Goal: Task Accomplishment & Management: Manage account settings

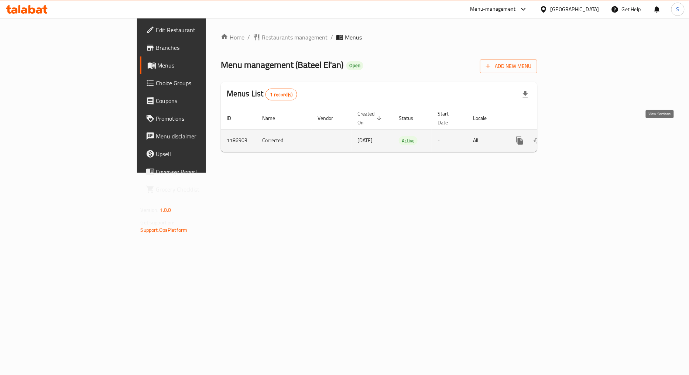
click at [577, 136] on icon "enhanced table" at bounding box center [572, 140] width 9 height 9
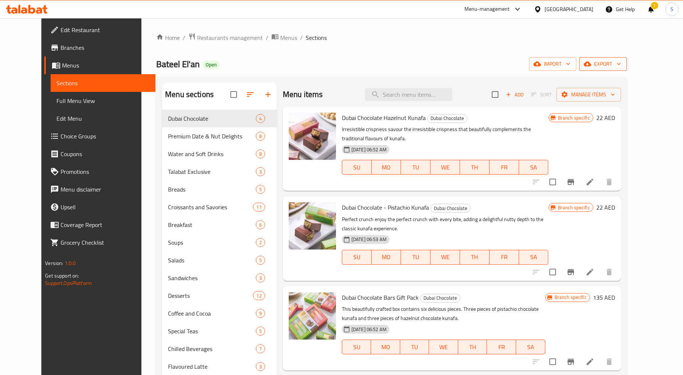
click at [621, 61] on span "export" at bounding box center [603, 63] width 36 height 9
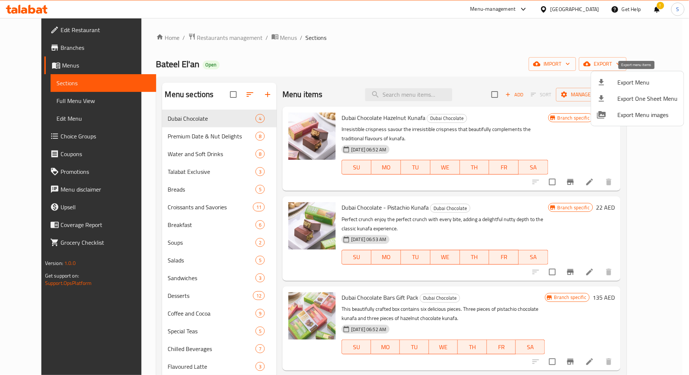
click at [622, 86] on span "Export Menu" at bounding box center [648, 82] width 60 height 9
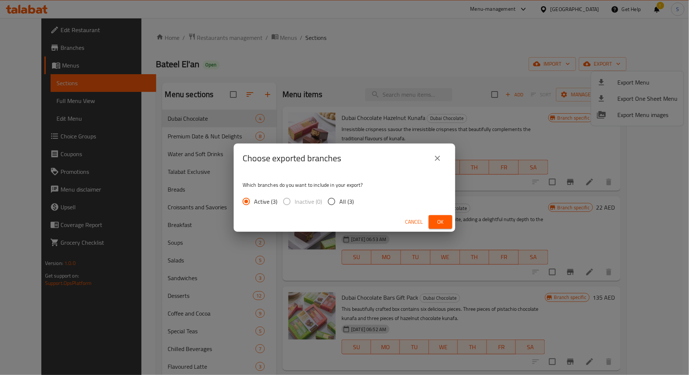
click at [338, 204] on input "All (3)" at bounding box center [332, 202] width 16 height 16
radio input "true"
click at [437, 223] on span "Ok" at bounding box center [440, 221] width 12 height 9
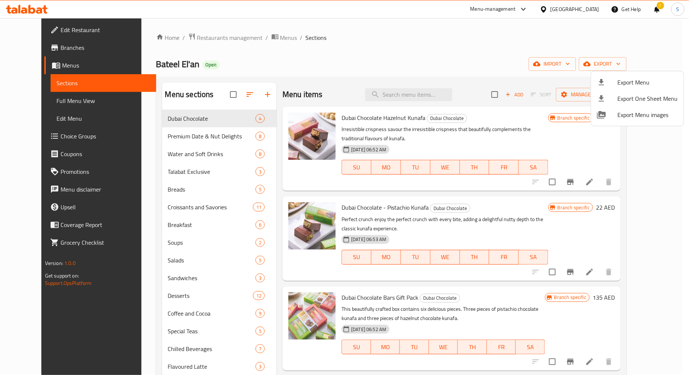
click at [656, 7] on div at bounding box center [344, 187] width 689 height 375
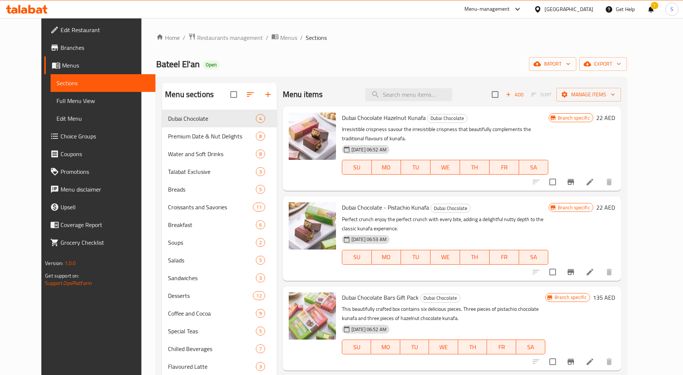
click at [654, 8] on div "!" at bounding box center [651, 9] width 8 height 18
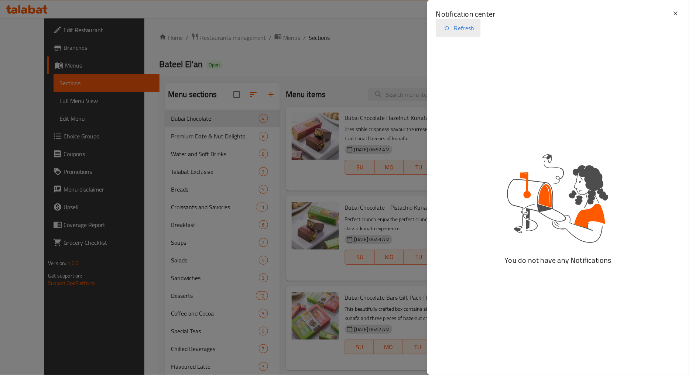
click at [467, 32] on button "Refresh" at bounding box center [458, 28] width 45 height 18
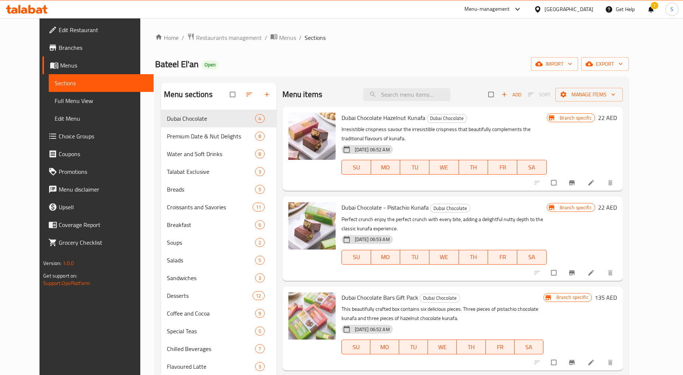
click at [391, 49] on div "Home / Restaurants management / Menus / Sections Bateel El'an Open import expor…" at bounding box center [392, 270] width 474 height 475
click at [405, 95] on input "search" at bounding box center [406, 94] width 87 height 13
paste input "Dubai Chocolate - Pistachio Kunafa"
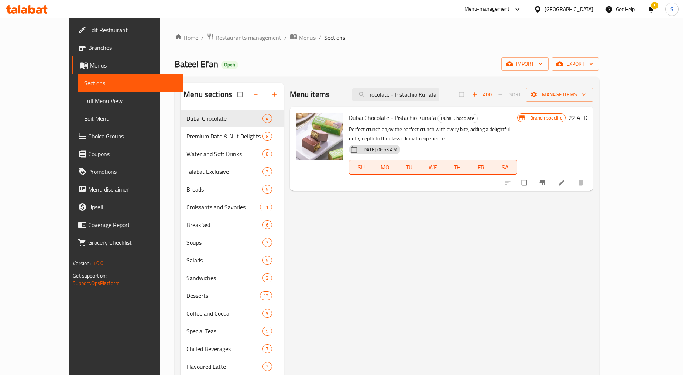
click at [545, 185] on icon "Branch-specific-item" at bounding box center [542, 182] width 6 height 5
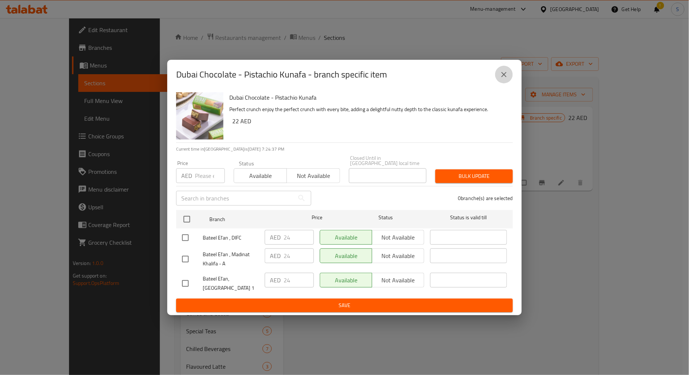
click at [503, 73] on icon "close" at bounding box center [503, 74] width 9 height 9
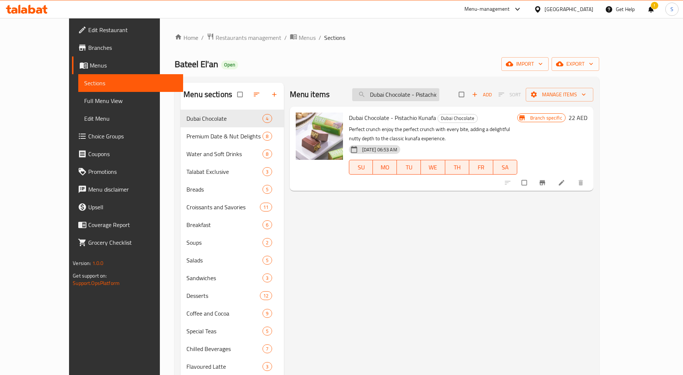
click at [407, 99] on input "Dubai Chocolate - Pistachio Kunafa" at bounding box center [395, 94] width 87 height 13
paste input "Hazelnut"
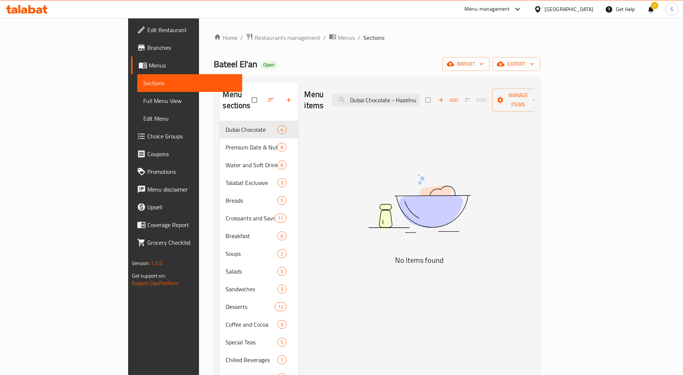
scroll to position [0, 20]
drag, startPoint x: 436, startPoint y: 96, endPoint x: 518, endPoint y: 102, distance: 81.7
click at [518, 102] on div "Menu items Dubai Chocolate - Hazelnut Kunafa Add Sort Manage items" at bounding box center [419, 100] width 230 height 35
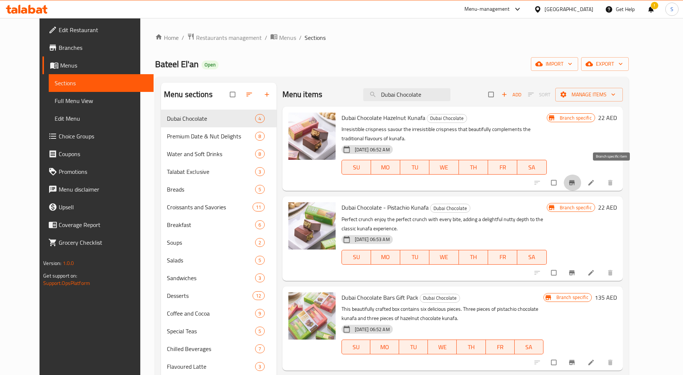
click at [581, 178] on button "Branch-specific-item" at bounding box center [573, 183] width 18 height 16
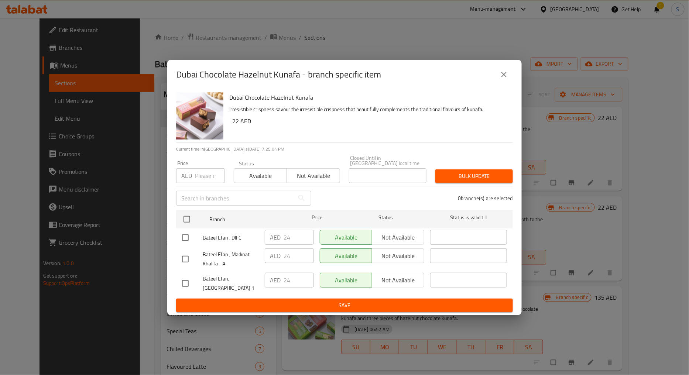
click at [503, 74] on icon "close" at bounding box center [503, 74] width 9 height 9
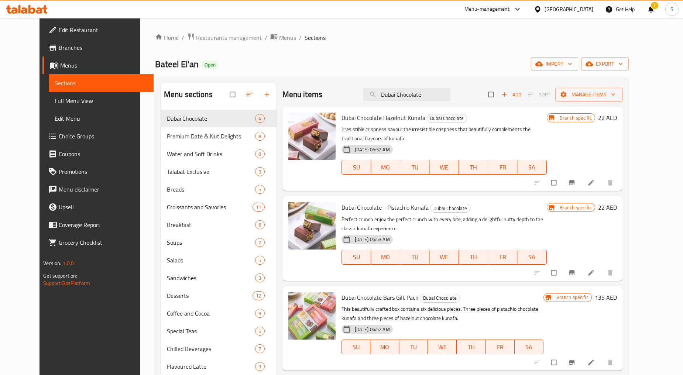
click at [419, 102] on div "Menu items Dubai Chocolate Add Sort Manage items" at bounding box center [452, 95] width 340 height 24
click at [416, 94] on input "Dubai Chocolate" at bounding box center [406, 94] width 87 height 13
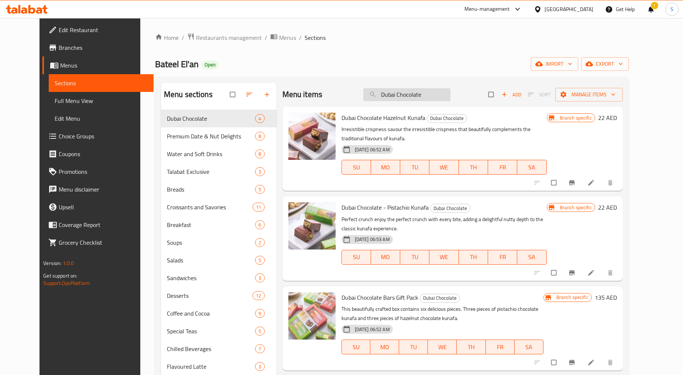
paste input "Bars Gift Pack"
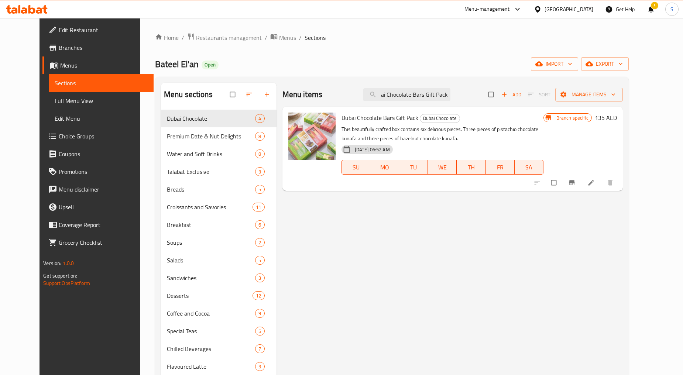
click at [575, 186] on icon "Branch-specific-item" at bounding box center [571, 182] width 7 height 7
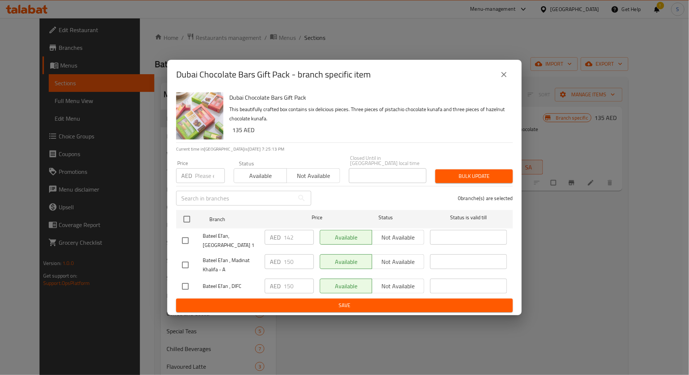
click at [500, 73] on icon "close" at bounding box center [503, 74] width 9 height 9
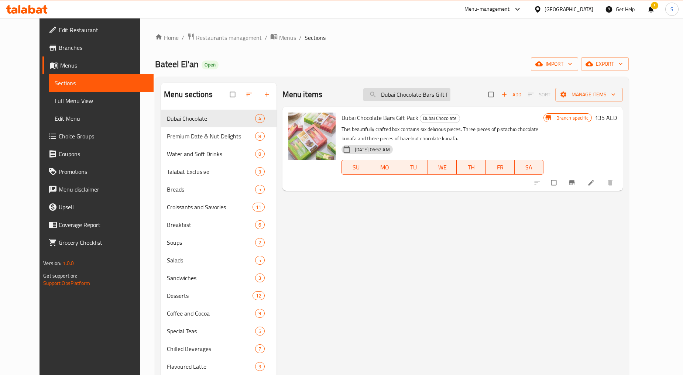
click at [423, 90] on input "Dubai Chocolate Bars Gift Pack" at bounding box center [406, 94] width 87 height 13
paste input "Gift Pack 24pcs"
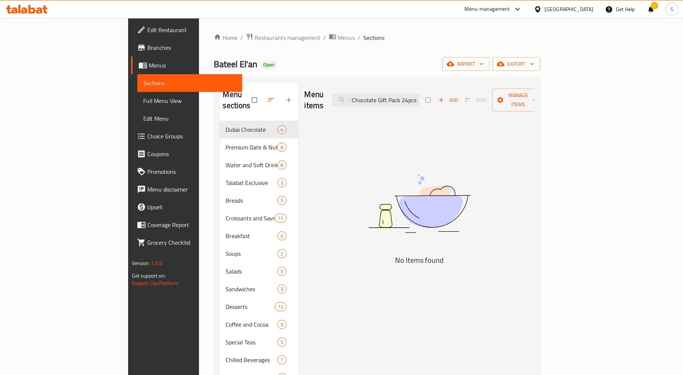
drag, startPoint x: 448, startPoint y: 93, endPoint x: 479, endPoint y: 102, distance: 32.5
click at [479, 102] on div "Menu items Dubai Chocolate Gift Pack 24pcs Add Sort Manage items" at bounding box center [419, 100] width 230 height 35
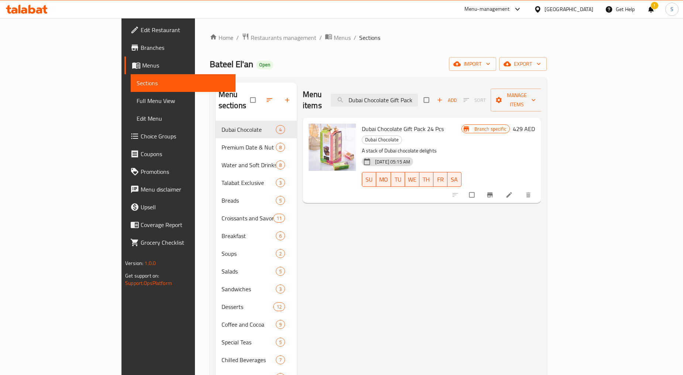
click at [499, 187] on button "Branch-specific-item" at bounding box center [491, 195] width 18 height 16
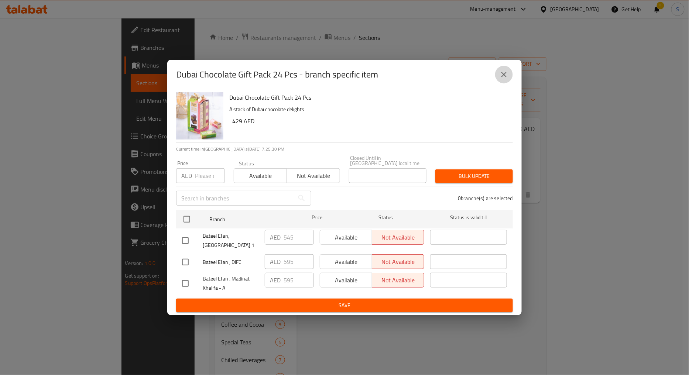
click at [508, 71] on button "close" at bounding box center [504, 75] width 18 height 18
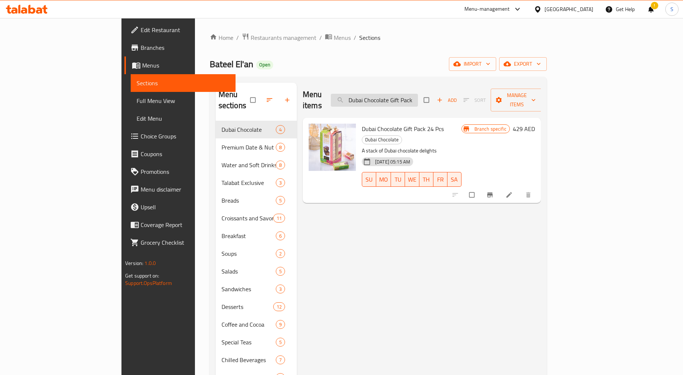
click at [418, 95] on input "Dubai Chocolate Gift Pack" at bounding box center [374, 100] width 87 height 13
paste input "Date Chocolate Small 250g"
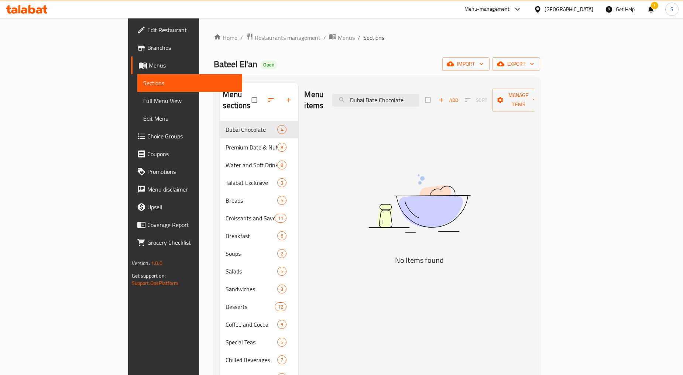
click at [392, 155] on img at bounding box center [419, 204] width 185 height 98
click at [419, 99] on input "Dubai Date Chocolate" at bounding box center [375, 100] width 87 height 13
click at [419, 95] on input "Dubai Date Chocolate" at bounding box center [375, 100] width 87 height 13
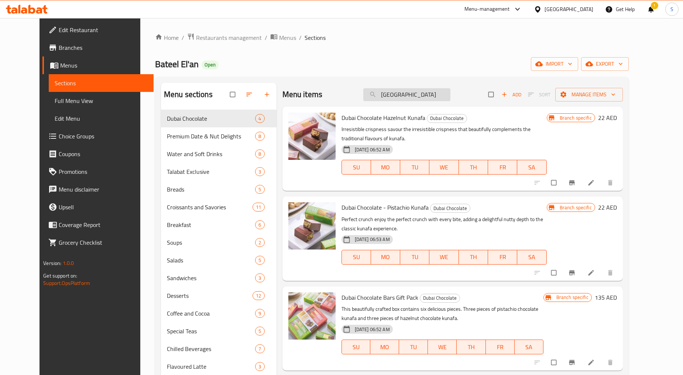
click at [415, 89] on input "[GEOGRAPHIC_DATA]" at bounding box center [406, 94] width 87 height 13
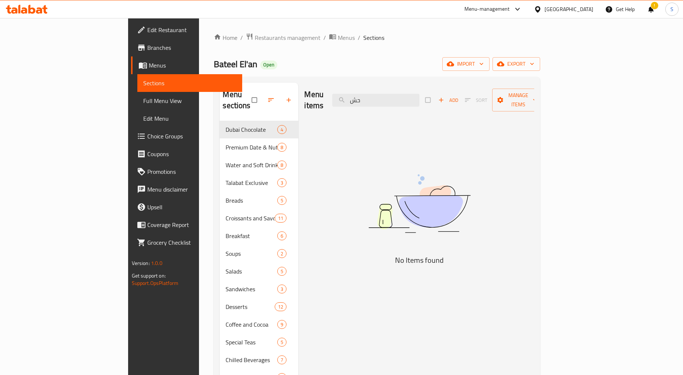
type input "ح"
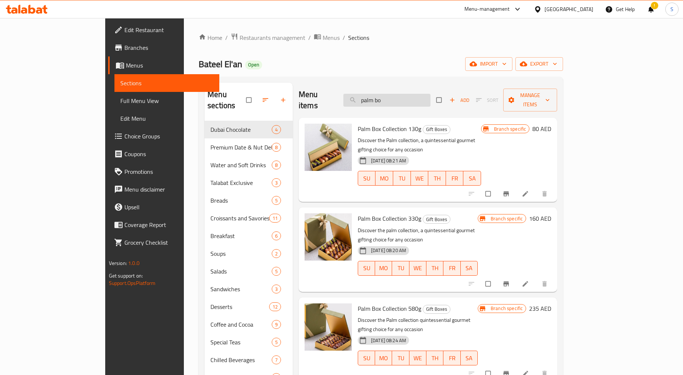
click at [427, 95] on input "palm bo" at bounding box center [386, 100] width 87 height 13
paste input "Palm Assorted Filled Dates 130 gm"
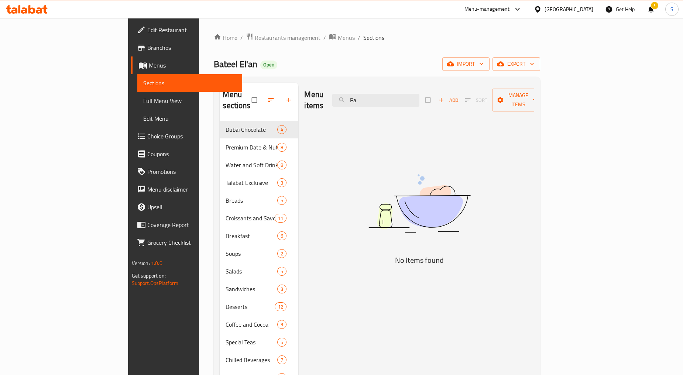
type input "P"
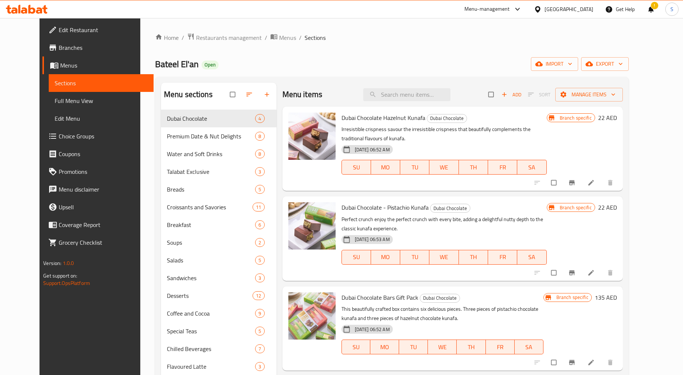
click at [649, 9] on div "!" at bounding box center [651, 9] width 8 height 18
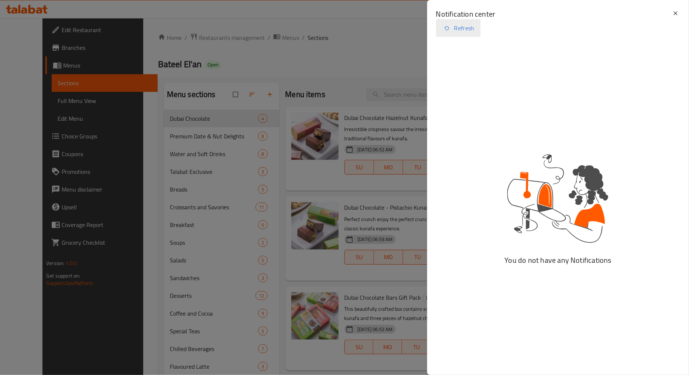
click at [471, 30] on button "Refresh" at bounding box center [458, 28] width 45 height 18
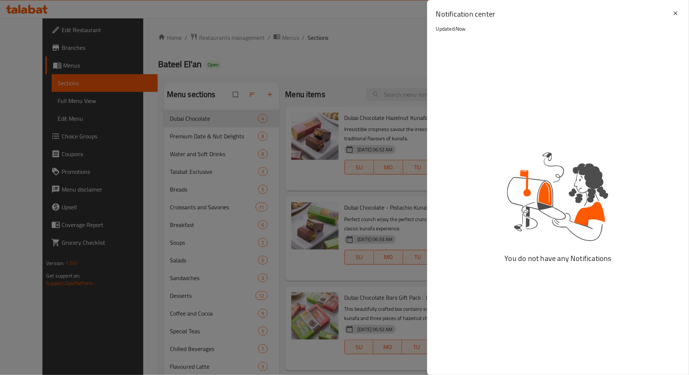
click at [313, 58] on div at bounding box center [344, 187] width 689 height 375
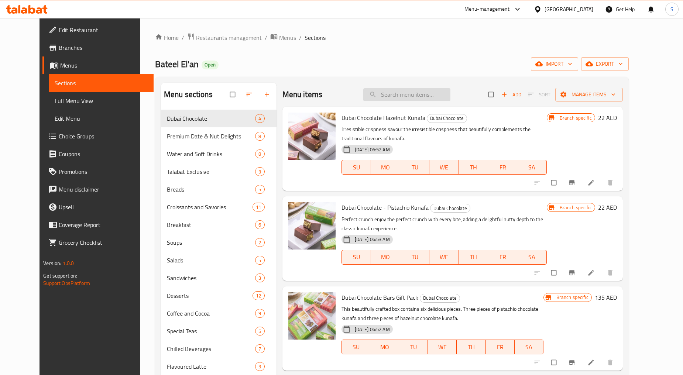
click at [414, 94] on input "search" at bounding box center [406, 94] width 87 height 13
paste input "Dubai Date Chocolate Small 250g"
click at [411, 94] on input "[GEOGRAPHIC_DATA]" at bounding box center [406, 94] width 87 height 13
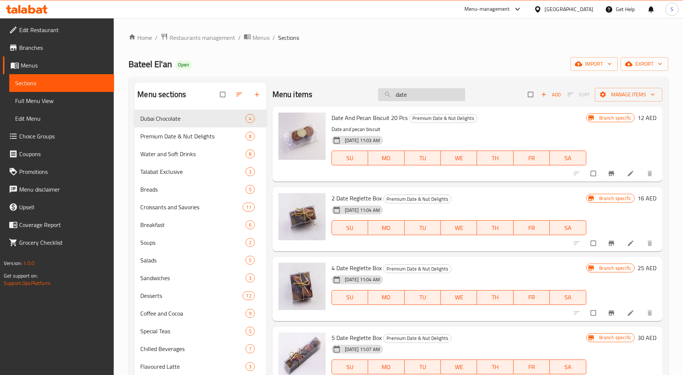
click at [403, 100] on input "date" at bounding box center [421, 94] width 87 height 13
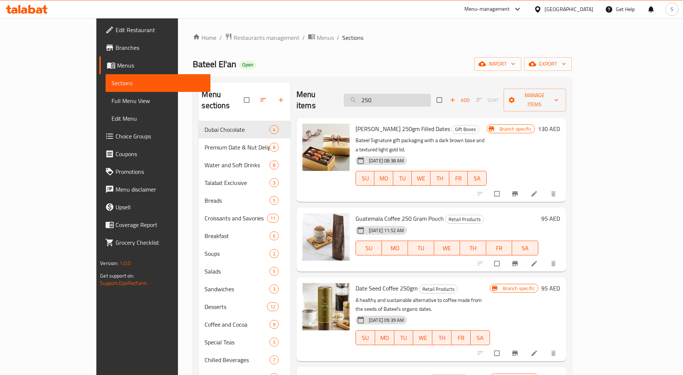
click at [412, 99] on input "250" at bounding box center [387, 100] width 87 height 13
paste input "Dubai Date Chocolate Medium 450g"
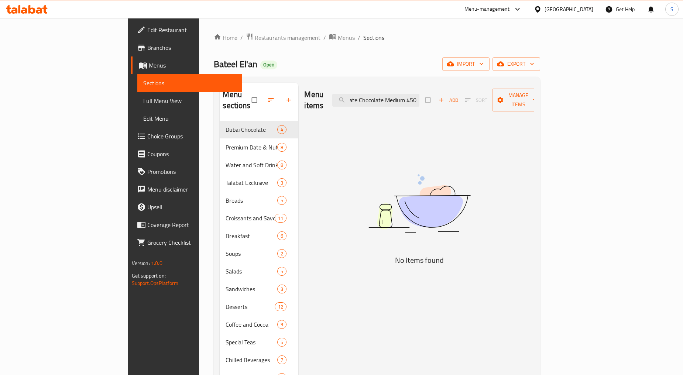
scroll to position [0, 20]
drag, startPoint x: 404, startPoint y: 94, endPoint x: 543, endPoint y: 95, distance: 139.2
click at [534, 95] on div "Menu items Dubai Date Chocolate Medium 450 Add Sort Manage items" at bounding box center [419, 100] width 230 height 35
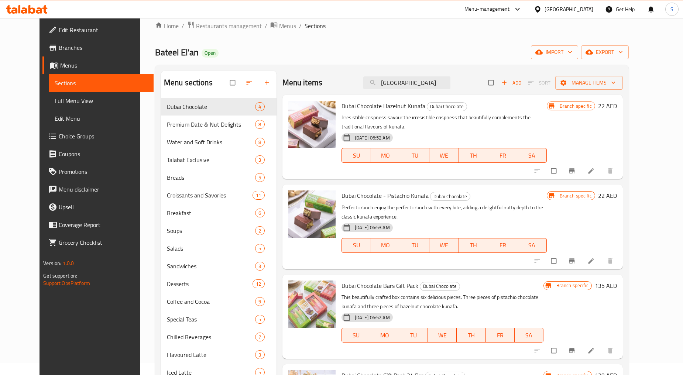
scroll to position [0, 0]
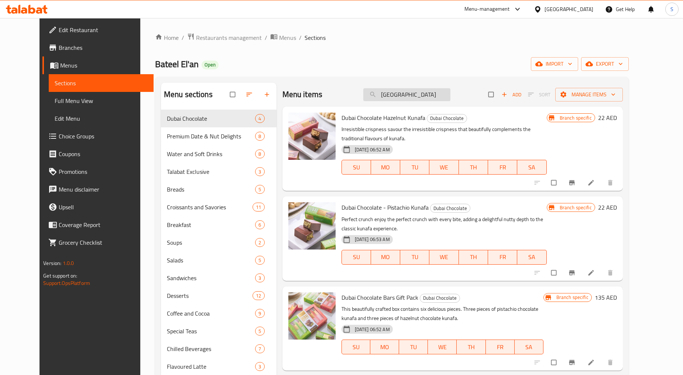
click at [404, 93] on input "[GEOGRAPHIC_DATA]" at bounding box center [406, 94] width 87 height 13
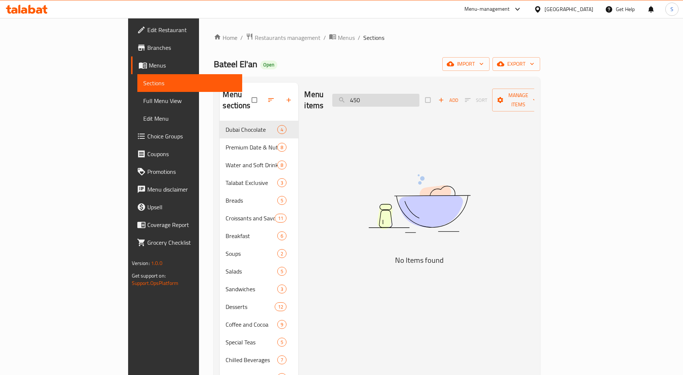
click at [395, 95] on input "450" at bounding box center [375, 100] width 87 height 13
click at [419, 97] on input "450" at bounding box center [375, 100] width 87 height 13
paste input "[PERSON_NAME] Rectangle 130g Filled Dates"
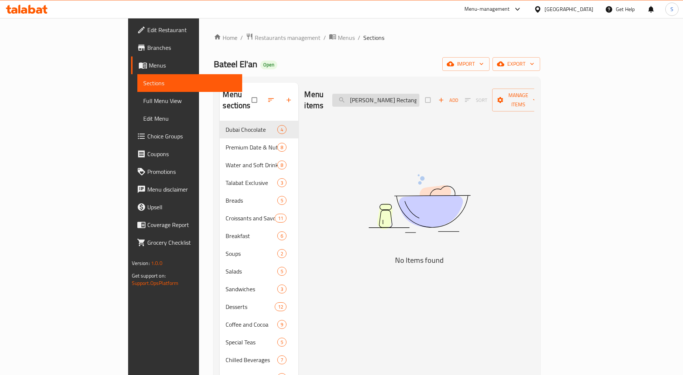
scroll to position [0, 30]
click at [461, 124] on div "Menu items [PERSON_NAME] Rectangle 130g Filled Dates Add Sort Manage items No I…" at bounding box center [416, 298] width 236 height 431
click at [419, 97] on input "[PERSON_NAME] Rectangle 130g Filled Dates" at bounding box center [375, 100] width 87 height 13
click at [419, 96] on input "[PERSON_NAME] Rectangle 130g Filled Dates" at bounding box center [375, 100] width 87 height 13
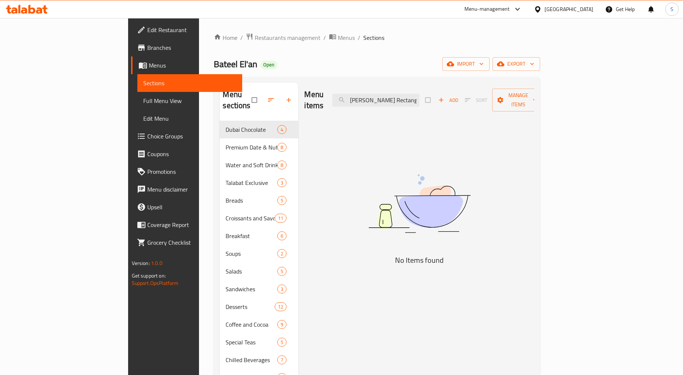
scroll to position [0, 30]
drag, startPoint x: 450, startPoint y: 94, endPoint x: 520, endPoint y: 102, distance: 70.5
click at [520, 102] on div "Menu items [PERSON_NAME] Rectangle 130g Filled Dates Add Sort Manage items" at bounding box center [419, 100] width 230 height 35
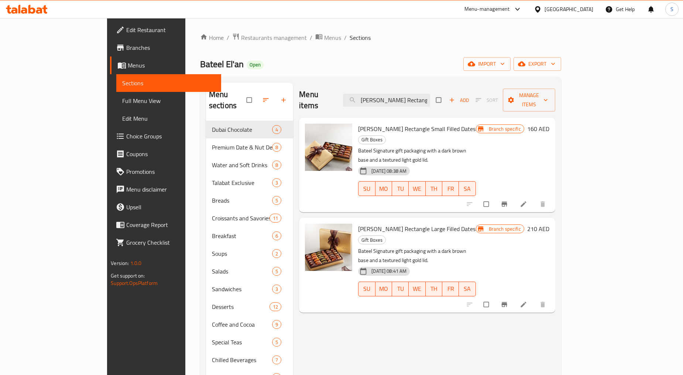
click at [475, 353] on div "Menu items [PERSON_NAME] Rectangle Add Sort Manage items [PERSON_NAME] Rectangl…" at bounding box center [424, 298] width 262 height 431
click at [507, 202] on icon "Branch-specific-item" at bounding box center [504, 204] width 6 height 5
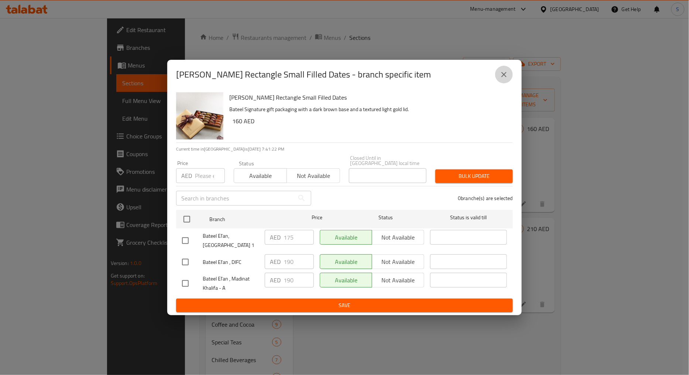
click at [504, 75] on icon "close" at bounding box center [503, 74] width 5 height 5
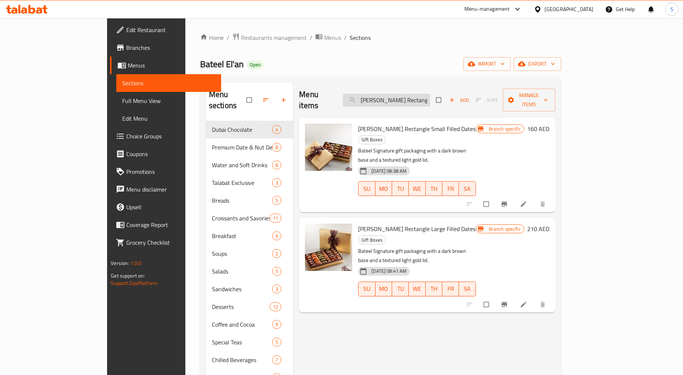
click at [430, 94] on input "[PERSON_NAME] Rectangle" at bounding box center [386, 100] width 87 height 13
paste input "Filled Dates"
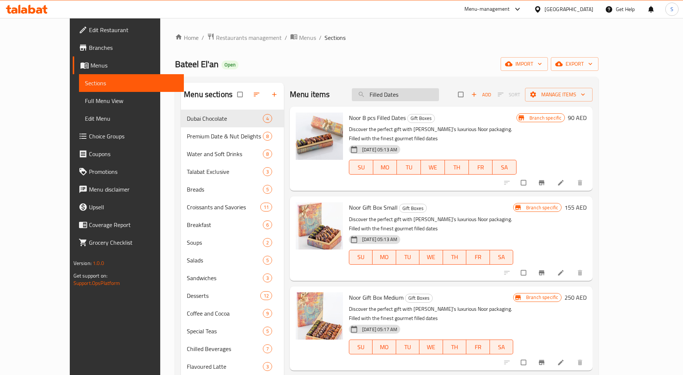
click at [422, 91] on input "Filled Dates" at bounding box center [395, 94] width 87 height 13
paste input "[PERSON_NAME] 312gm"
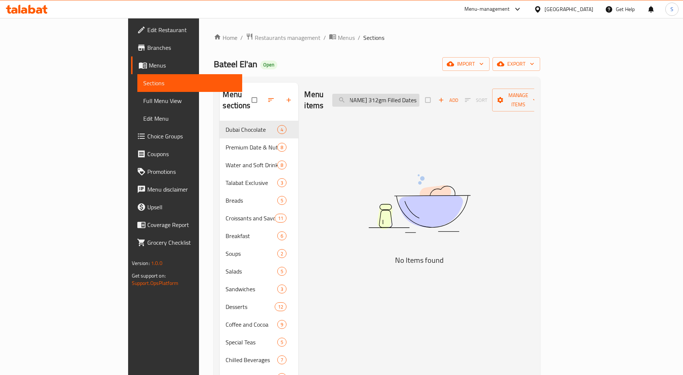
click at [412, 95] on input "[PERSON_NAME] 312gm Filled Dates" at bounding box center [375, 100] width 87 height 13
drag, startPoint x: 413, startPoint y: 95, endPoint x: 529, endPoint y: 99, distance: 116.7
click at [529, 99] on div "Menu items [PERSON_NAME] 312gm Filled Dates Add Sort Manage items" at bounding box center [419, 100] width 230 height 35
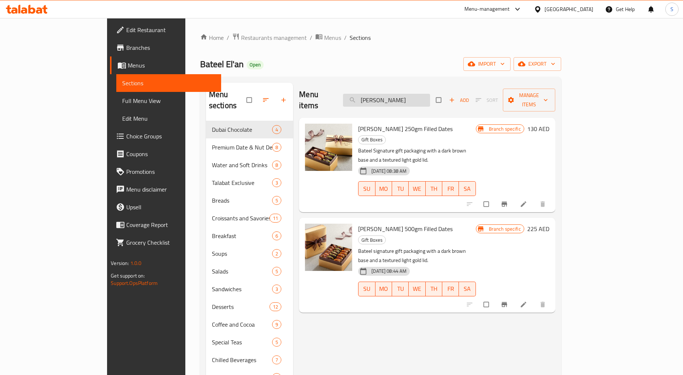
click at [406, 95] on input "[PERSON_NAME]" at bounding box center [386, 100] width 87 height 13
click at [430, 94] on input "Ballotin" at bounding box center [386, 100] width 87 height 13
type input "Ballotin"
click at [441, 270] on div "Menu items Ballotin Add Sort Manage items [PERSON_NAME] 250gm Filled Dates Gift…" at bounding box center [424, 298] width 262 height 431
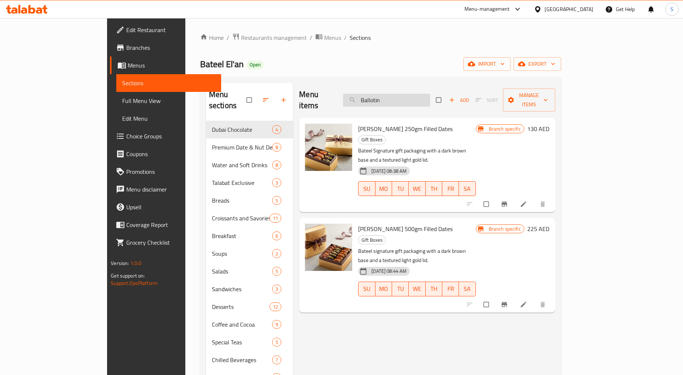
click at [401, 94] on input "Ballotin" at bounding box center [386, 100] width 87 height 13
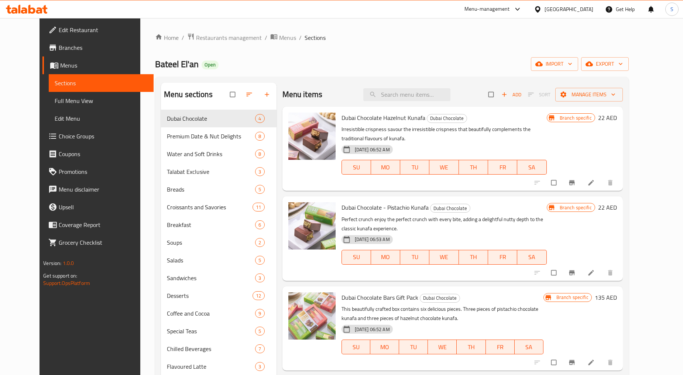
click at [409, 102] on div "Menu items Add Sort Manage items" at bounding box center [452, 95] width 340 height 24
click at [389, 95] on input "search" at bounding box center [406, 94] width 87 height 13
paste input "[PERSON_NAME] 312gm Filled Dates"
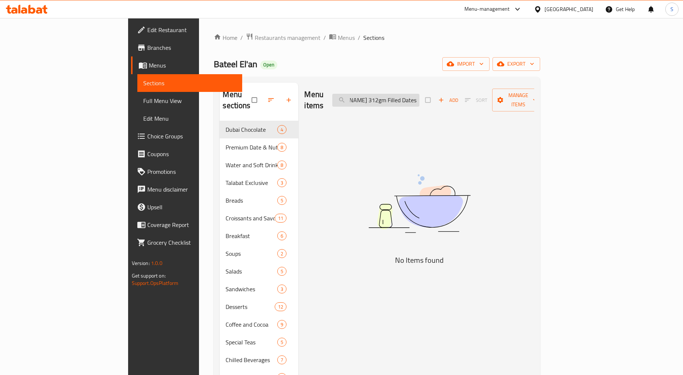
click at [419, 97] on input "[PERSON_NAME] 312gm Filled Dates" at bounding box center [375, 100] width 87 height 13
click at [396, 97] on input "312" at bounding box center [375, 100] width 87 height 13
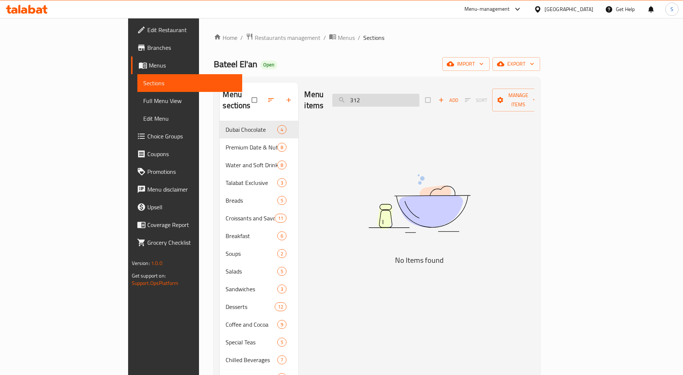
click at [419, 94] on input "312" at bounding box center [375, 100] width 87 height 13
paste input "[PERSON_NAME] 650gm Filled Dates"
click at [419, 98] on input "[PERSON_NAME] 650gm Filled Dates" at bounding box center [375, 100] width 87 height 13
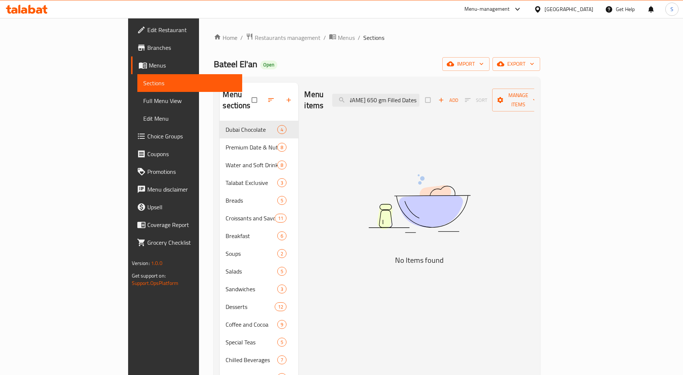
scroll to position [0, 31]
drag, startPoint x: 423, startPoint y: 96, endPoint x: 521, endPoint y: 98, distance: 97.8
click at [521, 98] on div "Menu items [PERSON_NAME] 650 gm Filled Dates Add Sort Manage items" at bounding box center [419, 100] width 230 height 35
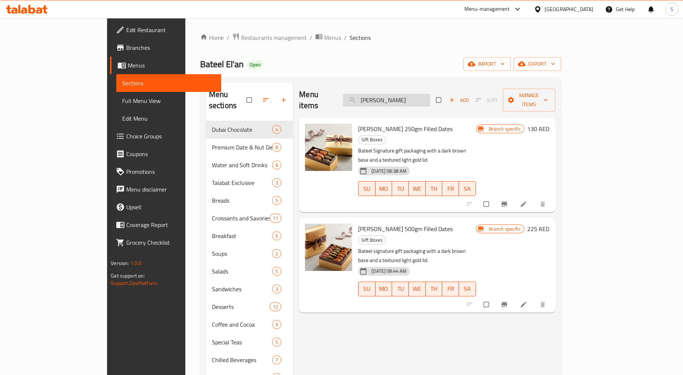
click at [415, 97] on input "[PERSON_NAME]" at bounding box center [386, 100] width 87 height 13
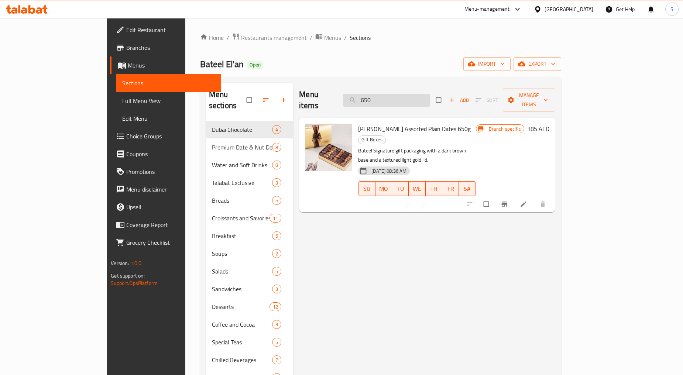
click at [430, 97] on input "650" at bounding box center [386, 100] width 87 height 13
paste input "[PERSON_NAME] Rectangle Small Filled Dates"
click at [514, 196] on button "Branch-specific-item" at bounding box center [505, 204] width 18 height 16
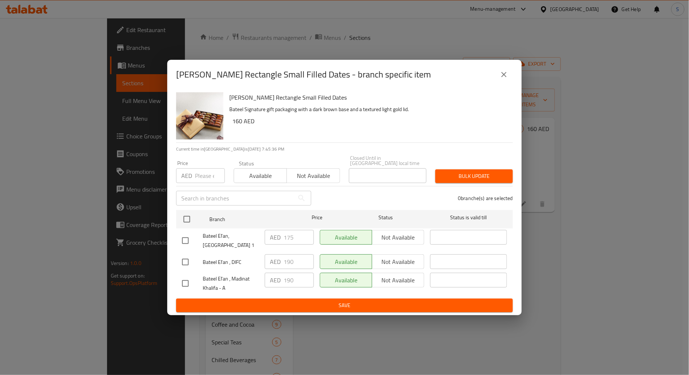
click at [508, 72] on icon "close" at bounding box center [503, 74] width 9 height 9
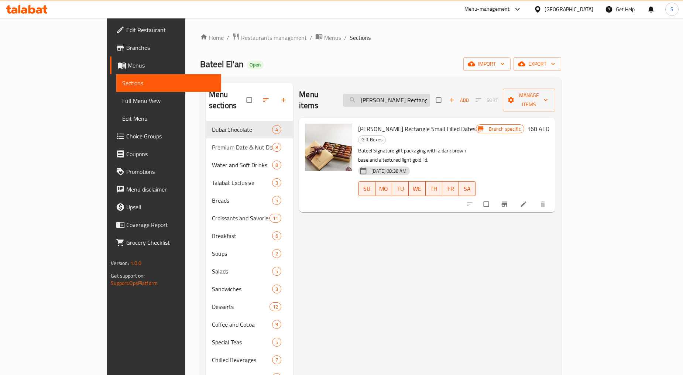
click at [418, 96] on input "[PERSON_NAME] Rectangle Small Filled Dates" at bounding box center [386, 100] width 87 height 13
paste input "Large"
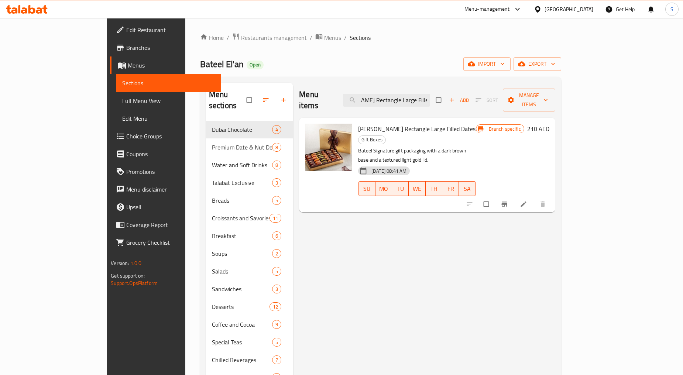
click at [514, 196] on button "Branch-specific-item" at bounding box center [505, 204] width 18 height 16
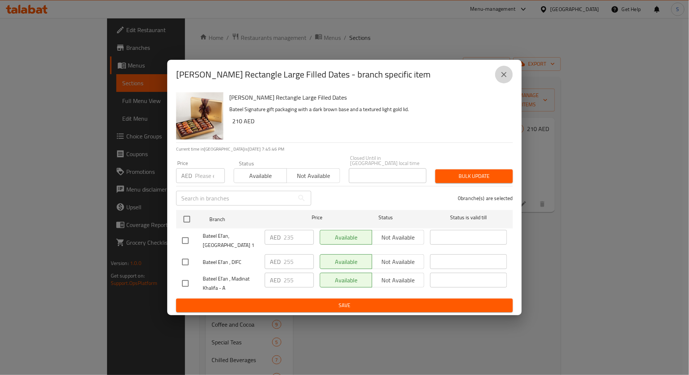
click at [502, 76] on icon "close" at bounding box center [503, 74] width 5 height 5
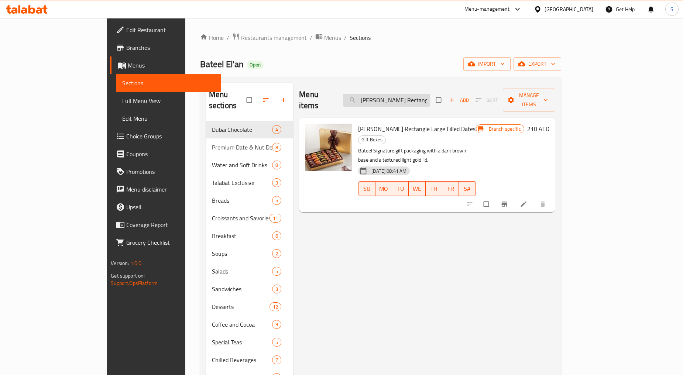
click at [430, 94] on input "[PERSON_NAME] Rectangle Large Filled Dates" at bounding box center [386, 100] width 87 height 13
paste input "Midas Square Small"
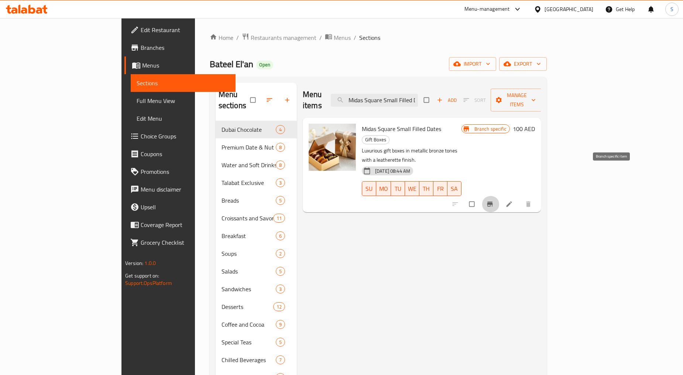
click at [499, 196] on button "Branch-specific-item" at bounding box center [491, 204] width 18 height 16
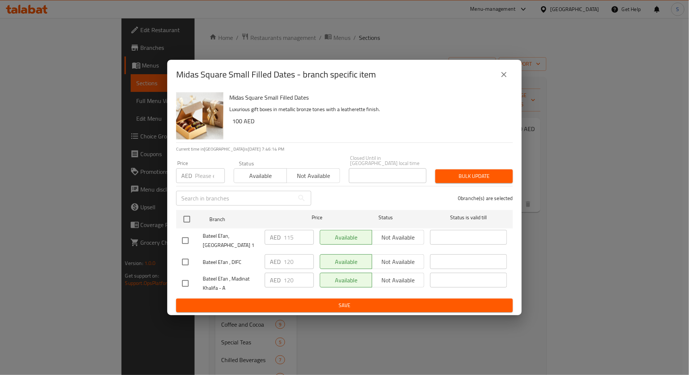
click at [513, 77] on div "Midas Square Small Filled Dates - branch specific item" at bounding box center [344, 75] width 354 height 30
click at [504, 70] on icon "close" at bounding box center [503, 74] width 9 height 9
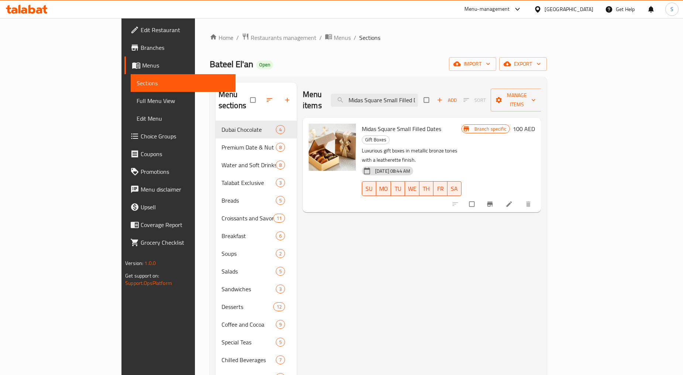
click at [428, 102] on div "Menu items Midas Square Small Filled Dates Add Sort Manage items" at bounding box center [422, 100] width 238 height 35
click at [418, 99] on input "Midas Square Small Filled Dates" at bounding box center [374, 100] width 87 height 13
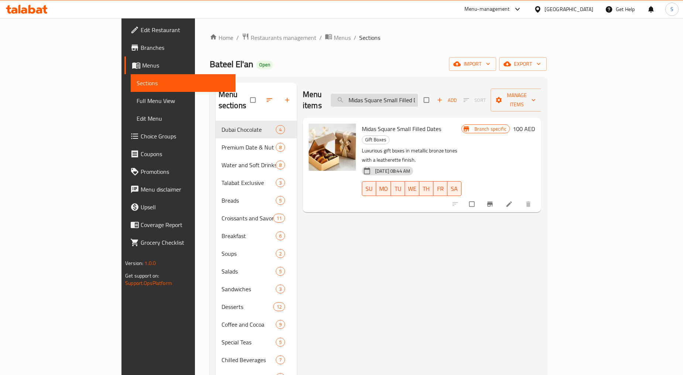
paste input "Medium"
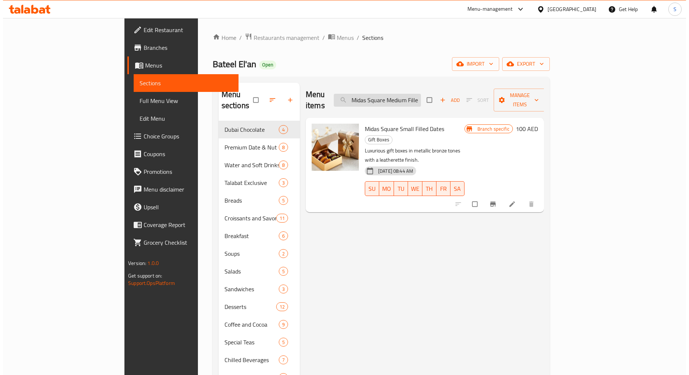
scroll to position [0, 20]
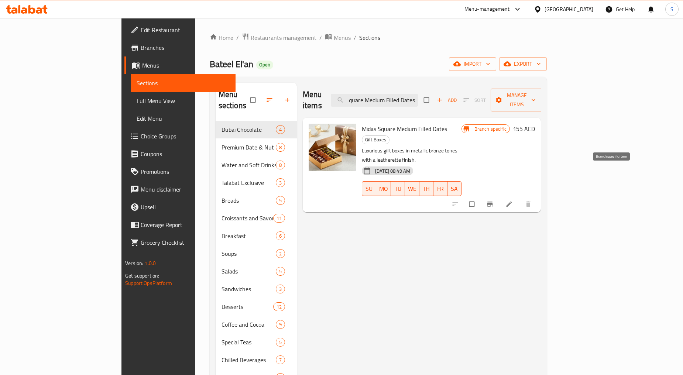
click at [499, 196] on button "Branch-specific-item" at bounding box center [491, 204] width 18 height 16
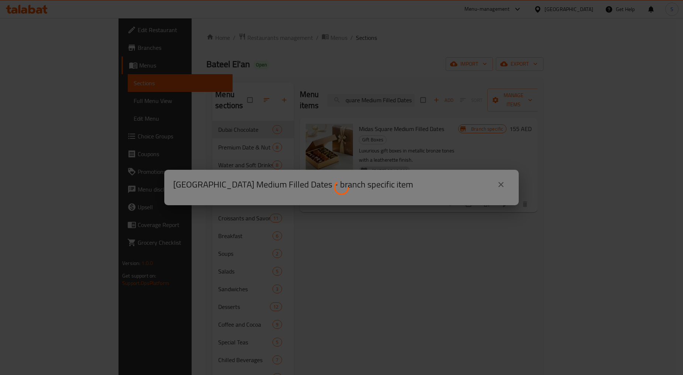
scroll to position [0, 0]
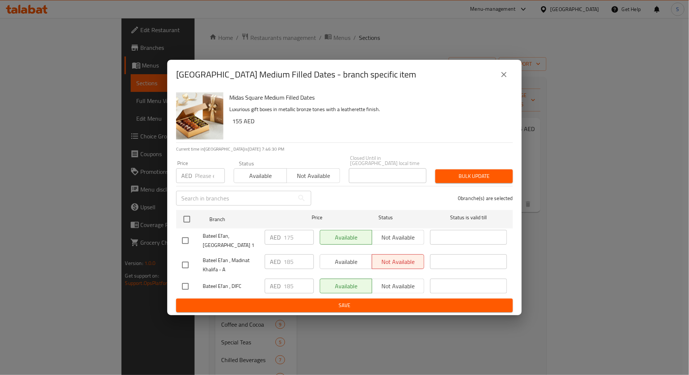
click at [500, 78] on icon "close" at bounding box center [503, 74] width 9 height 9
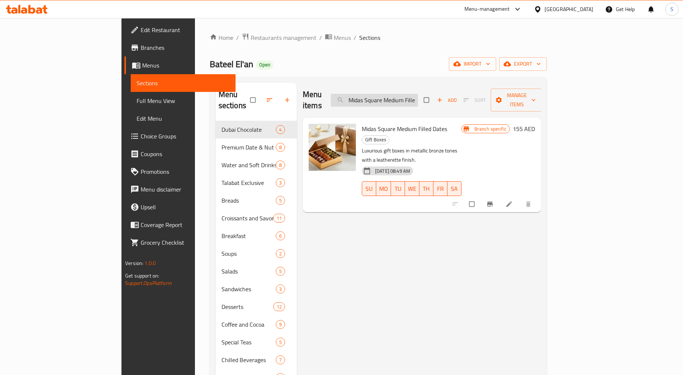
click at [418, 96] on input "Midas Square Medium Filled Dates" at bounding box center [374, 100] width 87 height 13
paste input "Large"
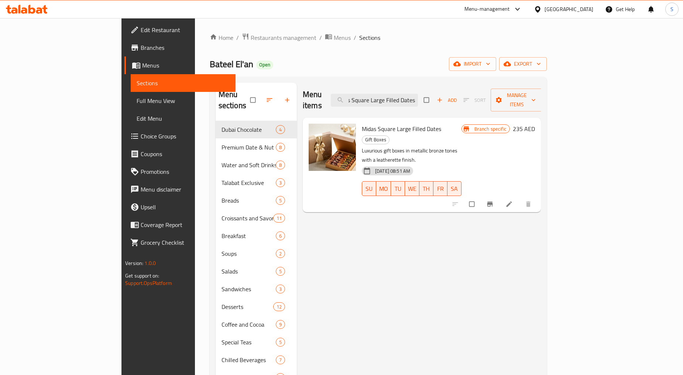
click at [493, 200] on icon "Branch-specific-item" at bounding box center [489, 203] width 7 height 7
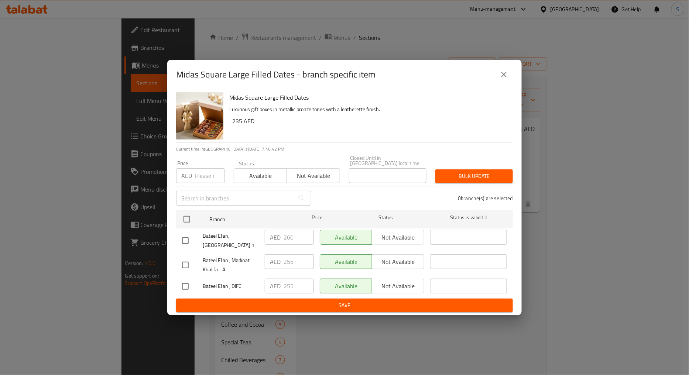
click at [499, 72] on icon "close" at bounding box center [503, 74] width 9 height 9
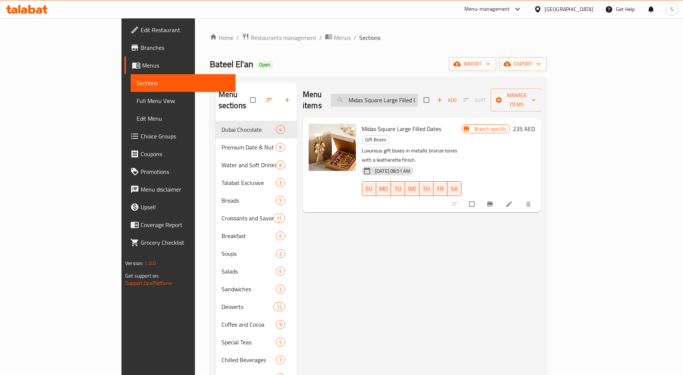
click at [418, 95] on input "Midas Square Large Filled Dates" at bounding box center [374, 100] width 87 height 13
paste input "Signature Collection Box - Assorted Dates 550g"
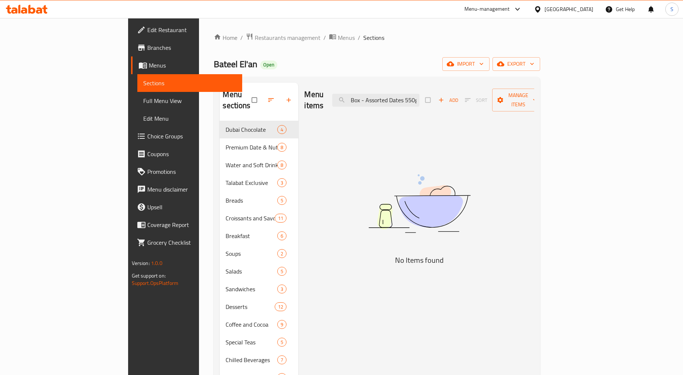
drag, startPoint x: 448, startPoint y: 95, endPoint x: 536, endPoint y: 100, distance: 88.0
click at [534, 109] on div "Menu items Signature Collection Box - Assorted Dates 550g Add Sort Manage items…" at bounding box center [416, 298] width 236 height 431
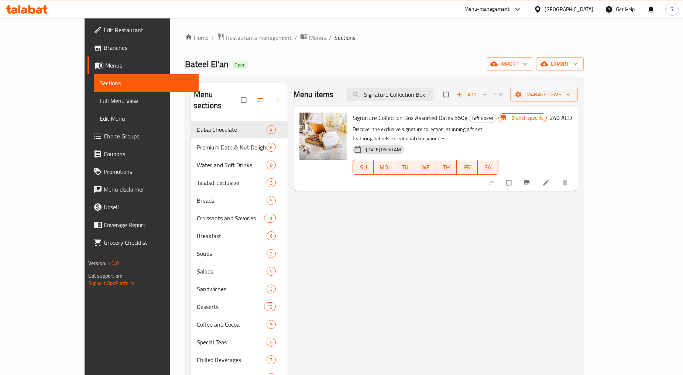
click at [536, 178] on button "Branch-specific-item" at bounding box center [528, 183] width 18 height 16
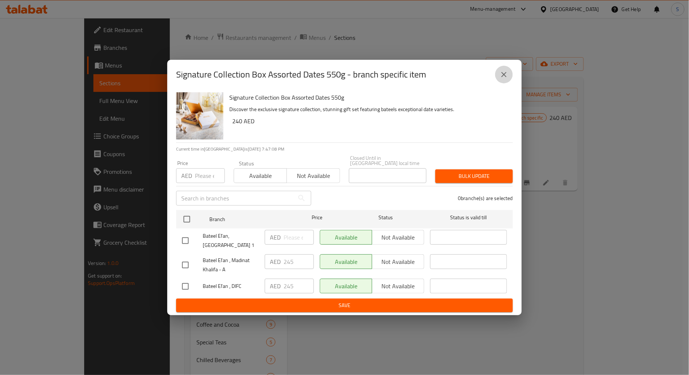
click at [501, 78] on icon "close" at bounding box center [503, 74] width 9 height 9
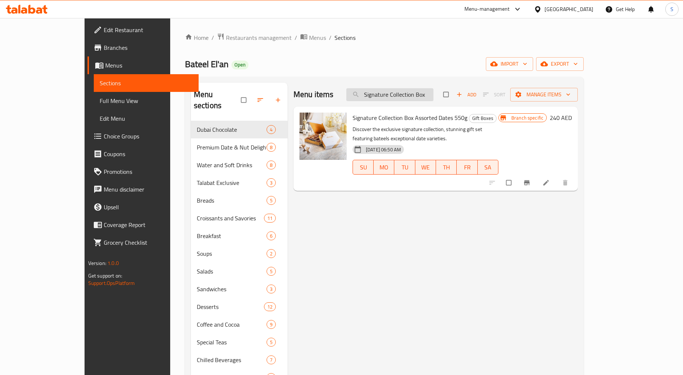
click at [430, 90] on input "Signature Collection Box" at bounding box center [389, 94] width 87 height 13
paste input "Palm Assorted Filled Dates 130 gm"
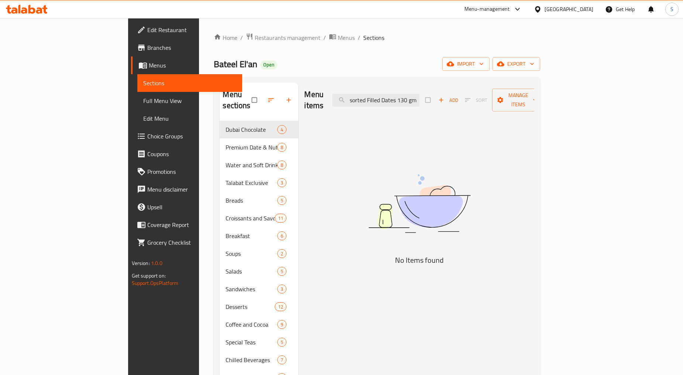
type input "Palm Assorted Filled Dates 130 gm"
click at [418, 318] on div "Menu items Palm Assorted Filled Dates 130 gm Add Sort Manage items No Items fou…" at bounding box center [416, 298] width 236 height 431
click at [419, 98] on input "Palm Assorted Filled Dates 130 gm" at bounding box center [375, 100] width 87 height 13
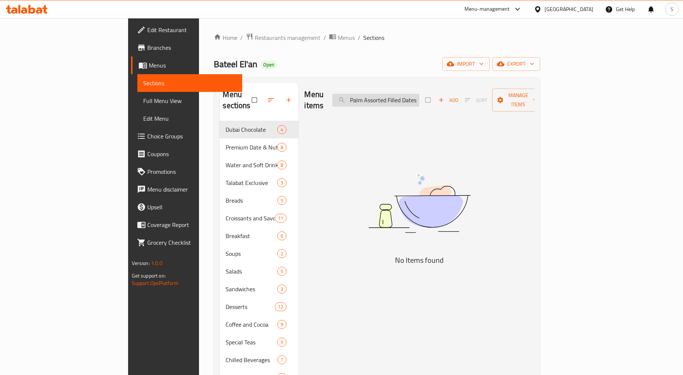
click at [419, 98] on input "Palm Assorted Filled Dates 130 gm" at bounding box center [375, 100] width 87 height 13
click at [450, 103] on div "Menu items Palm Assorted Filled Dates 130 gm Add Sort Manage items" at bounding box center [419, 100] width 230 height 35
click at [449, 103] on div "Menu items Palm Assorted Filled Dates 130 gm Add Sort Manage items" at bounding box center [419, 100] width 230 height 35
click at [419, 96] on input "Palm Assorted Filled Dates 130 gm" at bounding box center [375, 100] width 87 height 13
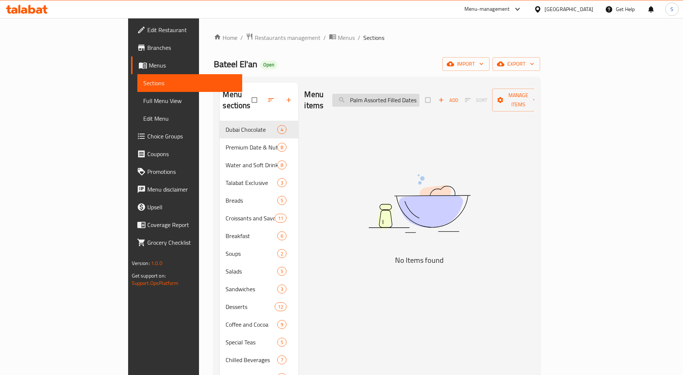
click at [419, 96] on input "Palm Assorted Filled Dates 130 gm" at bounding box center [375, 100] width 87 height 13
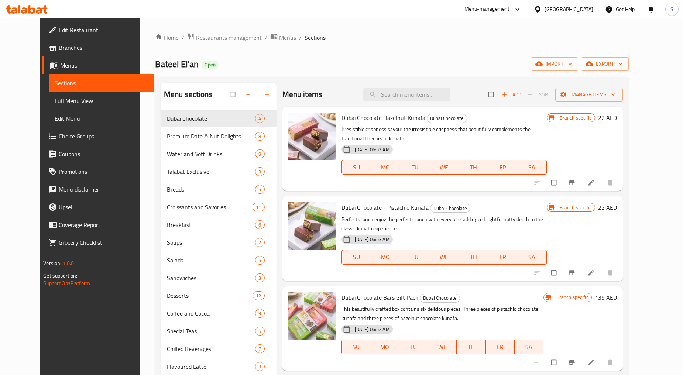
drag, startPoint x: 227, startPoint y: 50, endPoint x: 279, endPoint y: 75, distance: 57.8
click at [227, 50] on div "Home / Restaurants management / Menus / Sections Bateel El'an Open import expor…" at bounding box center [392, 270] width 474 height 475
click at [412, 102] on div "Menu items Add Sort Manage items" at bounding box center [452, 95] width 340 height 24
click at [412, 100] on input "search" at bounding box center [406, 94] width 87 height 13
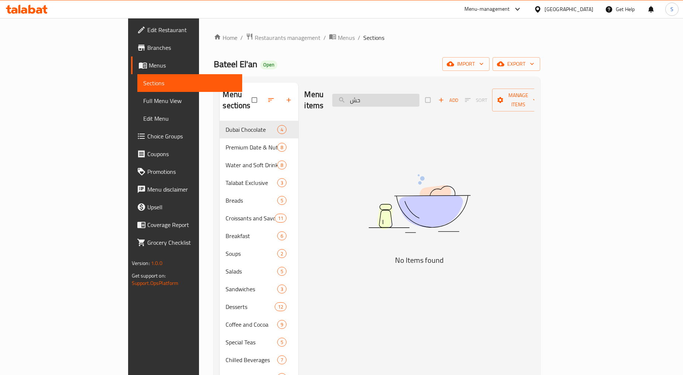
type input "ح"
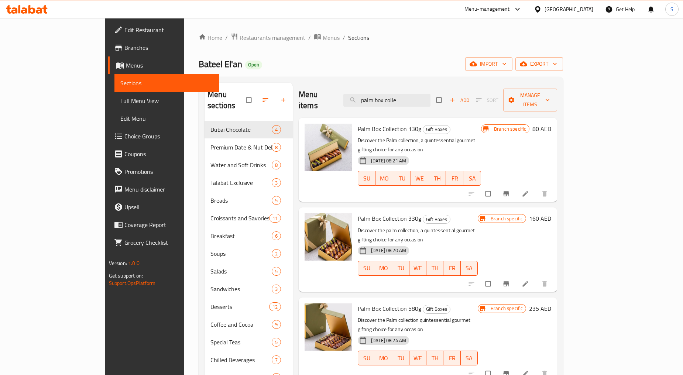
type input "palm box colle"
drag, startPoint x: 447, startPoint y: 0, endPoint x: 396, endPoint y: 52, distance: 72.8
click at [396, 52] on div "Home / Restaurants management / Menus / Sections Bateel El'an Open import expor…" at bounding box center [381, 276] width 364 height 486
click at [220, 60] on div "Bateel El'an Open import export" at bounding box center [381, 64] width 364 height 14
click at [509, 192] on icon "Branch-specific-item" at bounding box center [506, 194] width 6 height 5
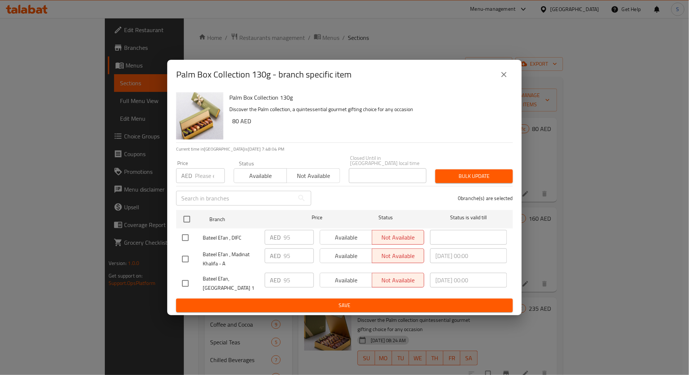
click at [504, 74] on icon "close" at bounding box center [503, 74] width 5 height 5
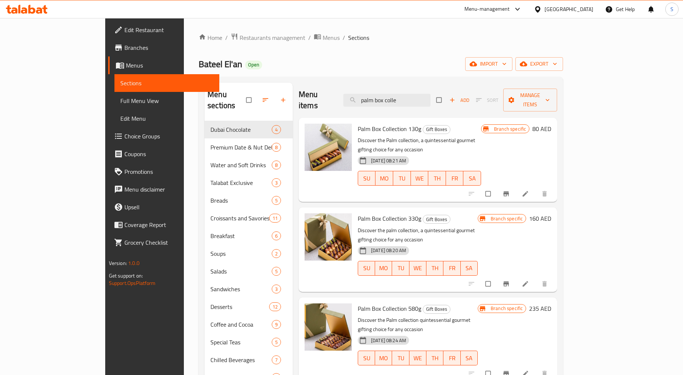
click at [510, 280] on icon "Branch-specific-item" at bounding box center [505, 283] width 7 height 7
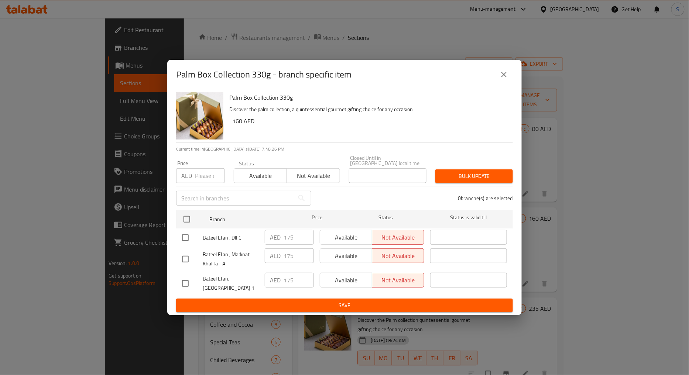
click at [197, 171] on input "number" at bounding box center [210, 175] width 30 height 15
paste input "185"
type input "185"
click at [187, 235] on input "checkbox" at bounding box center [186, 238] width 16 height 16
checkbox input "true"
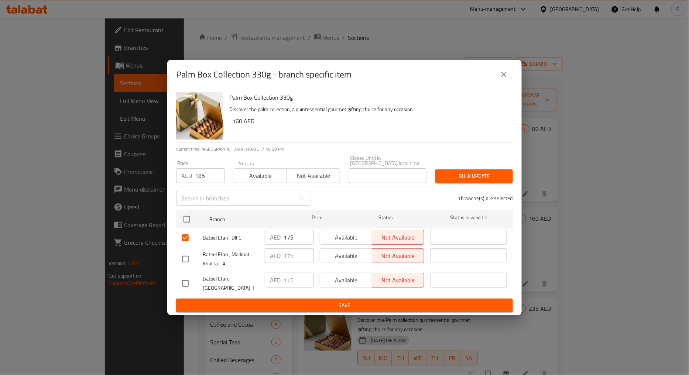
click at [181, 260] on input "checkbox" at bounding box center [186, 259] width 16 height 16
checkbox input "true"
click at [470, 179] on span "Bulk update" at bounding box center [474, 176] width 66 height 9
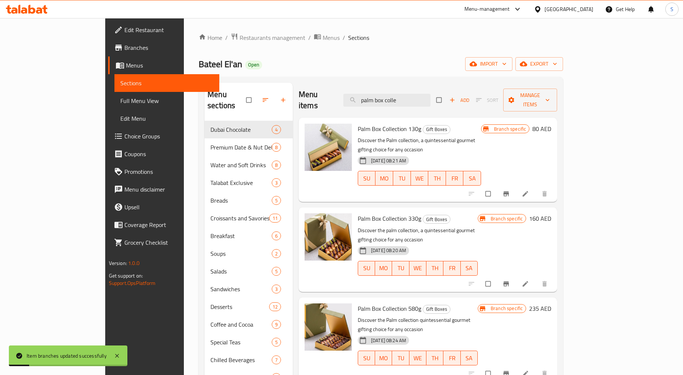
click at [510, 280] on icon "Branch-specific-item" at bounding box center [505, 283] width 7 height 7
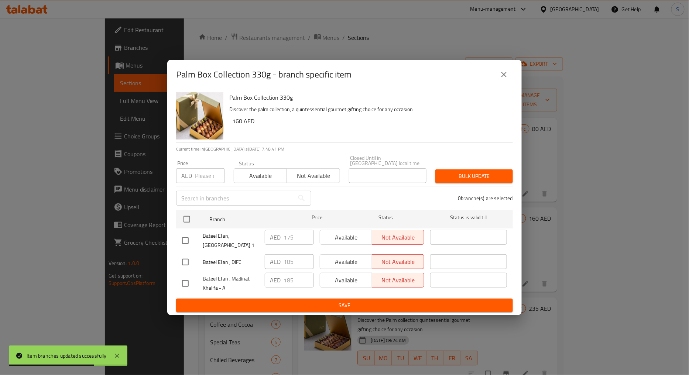
click at [506, 74] on icon "close" at bounding box center [503, 74] width 9 height 9
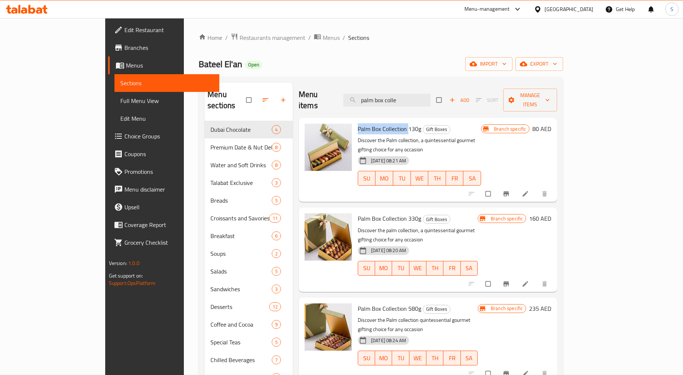
drag, startPoint x: 333, startPoint y: 118, endPoint x: 381, endPoint y: 119, distance: 48.4
click at [381, 123] on span "Palm Box Collection 130g" at bounding box center [389, 128] width 63 height 11
copy span "Palm Box Collection"
click at [424, 94] on input "palm box colle" at bounding box center [386, 100] width 87 height 13
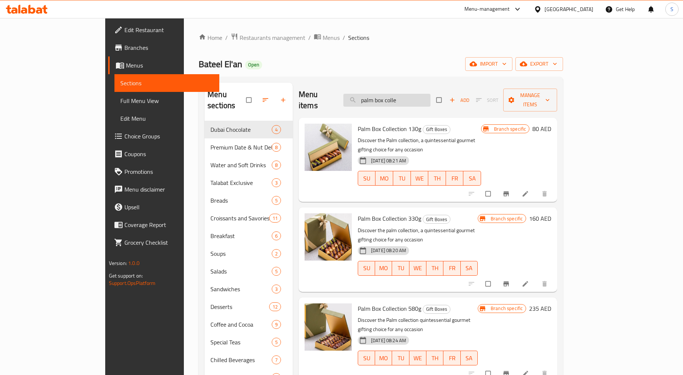
click at [424, 94] on input "palm box colle" at bounding box center [386, 100] width 87 height 13
paste input "Palm Box Collection"
type input "Palm Box Collection"
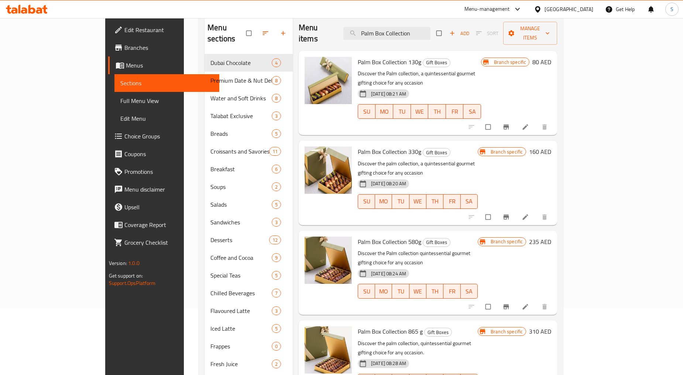
scroll to position [82, 0]
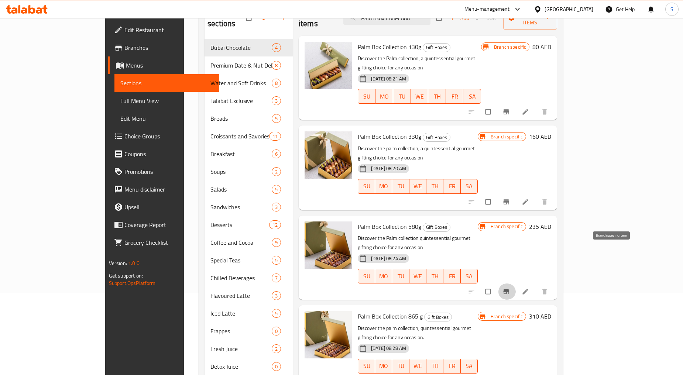
click at [510, 288] on icon "Branch-specific-item" at bounding box center [505, 291] width 7 height 7
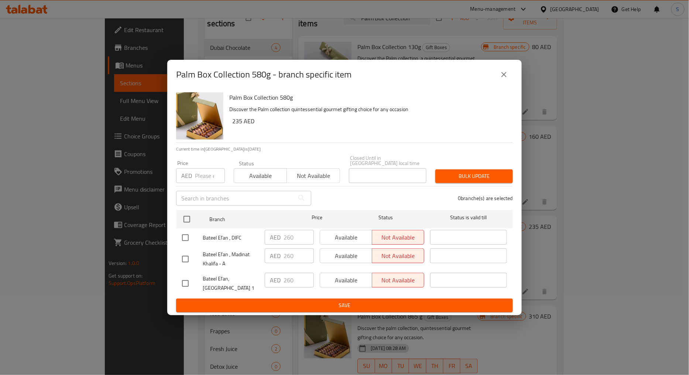
click at [204, 179] on input "number" at bounding box center [210, 175] width 30 height 15
paste input "265"
type input "265"
click at [187, 238] on input "checkbox" at bounding box center [186, 238] width 16 height 16
checkbox input "true"
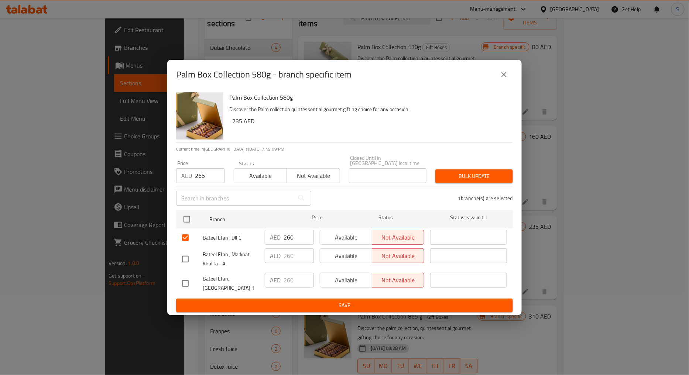
click at [186, 260] on input "checkbox" at bounding box center [186, 259] width 16 height 16
checkbox input "true"
click at [460, 172] on span "Bulk update" at bounding box center [474, 176] width 66 height 9
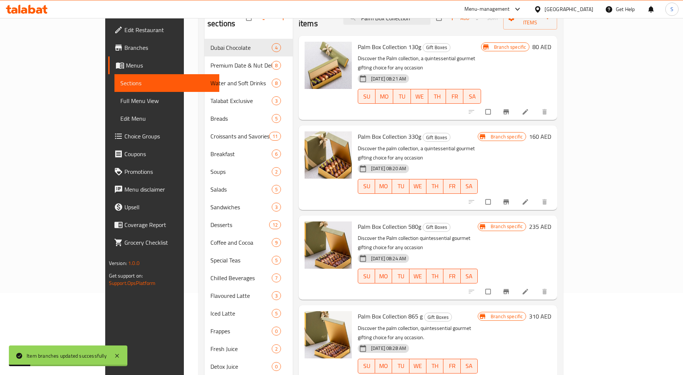
click at [516, 283] on button "Branch-specific-item" at bounding box center [507, 291] width 18 height 16
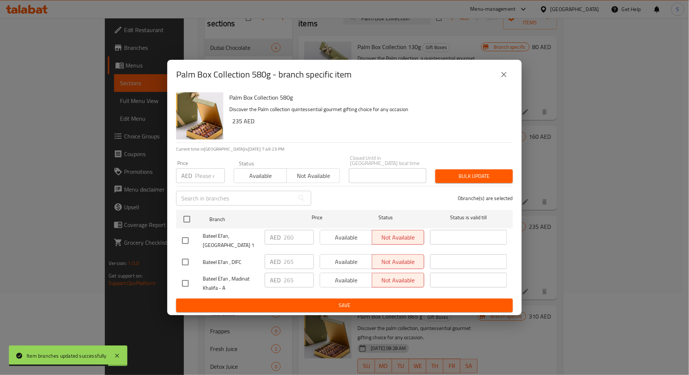
click at [510, 77] on button "close" at bounding box center [504, 75] width 18 height 18
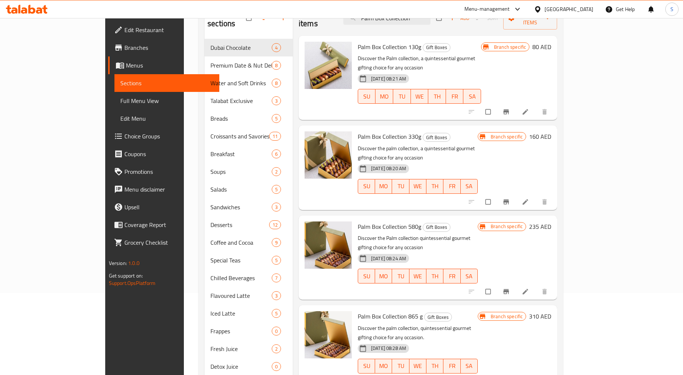
click at [510, 375] on icon "Branch-specific-item" at bounding box center [505, 381] width 7 height 7
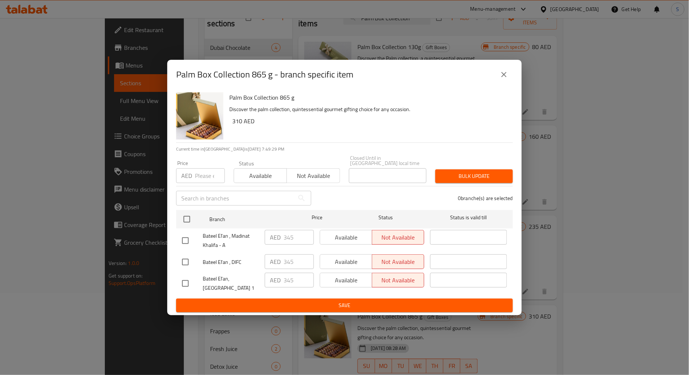
click at [381, 338] on div "Palm Box Collection 865 g - branch specific item Palm Box Collection 865 g Disc…" at bounding box center [344, 187] width 689 height 375
click at [204, 176] on input "number" at bounding box center [210, 175] width 30 height 15
paste input "355"
type input "355"
click at [185, 240] on input "checkbox" at bounding box center [186, 241] width 16 height 16
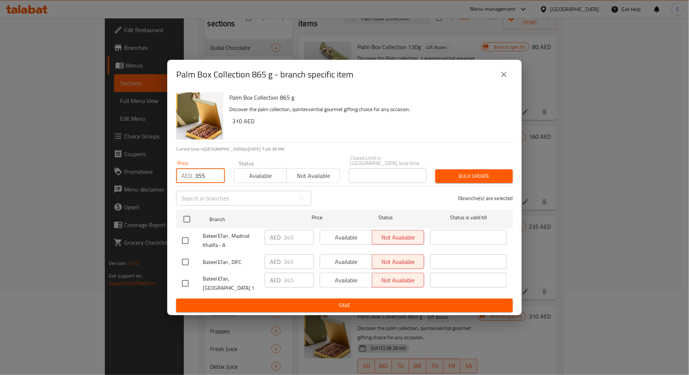
checkbox input "true"
click at [190, 265] on input "checkbox" at bounding box center [186, 262] width 16 height 16
checkbox input "true"
click at [481, 166] on div "Bulk update" at bounding box center [474, 176] width 86 height 23
click at [481, 175] on span "Bulk update" at bounding box center [474, 176] width 66 height 9
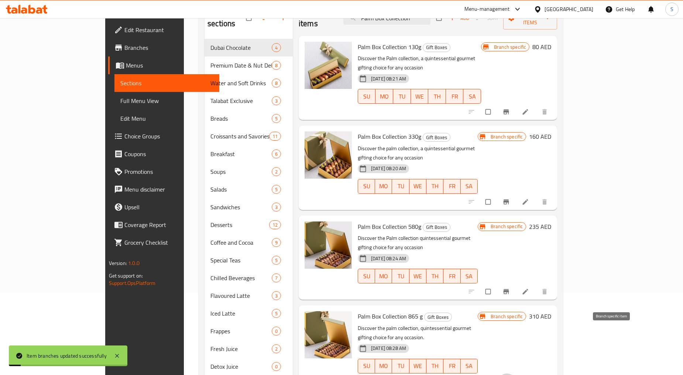
click at [509, 375] on icon "Branch-specific-item" at bounding box center [506, 381] width 6 height 5
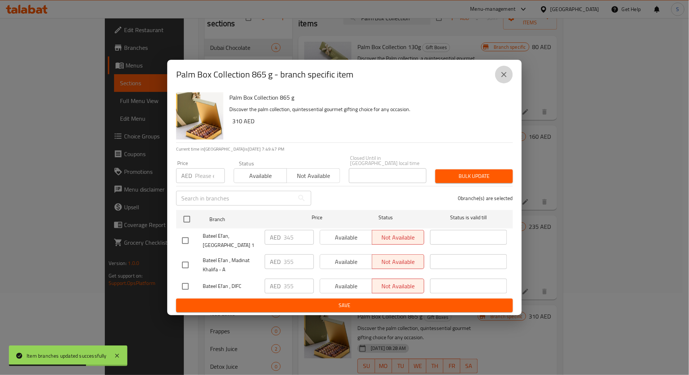
click at [503, 78] on icon "close" at bounding box center [503, 74] width 9 height 9
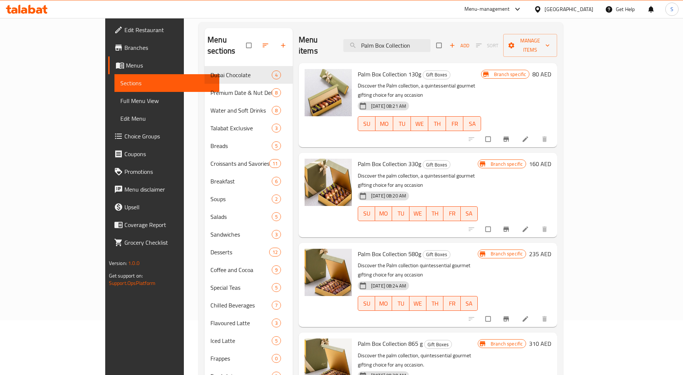
scroll to position [0, 0]
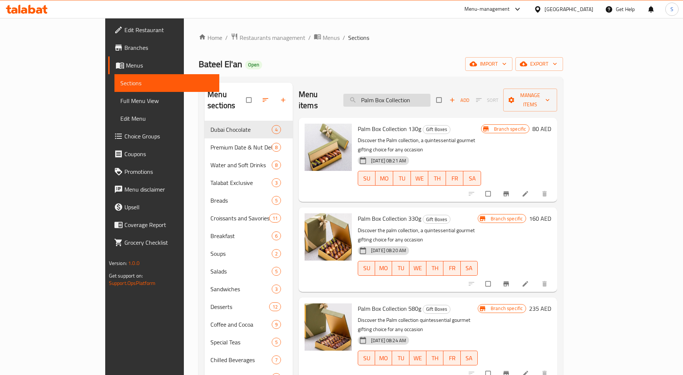
click at [401, 94] on input "Palm Box Collection" at bounding box center [386, 100] width 87 height 13
paste input "Gold Palm 8pcs"
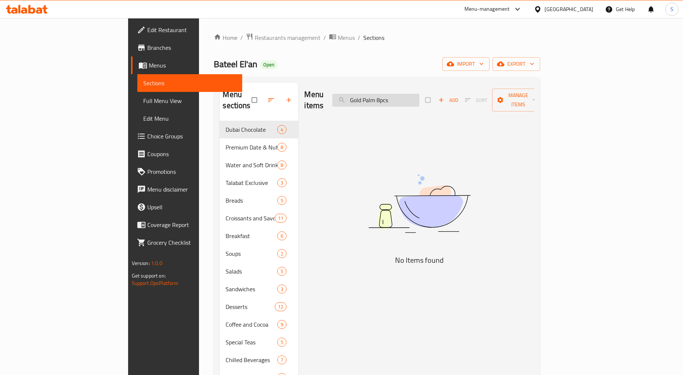
click at [419, 94] on input "Gold Palm 8pcs" at bounding box center [375, 100] width 87 height 13
drag, startPoint x: 422, startPoint y: 96, endPoint x: 505, endPoint y: 109, distance: 84.5
click at [500, 106] on div "Menu items Gold Palm 8 pcs Add Sort Manage items" at bounding box center [419, 100] width 230 height 35
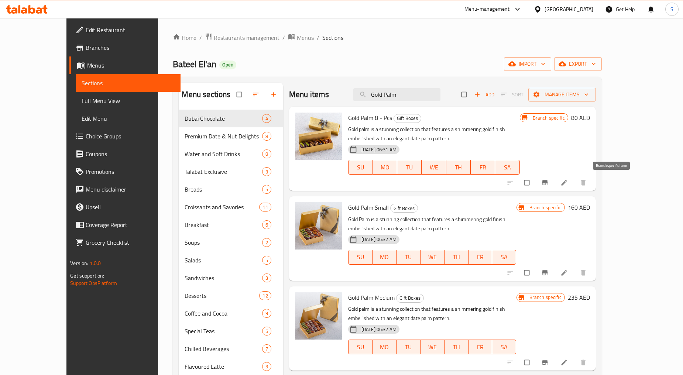
type input "Gold Palm"
click at [554, 186] on button "Branch-specific-item" at bounding box center [546, 183] width 18 height 16
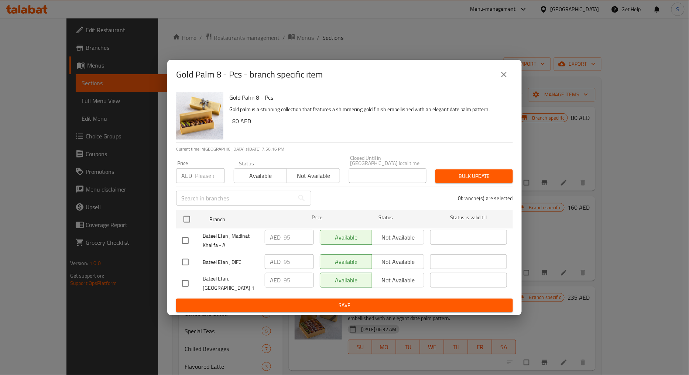
click at [500, 78] on icon "close" at bounding box center [503, 74] width 9 height 9
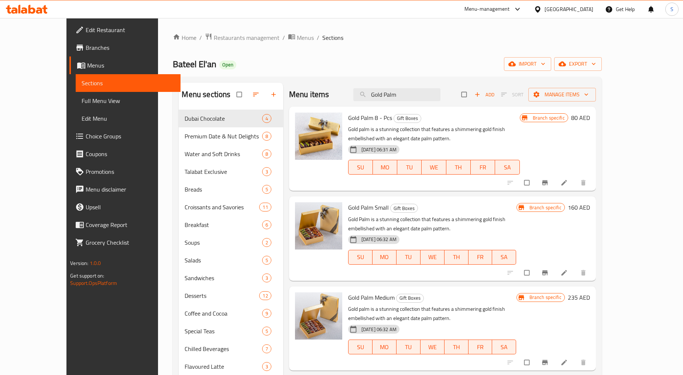
click at [547, 272] on icon "Branch-specific-item" at bounding box center [545, 272] width 6 height 5
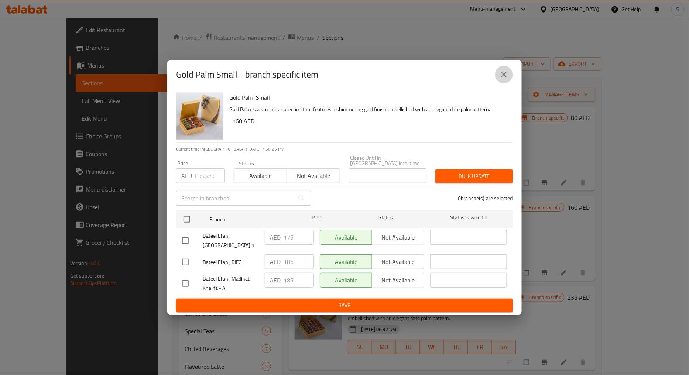
click at [501, 75] on icon "close" at bounding box center [503, 74] width 9 height 9
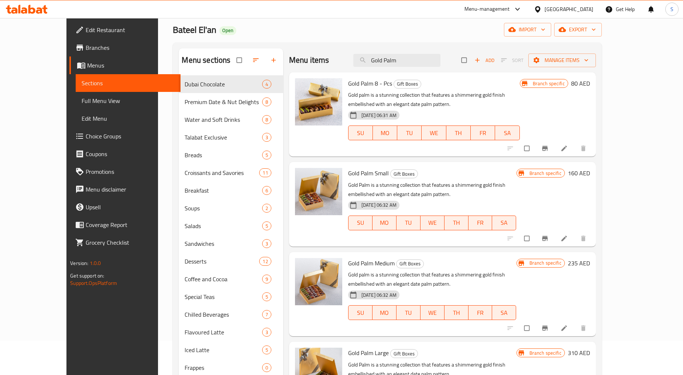
scroll to position [82, 0]
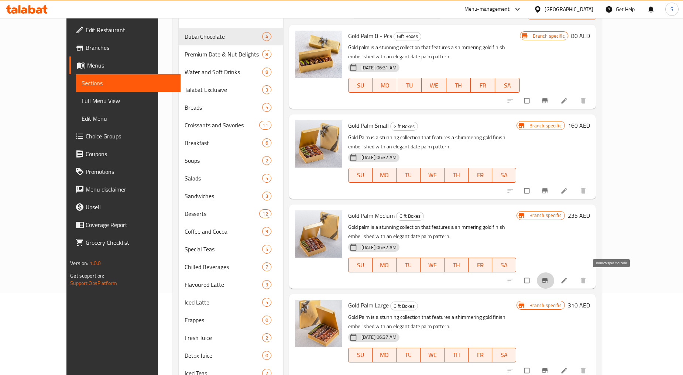
click at [548, 279] on icon "Branch-specific-item" at bounding box center [544, 280] width 7 height 7
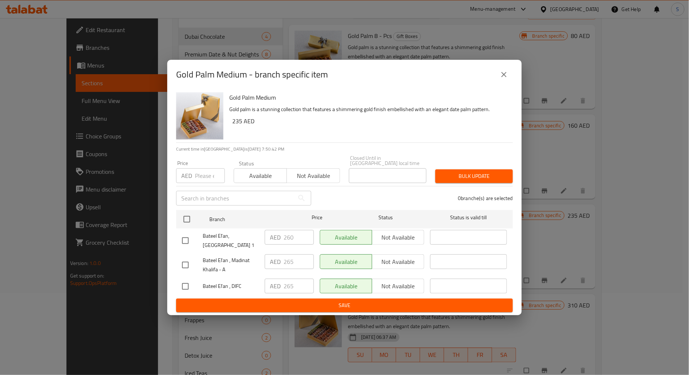
click at [499, 82] on button "close" at bounding box center [504, 75] width 18 height 18
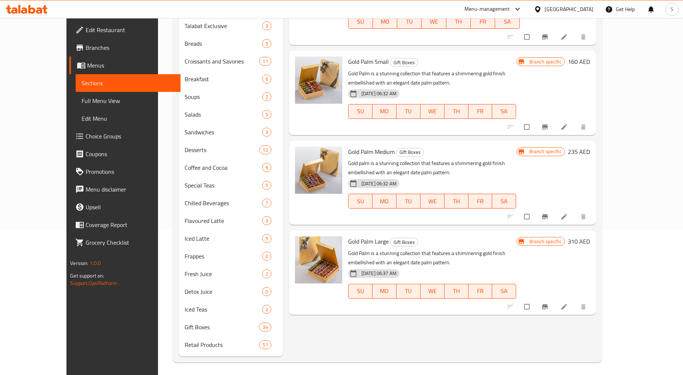
scroll to position [148, 0]
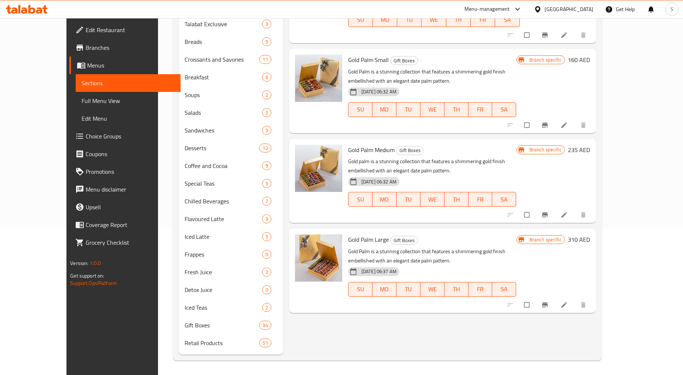
click at [593, 304] on div at bounding box center [547, 305] width 91 height 16
click at [554, 305] on button "Branch-specific-item" at bounding box center [546, 305] width 18 height 16
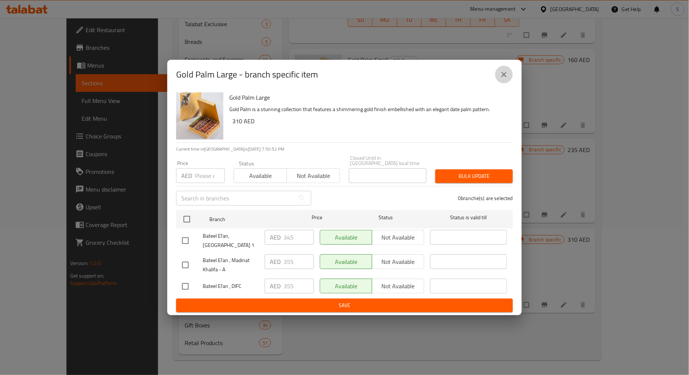
click at [504, 76] on icon "close" at bounding box center [503, 74] width 9 height 9
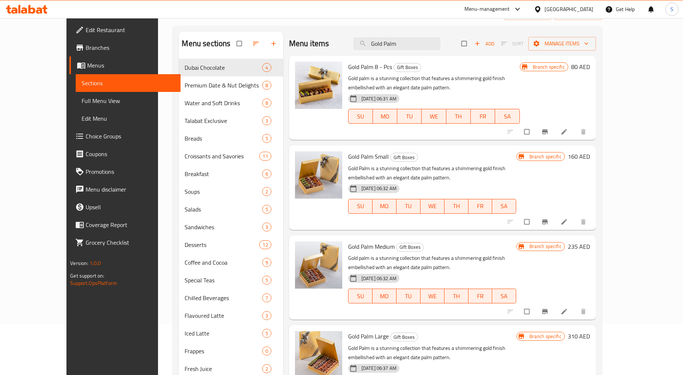
scroll to position [0, 0]
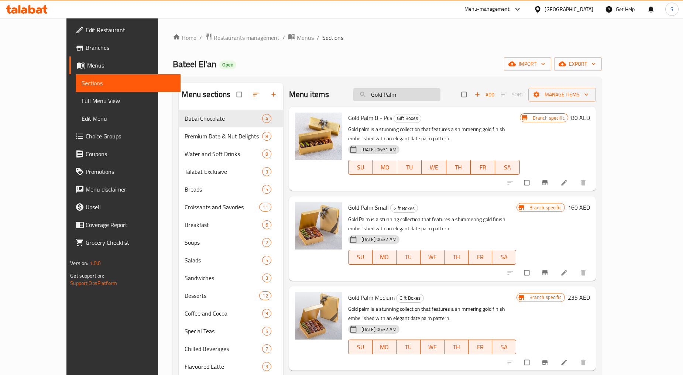
click at [425, 93] on input "Gold Palm" at bounding box center [396, 94] width 87 height 13
paste input "[US_STATE] White Gift Box (XS)"
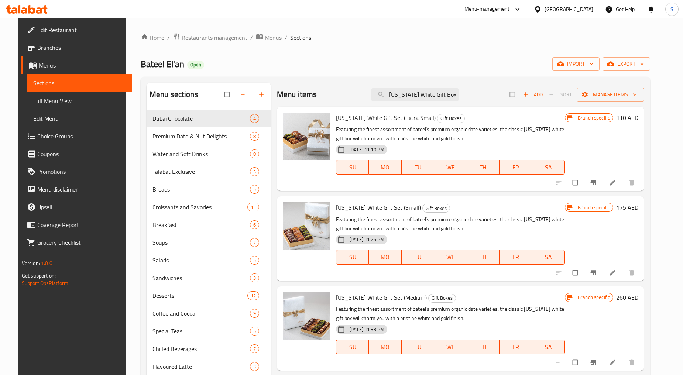
type input "[US_STATE] White Gift Box"
click at [603, 178] on button "Branch-specific-item" at bounding box center [594, 183] width 18 height 16
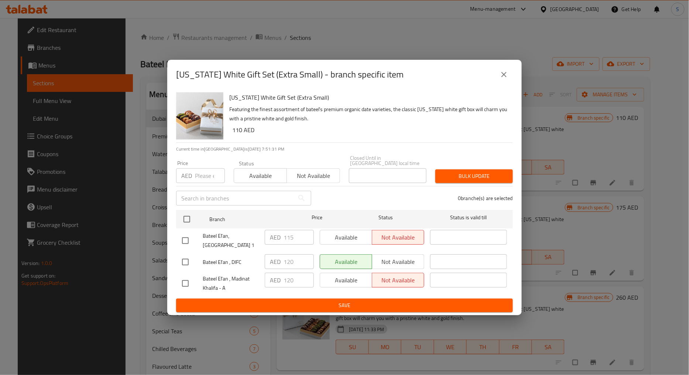
click at [511, 72] on button "close" at bounding box center [504, 75] width 18 height 18
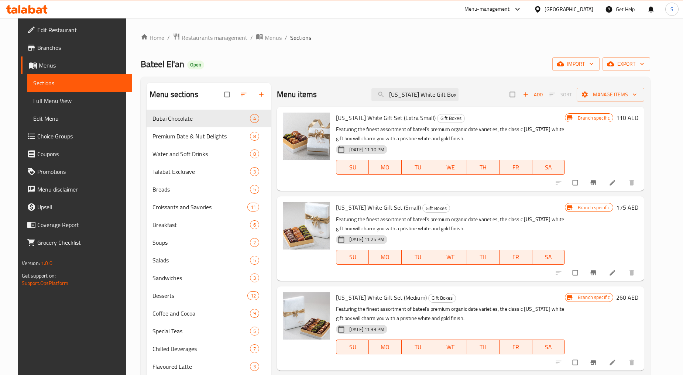
click at [584, 274] on input "checkbox" at bounding box center [576, 273] width 16 height 14
click at [584, 273] on input "checkbox" at bounding box center [576, 273] width 16 height 14
checkbox input "false"
click at [597, 274] on icon "Branch-specific-item" at bounding box center [592, 272] width 7 height 7
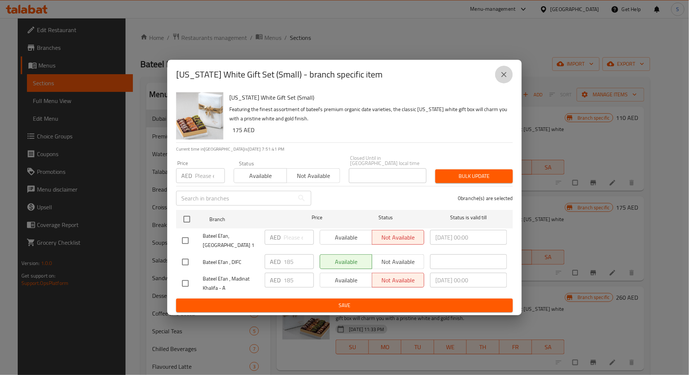
click at [496, 73] on button "close" at bounding box center [504, 75] width 18 height 18
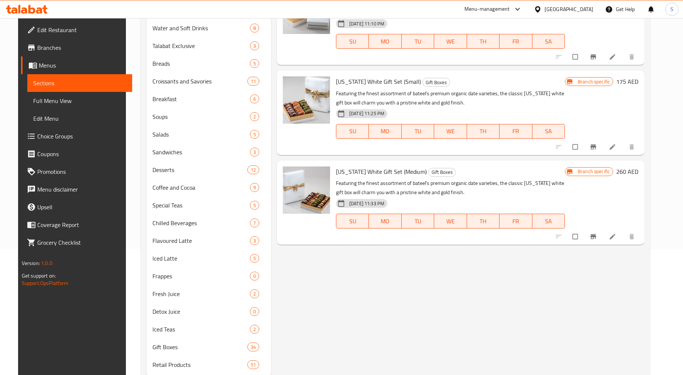
scroll to position [148, 0]
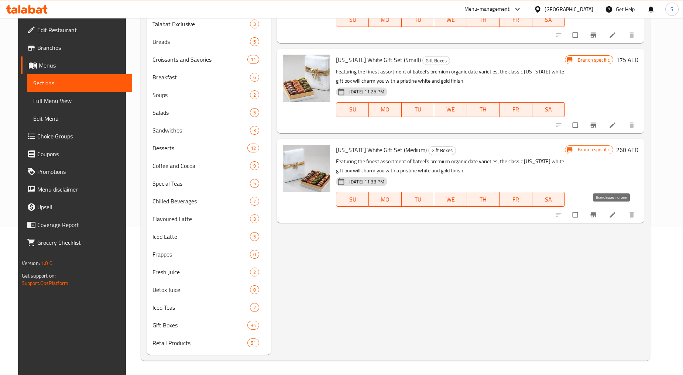
click at [597, 216] on icon "Branch-specific-item" at bounding box center [592, 214] width 7 height 7
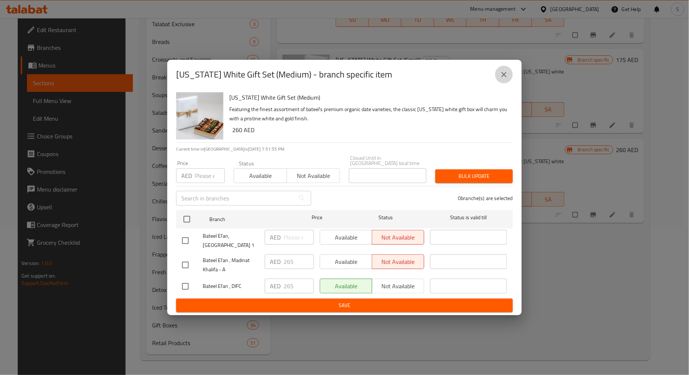
click at [505, 74] on icon "close" at bounding box center [503, 74] width 5 height 5
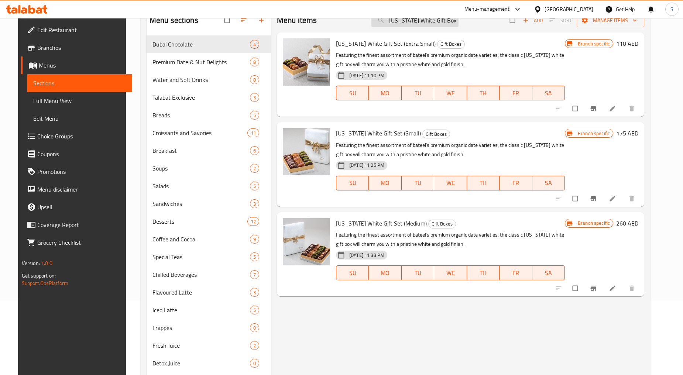
scroll to position [0, 0]
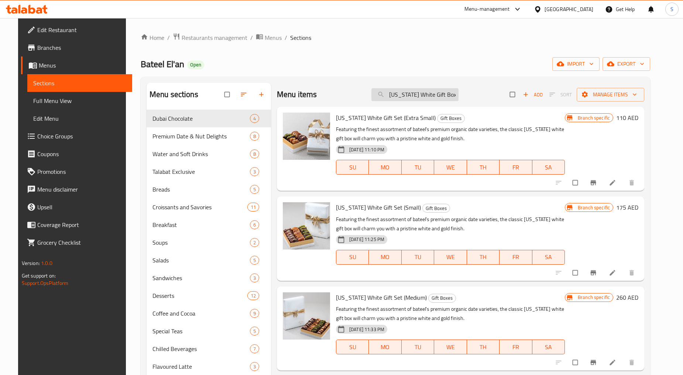
click at [410, 93] on input "[US_STATE] White Gift Box" at bounding box center [414, 94] width 87 height 13
paste input "Noor 8pcs Filled Dates"
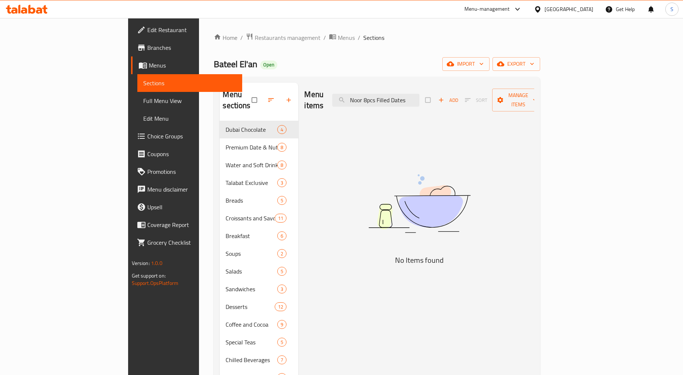
drag, startPoint x: 410, startPoint y: 94, endPoint x: 472, endPoint y: 99, distance: 62.2
click at [472, 99] on div "Menu items Noor 8pcs Filled Dates Add Sort Manage items" at bounding box center [419, 100] width 230 height 35
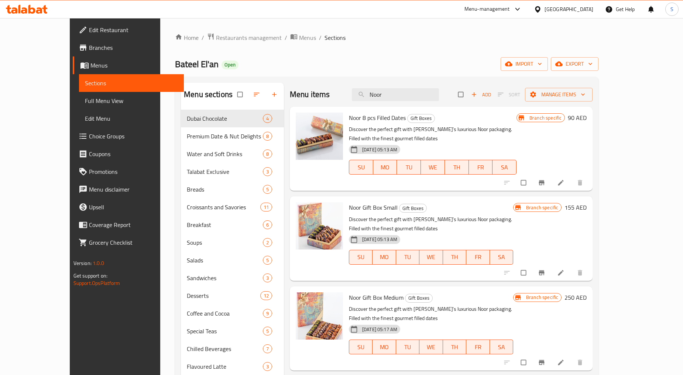
type input "Noor"
click at [545, 179] on icon "Branch-specific-item" at bounding box center [541, 182] width 7 height 7
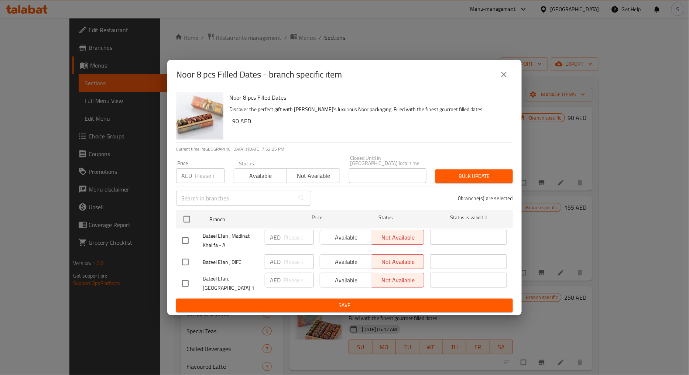
click at [208, 178] on input "number" at bounding box center [210, 175] width 30 height 15
type input "90"
click at [185, 264] on input "checkbox" at bounding box center [186, 262] width 16 height 16
checkbox input "true"
click at [188, 237] on input "checkbox" at bounding box center [186, 241] width 16 height 16
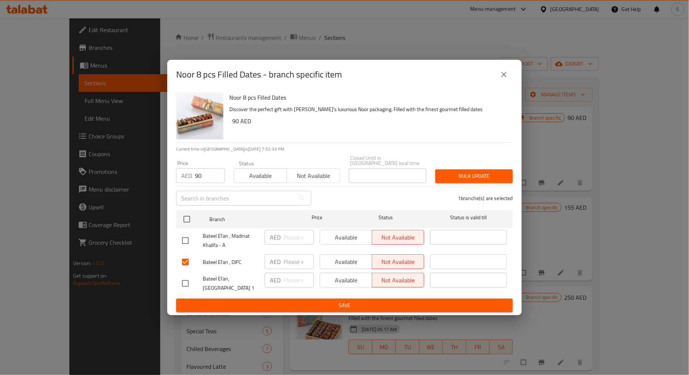
checkbox input "true"
click at [470, 178] on span "Bulk update" at bounding box center [474, 176] width 66 height 9
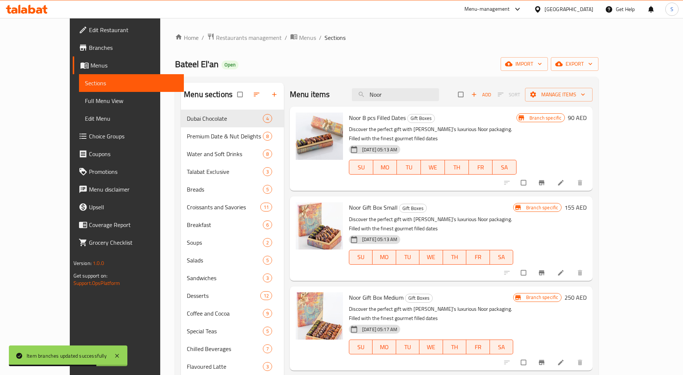
click at [545, 179] on icon "Branch-specific-item" at bounding box center [541, 182] width 7 height 7
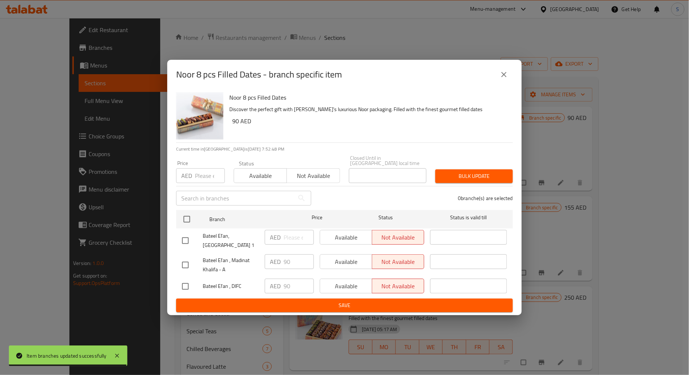
click at [498, 78] on button "close" at bounding box center [504, 75] width 18 height 18
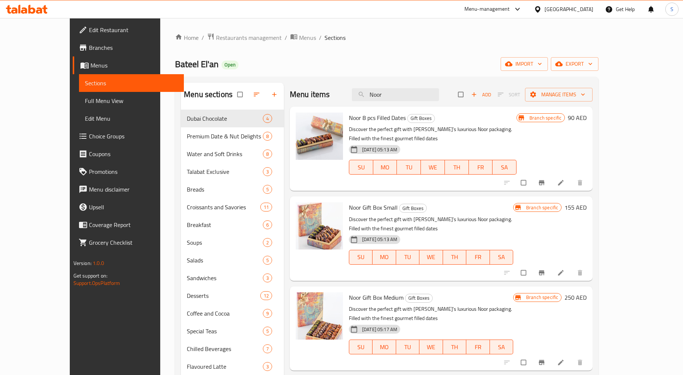
click at [545, 269] on icon "Branch-specific-item" at bounding box center [541, 272] width 7 height 7
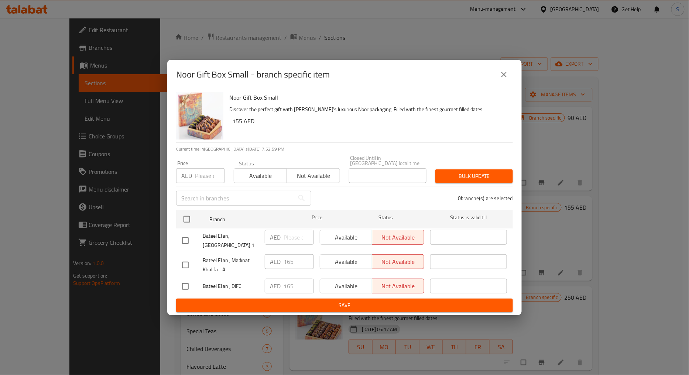
click at [503, 76] on icon "close" at bounding box center [503, 74] width 5 height 5
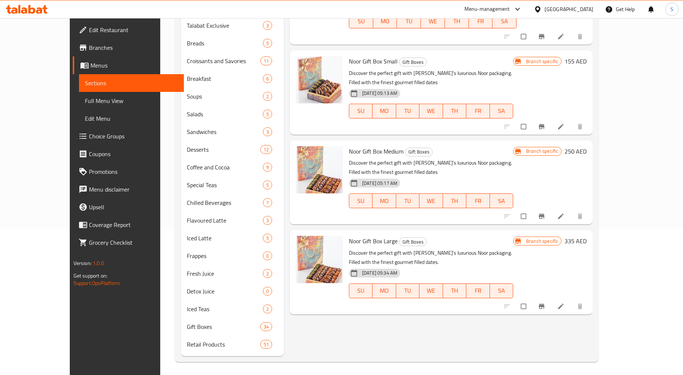
scroll to position [148, 0]
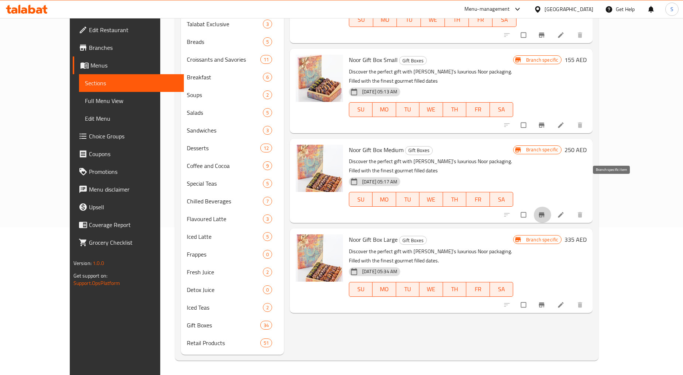
click at [544, 213] on icon "Branch-specific-item" at bounding box center [542, 215] width 6 height 5
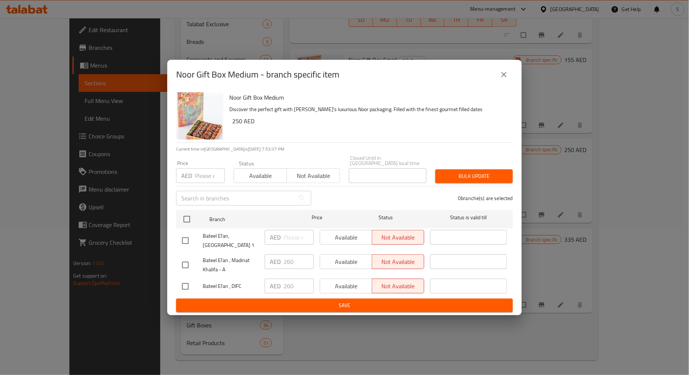
click at [503, 74] on icon "close" at bounding box center [503, 74] width 5 height 5
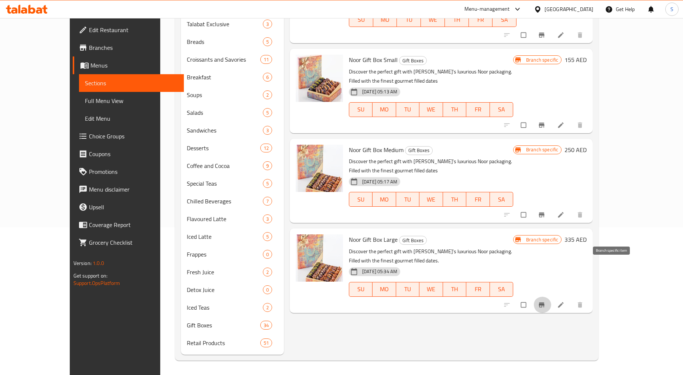
click at [545, 301] on icon "Branch-specific-item" at bounding box center [541, 304] width 7 height 7
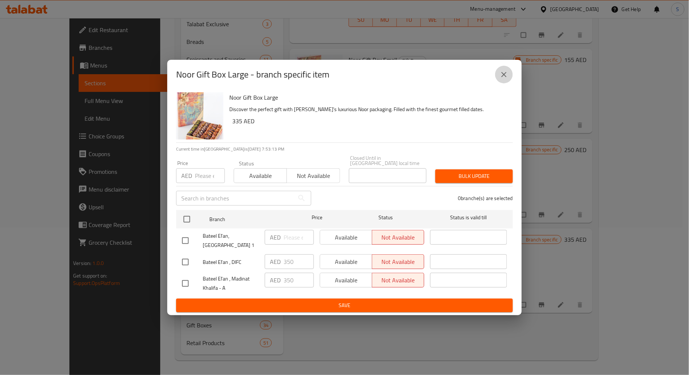
click at [501, 77] on icon "close" at bounding box center [503, 74] width 9 height 9
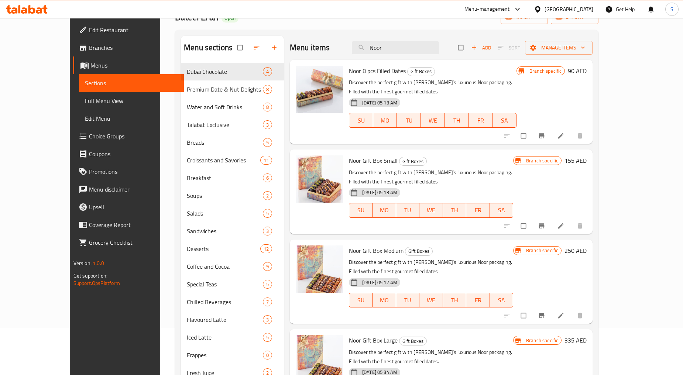
scroll to position [0, 0]
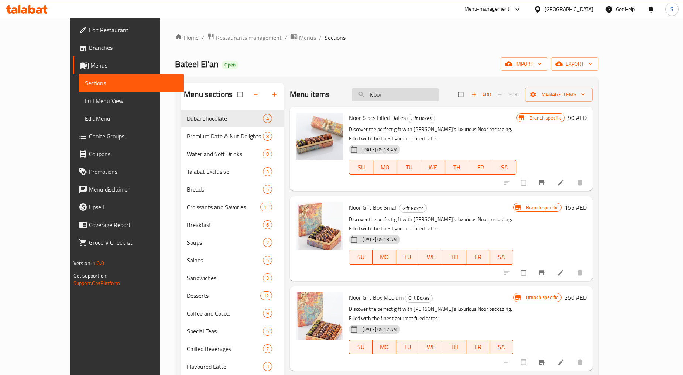
click at [415, 98] on input "Noor" at bounding box center [395, 94] width 87 height 13
paste input "Black Sapphire with 8pcs Filled Dates"
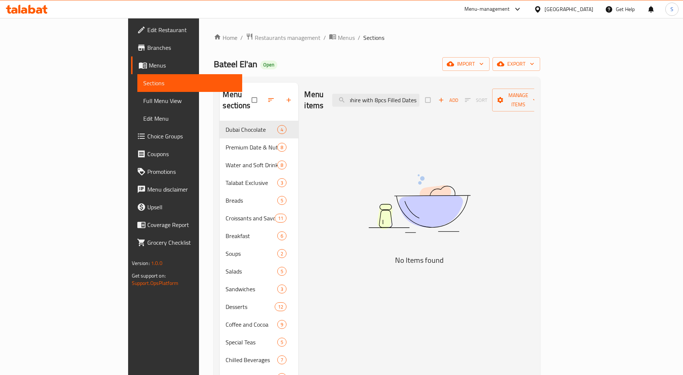
drag, startPoint x: 406, startPoint y: 95, endPoint x: 549, endPoint y: 104, distance: 143.5
click at [534, 104] on div "Menu items Black Sapphire with 8pcs Filled Dates Add Sort Manage items" at bounding box center [419, 100] width 230 height 35
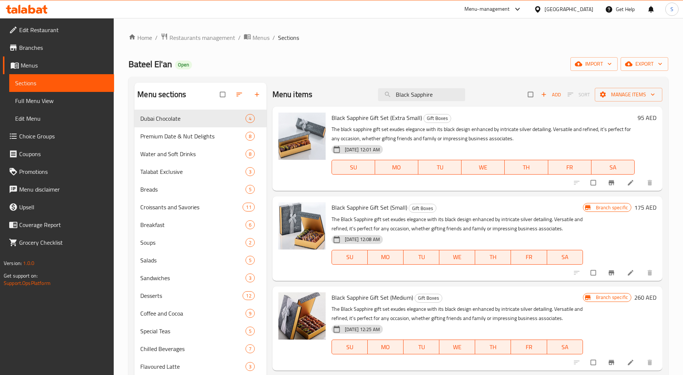
type input "Black Sapphire"
click at [609, 183] on icon "Branch-specific-item" at bounding box center [611, 182] width 7 height 7
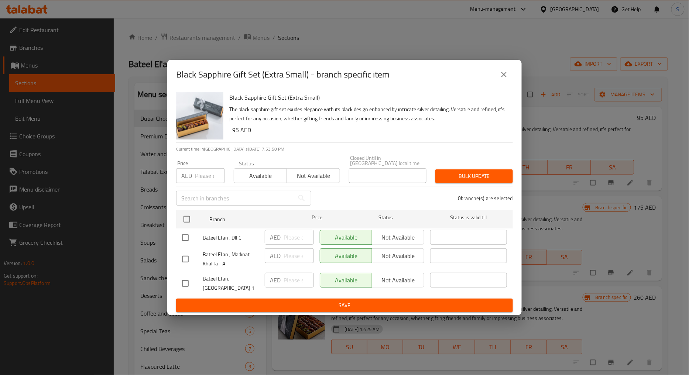
click at [202, 174] on input "number" at bounding box center [210, 175] width 30 height 15
type input "95"
click at [192, 239] on input "checkbox" at bounding box center [186, 238] width 16 height 16
checkbox input "true"
click at [188, 254] on input "checkbox" at bounding box center [186, 259] width 16 height 16
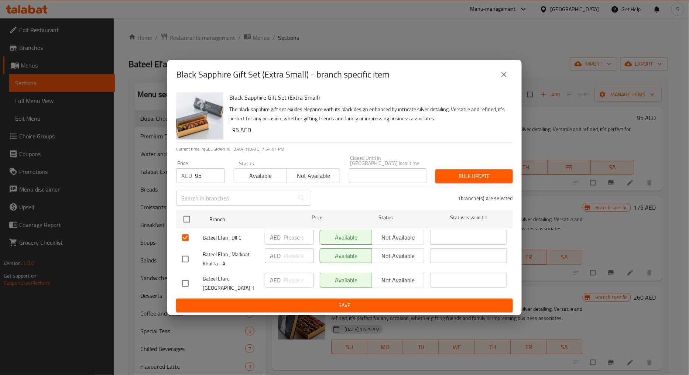
checkbox input "true"
click at [472, 176] on span "Bulk update" at bounding box center [474, 176] width 66 height 9
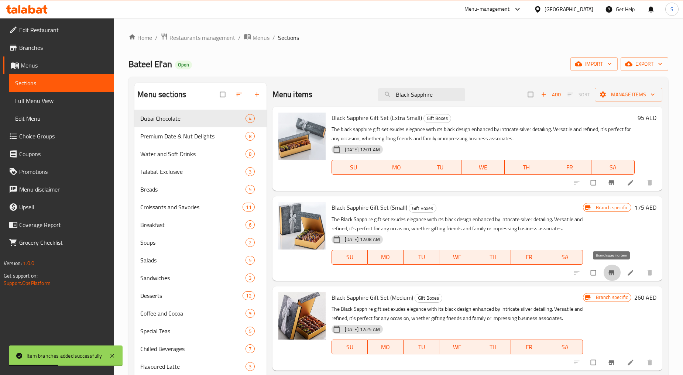
click at [611, 276] on icon "Branch-specific-item" at bounding box center [611, 272] width 7 height 7
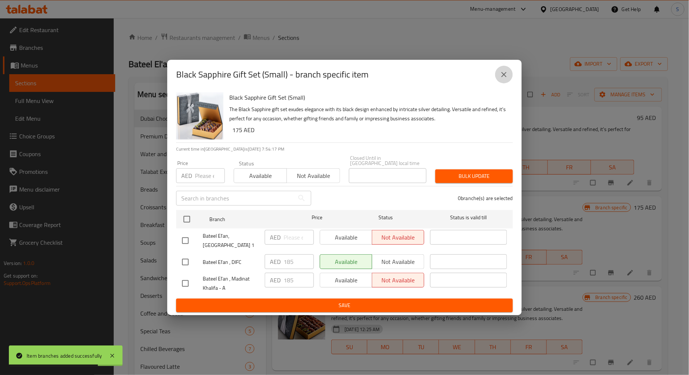
click at [507, 76] on icon "close" at bounding box center [503, 74] width 9 height 9
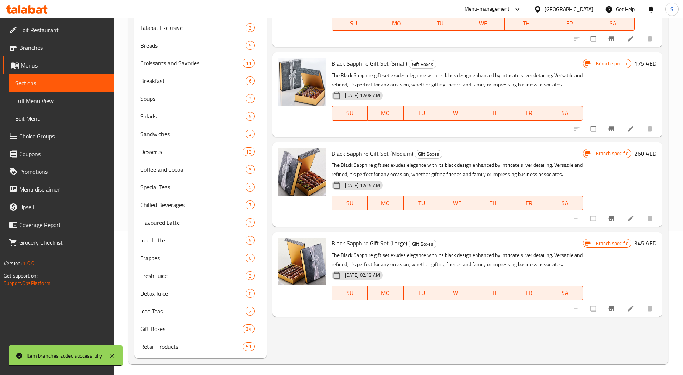
scroll to position [148, 0]
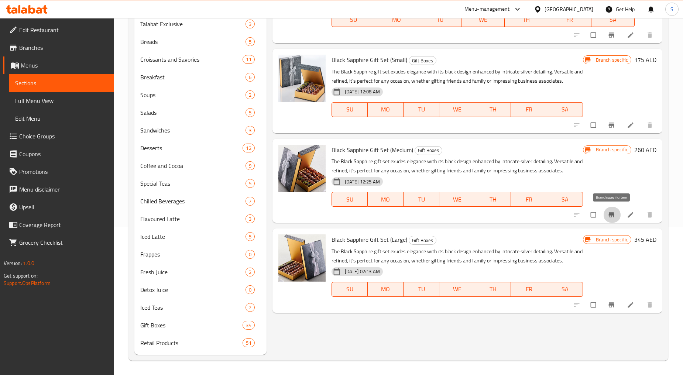
click at [609, 219] on button "Branch-specific-item" at bounding box center [612, 215] width 18 height 16
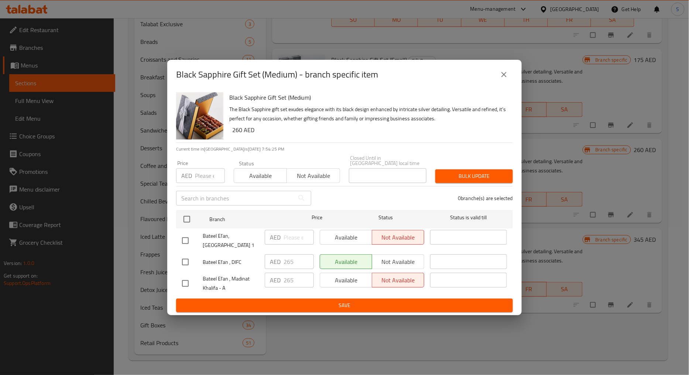
click at [508, 74] on icon "close" at bounding box center [503, 74] width 9 height 9
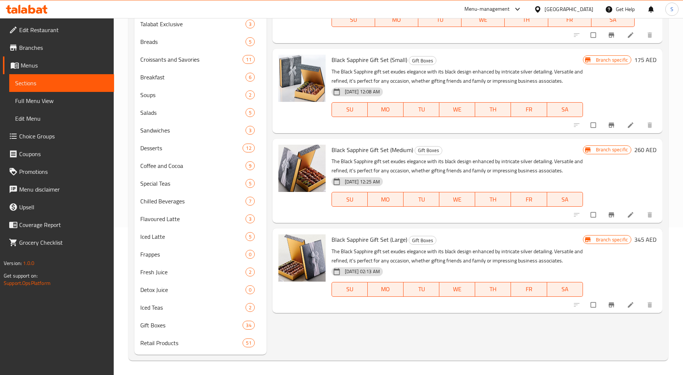
click at [608, 307] on icon "Branch-specific-item" at bounding box center [611, 304] width 7 height 7
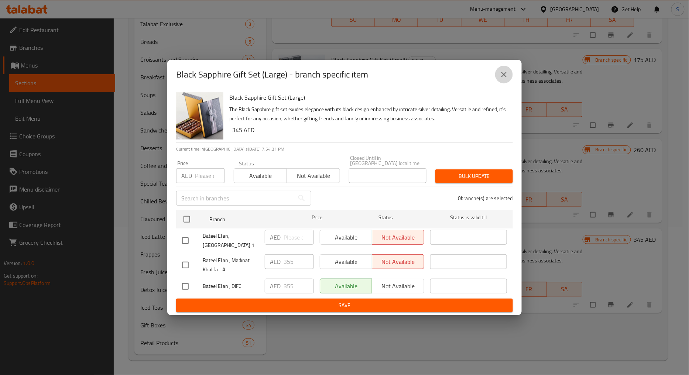
click at [501, 69] on button "close" at bounding box center [504, 75] width 18 height 18
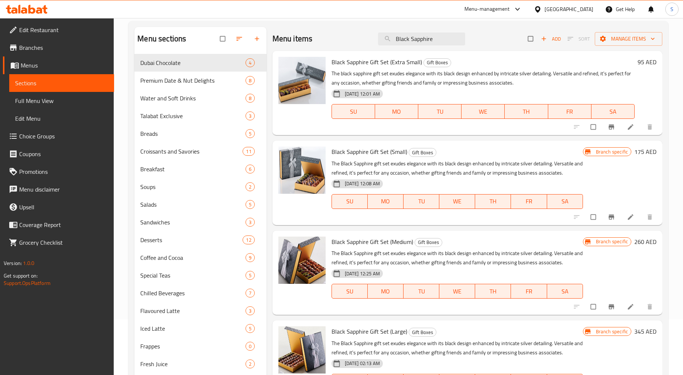
scroll to position [0, 0]
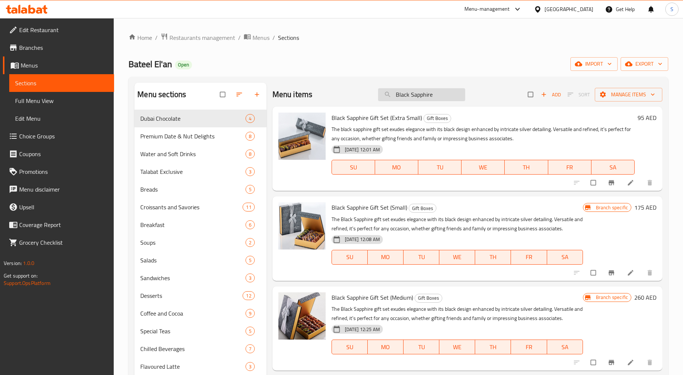
click at [415, 97] on input "Black Sapphire" at bounding box center [421, 94] width 87 height 13
paste input "Rhutab Wanan PL 450gm w/ Sleev"
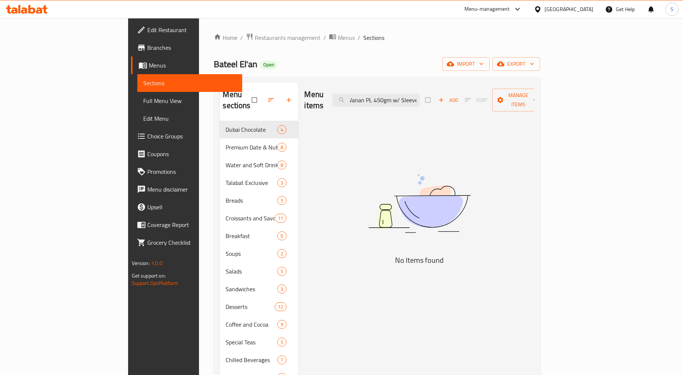
drag, startPoint x: 437, startPoint y: 93, endPoint x: 510, endPoint y: 110, distance: 74.9
click at [510, 110] on div "Menu items Rhutab Wanan PL 450gm w/ Sleeve Add Sort Manage items No Items found" at bounding box center [416, 298] width 236 height 431
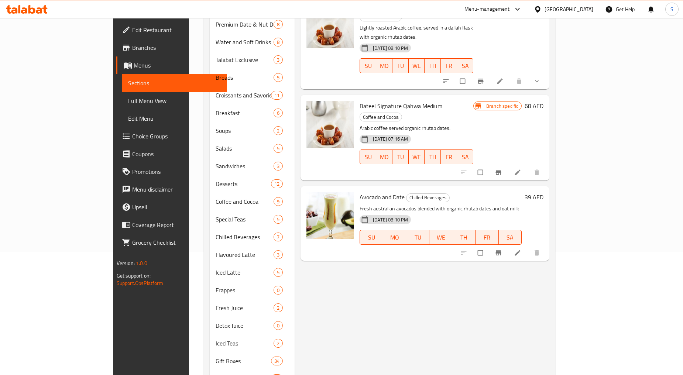
scroll to position [0, 0]
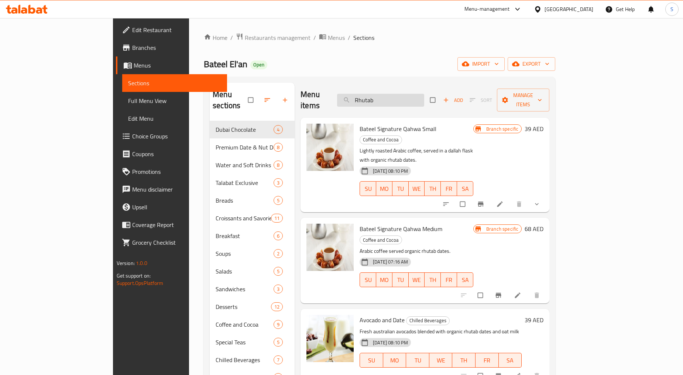
click at [403, 94] on input "Rhutab" at bounding box center [380, 100] width 87 height 13
click at [406, 96] on input "Rhutab" at bounding box center [380, 100] width 87 height 13
paste input "Wanan"
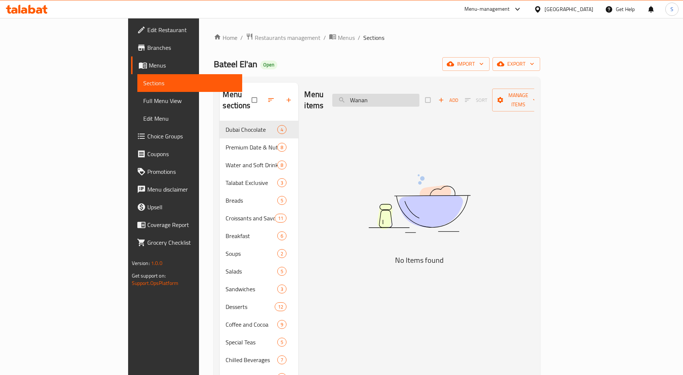
click at [408, 94] on input "Wanan" at bounding box center [375, 100] width 87 height 13
paste input "Sokari"
click at [396, 94] on input "Sokari" at bounding box center [375, 100] width 87 height 13
click at [407, 94] on input "Sokari" at bounding box center [375, 100] width 87 height 13
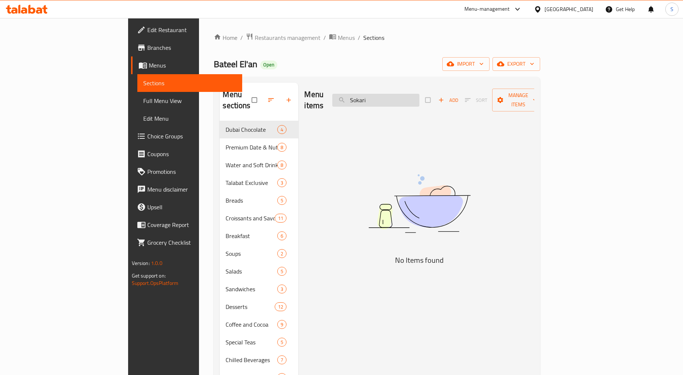
click at [407, 94] on input "Sokari" at bounding box center [375, 100] width 87 height 13
paste input "Kholas"
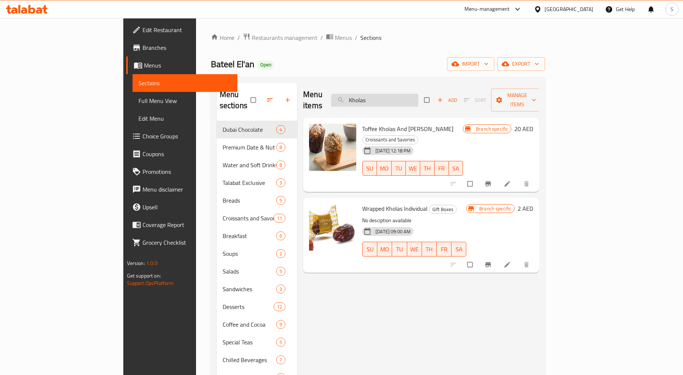
click at [405, 94] on input "Kholas" at bounding box center [374, 100] width 87 height 13
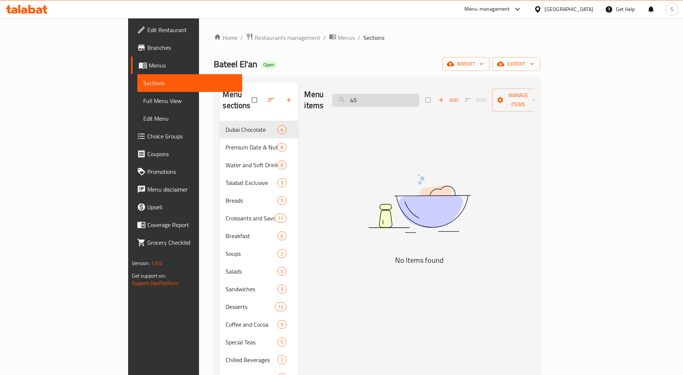
type input "4"
type input "9"
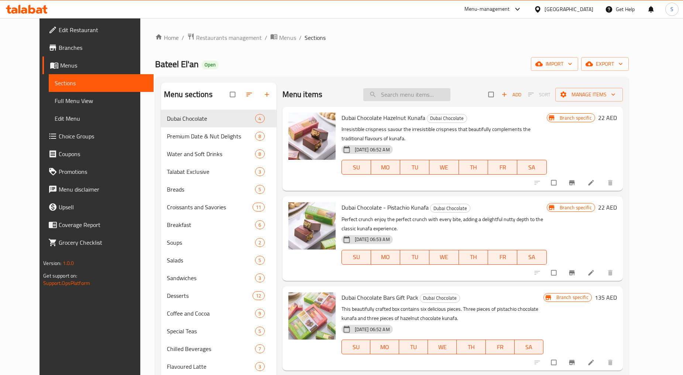
click at [427, 96] on input "search" at bounding box center [406, 94] width 87 height 13
paste input "Sleeve"
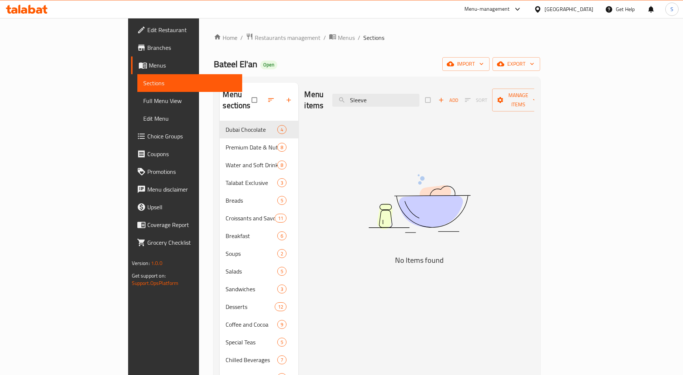
type input "Sleeve"
click at [424, 169] on img at bounding box center [419, 204] width 185 height 98
click at [407, 97] on input "Sleeve" at bounding box center [375, 100] width 87 height 13
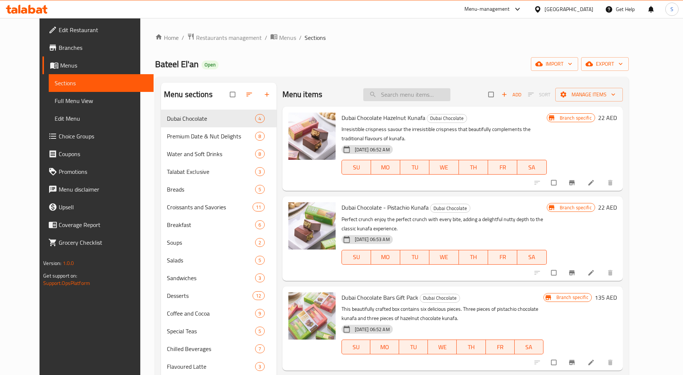
click at [417, 95] on input "search" at bounding box center [406, 94] width 87 height 13
paste input "Bateel Premium Date Biscuits"
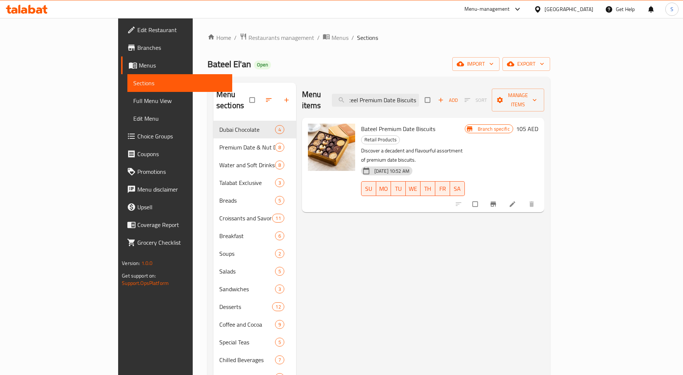
click at [497, 200] on icon "Branch-specific-item" at bounding box center [492, 203] width 7 height 7
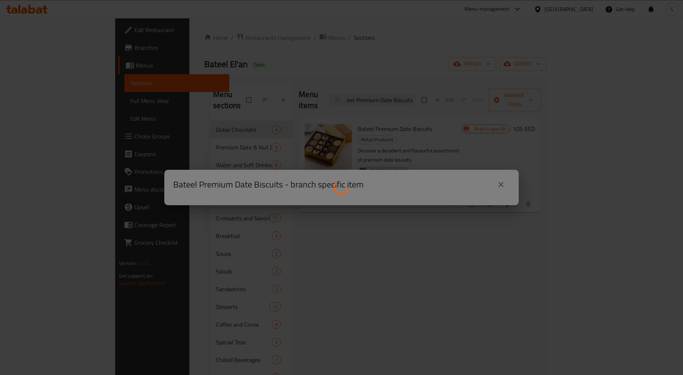
scroll to position [0, 0]
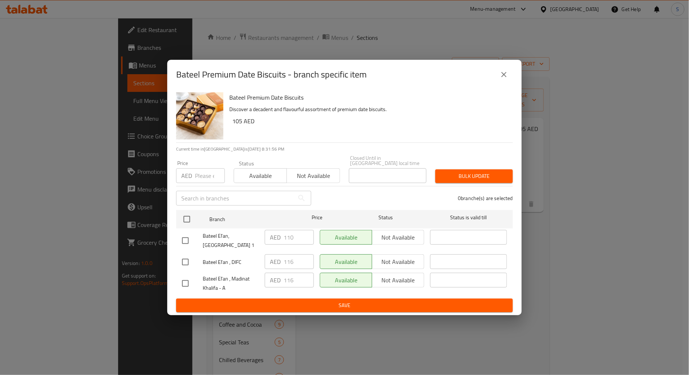
click at [504, 74] on icon "close" at bounding box center [503, 74] width 5 height 5
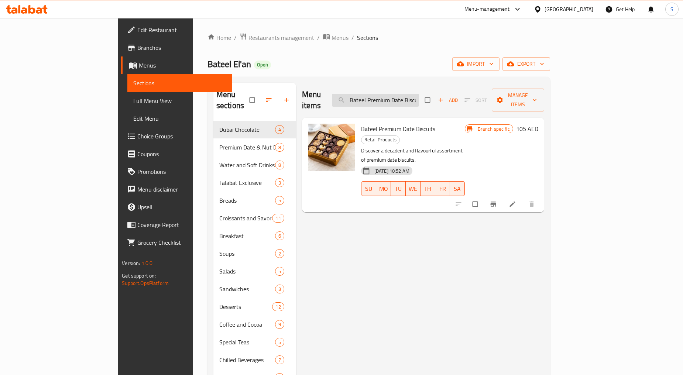
click at [408, 98] on input "Bateel Premium Date Biscuits" at bounding box center [375, 100] width 87 height 13
paste input "Large"
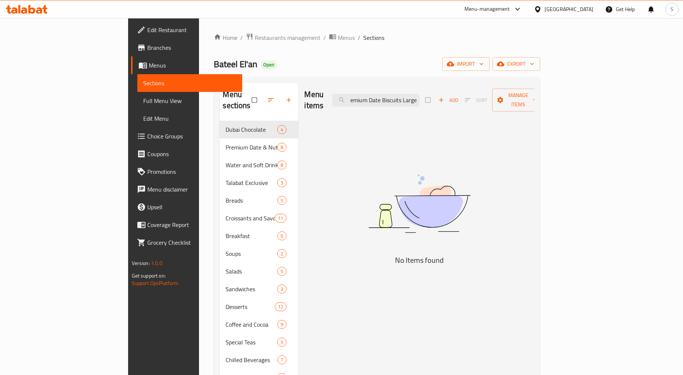
drag, startPoint x: 446, startPoint y: 96, endPoint x: 477, endPoint y: 99, distance: 31.5
click at [477, 99] on div "Menu items Bateel Premium Date Biscuits Large Add Sort Manage items" at bounding box center [419, 100] width 230 height 35
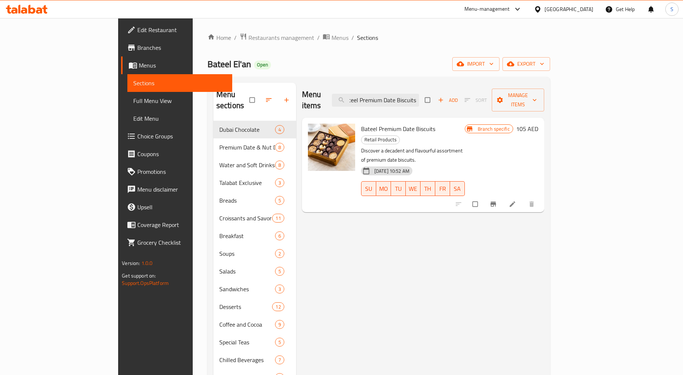
scroll to position [0, 0]
click at [419, 95] on input "Bateel Premium Date Biscuits" at bounding box center [375, 100] width 87 height 13
drag, startPoint x: 436, startPoint y: 96, endPoint x: 512, endPoint y: 96, distance: 75.3
click at [512, 96] on div "Menu items Bateel Premium Date Biscuits Add Sort Manage items" at bounding box center [423, 100] width 242 height 35
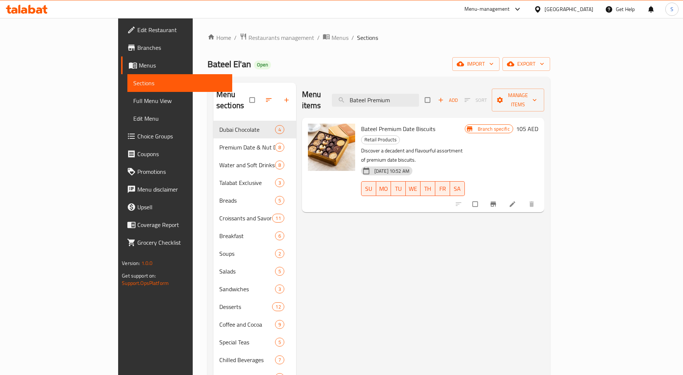
scroll to position [0, 0]
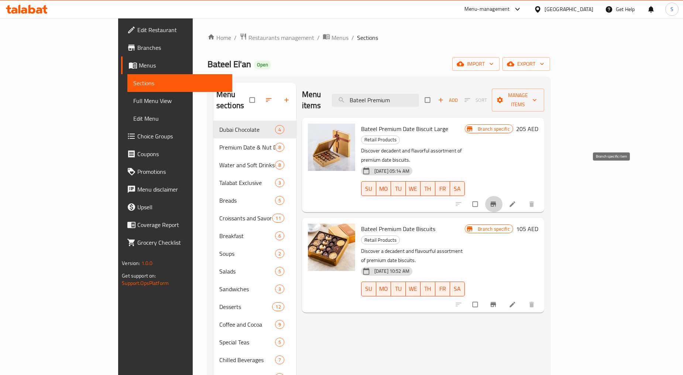
click at [497, 200] on icon "Branch-specific-item" at bounding box center [492, 203] width 7 height 7
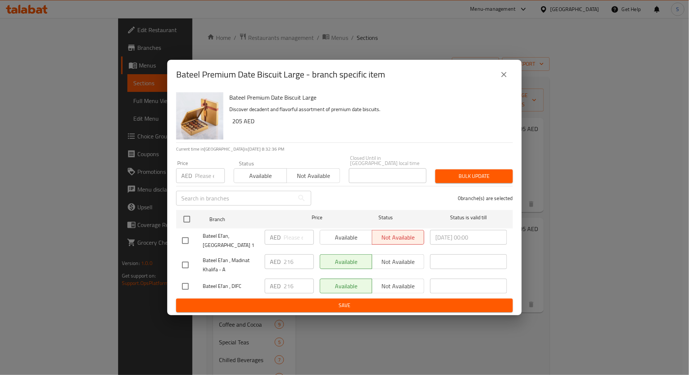
click at [506, 63] on div "Bateel Premium Date Biscuit Large - branch specific item" at bounding box center [344, 75] width 354 height 30
click at [505, 75] on icon "close" at bounding box center [503, 74] width 9 height 9
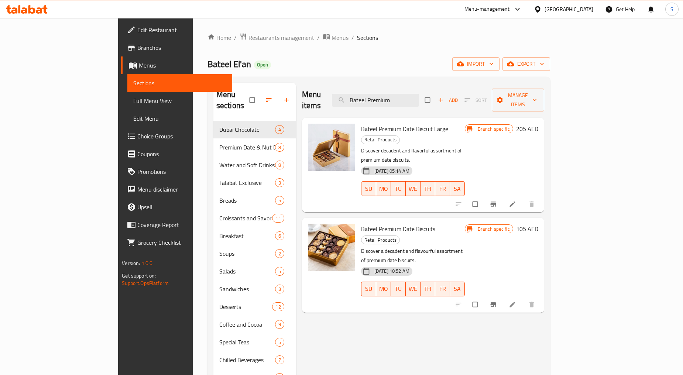
click at [416, 102] on div "Menu items Bateel Premium Add Sort Manage items" at bounding box center [423, 100] width 242 height 35
click at [414, 94] on input "Bateel Premium" at bounding box center [375, 100] width 87 height 13
paste input "Date [PERSON_NAME] (Small)"
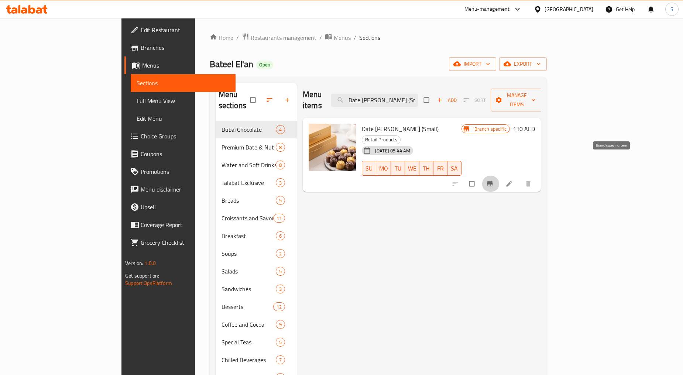
click at [499, 176] on button "Branch-specific-item" at bounding box center [491, 184] width 18 height 16
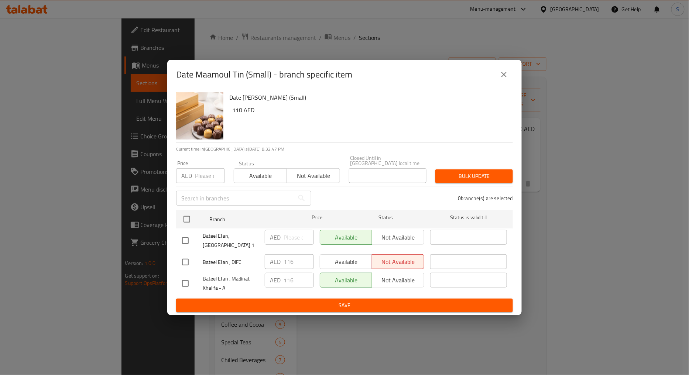
click at [508, 75] on icon "close" at bounding box center [503, 74] width 9 height 9
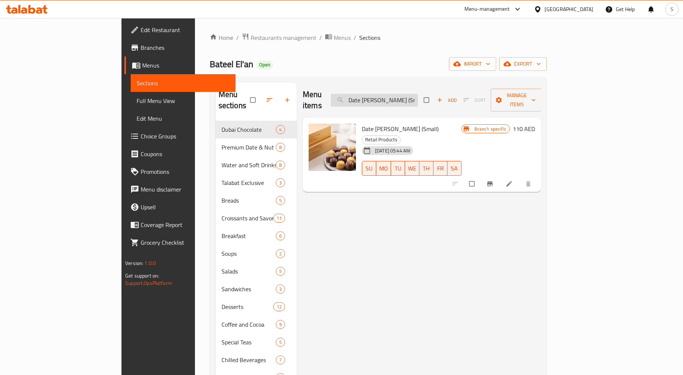
click at [418, 94] on input "Date [PERSON_NAME] (Small)" at bounding box center [374, 100] width 87 height 13
paste input "Large"
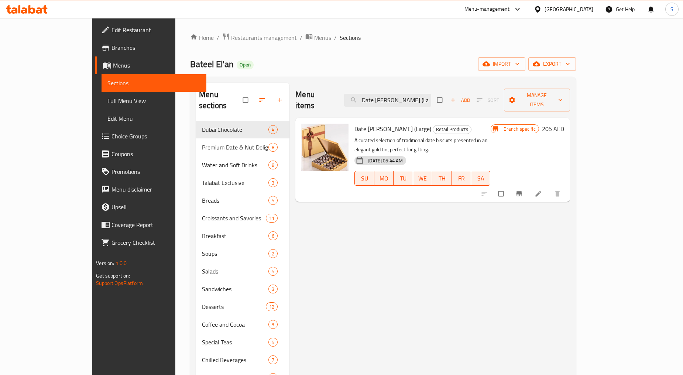
click at [567, 186] on div at bounding box center [521, 194] width 91 height 16
click at [523, 190] on icon "Branch-specific-item" at bounding box center [518, 193] width 7 height 7
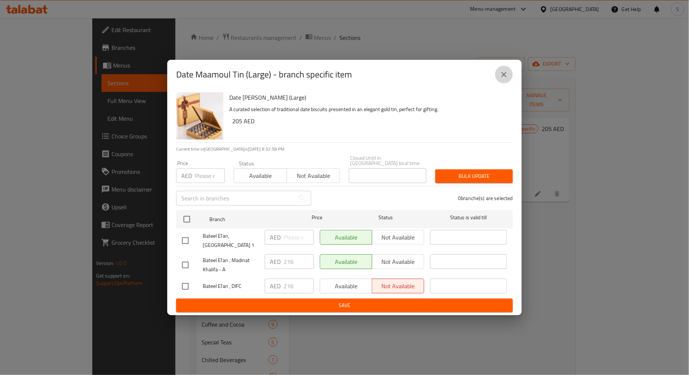
click at [505, 76] on icon "close" at bounding box center [503, 74] width 9 height 9
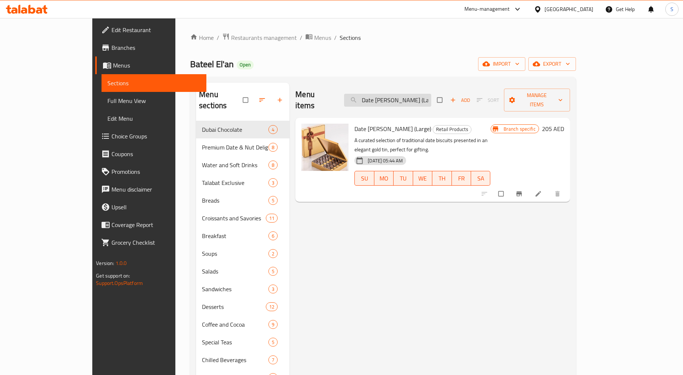
click at [423, 94] on input "Date [PERSON_NAME] (Large)" at bounding box center [387, 100] width 87 height 13
paste input "ulce De Leche Chocolate 70gm"
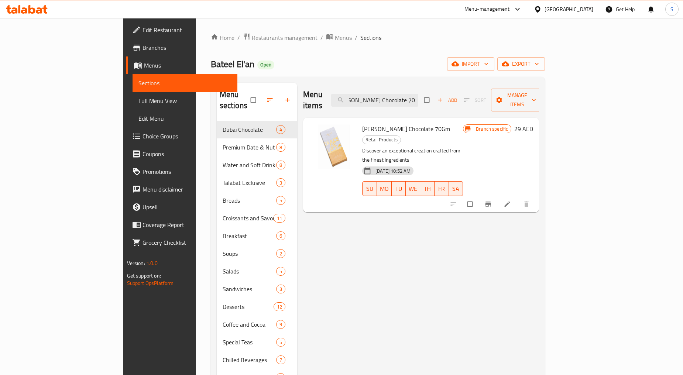
click at [491, 202] on icon "Branch-specific-item" at bounding box center [488, 204] width 6 height 5
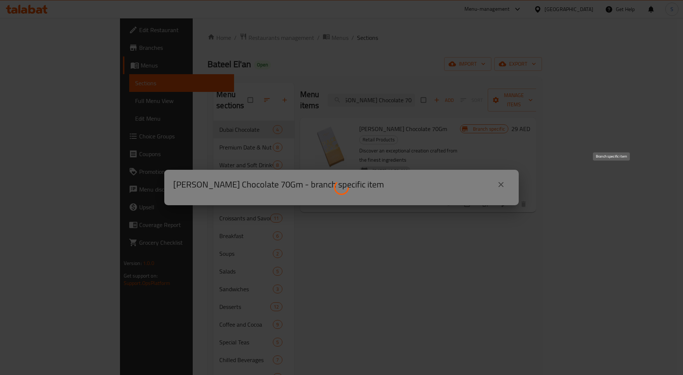
scroll to position [0, 0]
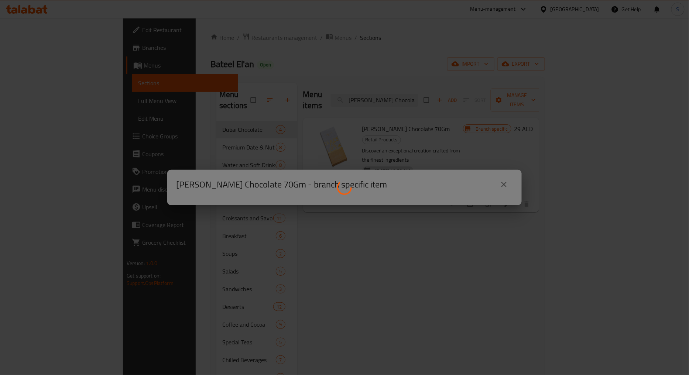
click at [362, 216] on div at bounding box center [344, 187] width 689 height 375
click at [481, 187] on div at bounding box center [344, 187] width 689 height 375
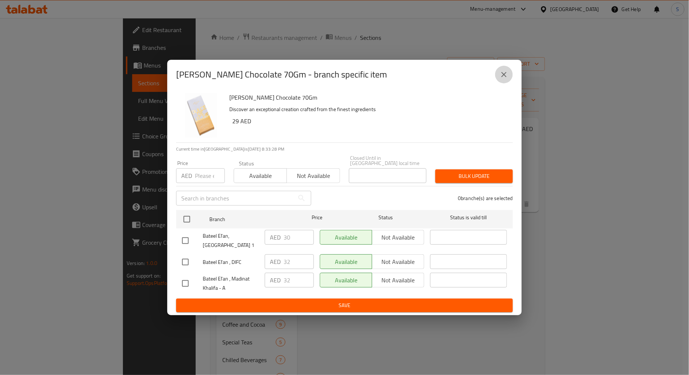
click at [509, 76] on button "close" at bounding box center [504, 75] width 18 height 18
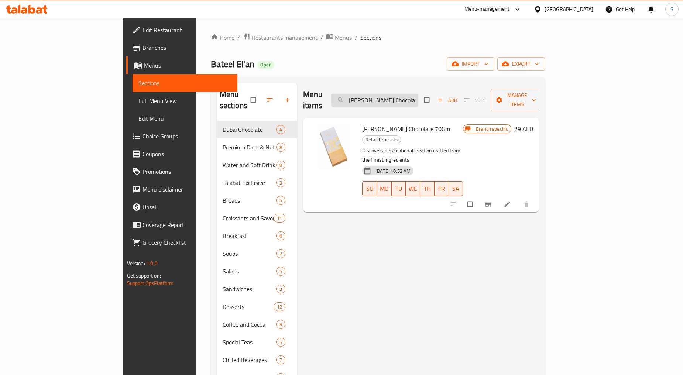
click at [418, 97] on input "[PERSON_NAME] Chocolate 70gm" at bounding box center [374, 100] width 87 height 13
paste input "ark Chocolate Bar 75% Cocoa"
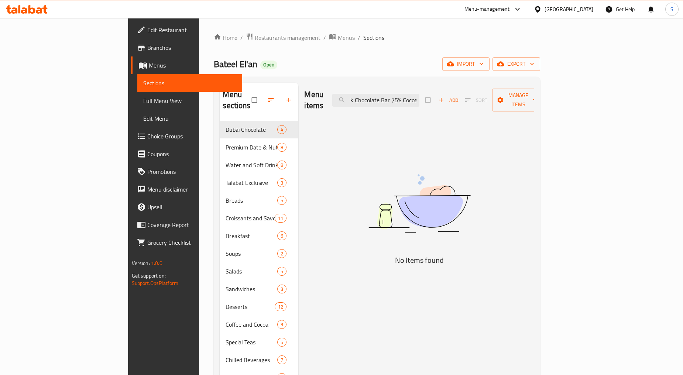
drag, startPoint x: 436, startPoint y: 96, endPoint x: 522, endPoint y: 98, distance: 86.0
click at [522, 98] on div "Menu items Dark Chocolate Bar 75% Cocoa Add Sort Manage items" at bounding box center [419, 100] width 230 height 35
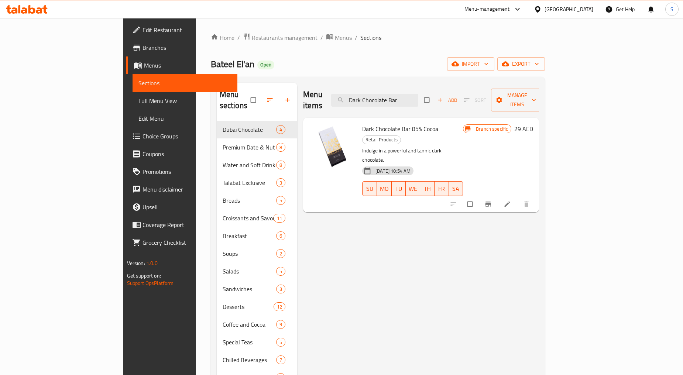
type input "Dark Chocolate Bar"
click at [491, 202] on icon "Branch-specific-item" at bounding box center [488, 204] width 6 height 5
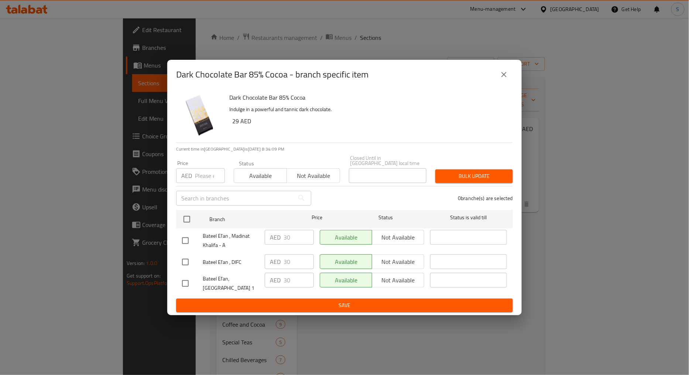
click at [201, 178] on input "number" at bounding box center [210, 175] width 30 height 15
type input "32"
click at [181, 267] on input "checkbox" at bounding box center [186, 262] width 16 height 16
checkbox input "true"
click at [188, 241] on input "checkbox" at bounding box center [186, 241] width 16 height 16
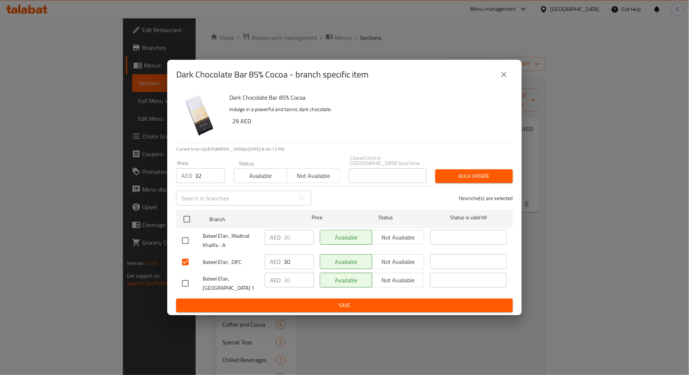
checkbox input "true"
click at [478, 177] on span "Bulk update" at bounding box center [474, 176] width 66 height 9
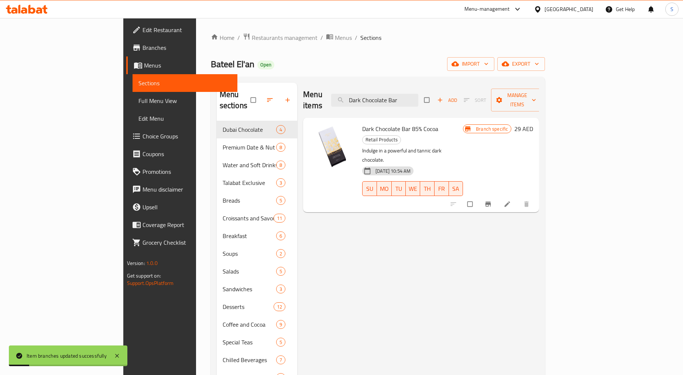
click at [498, 196] on button "Branch-specific-item" at bounding box center [489, 204] width 18 height 16
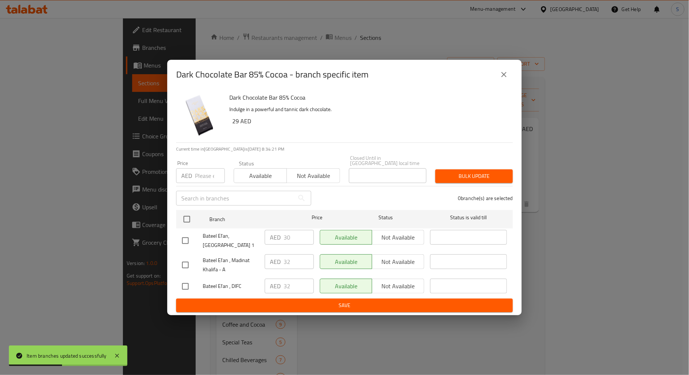
click at [500, 81] on button "close" at bounding box center [504, 75] width 18 height 18
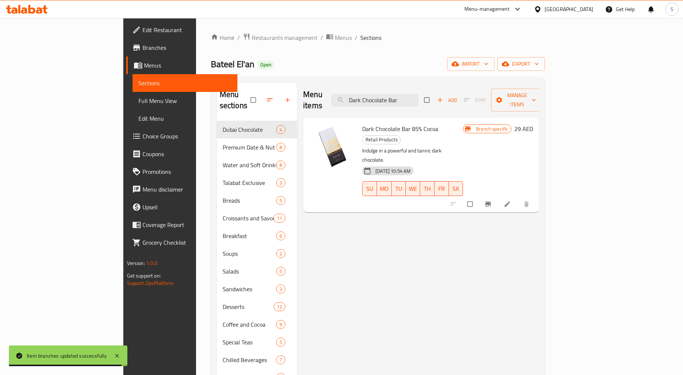
click at [398, 321] on div "Menu items Dark Chocolate Bar Add Sort Manage items Dark Chocolate Bar 85% Coco…" at bounding box center [418, 298] width 242 height 431
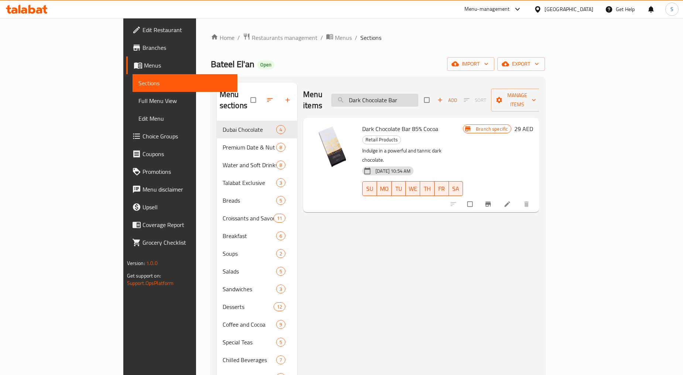
click at [418, 94] on input "Dark Chocolate Bar" at bounding box center [374, 100] width 87 height 13
paste input "Milk Chocolate Bar 70G"
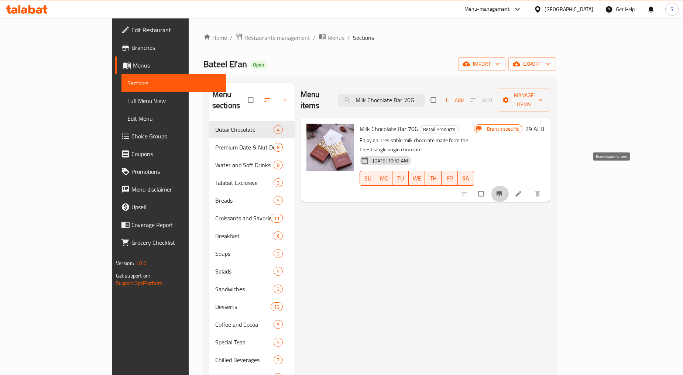
click at [509, 186] on button "Branch-specific-item" at bounding box center [500, 194] width 18 height 16
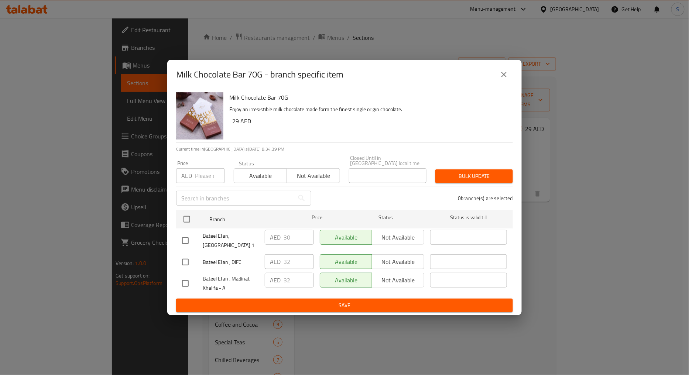
click at [506, 71] on icon "close" at bounding box center [503, 74] width 9 height 9
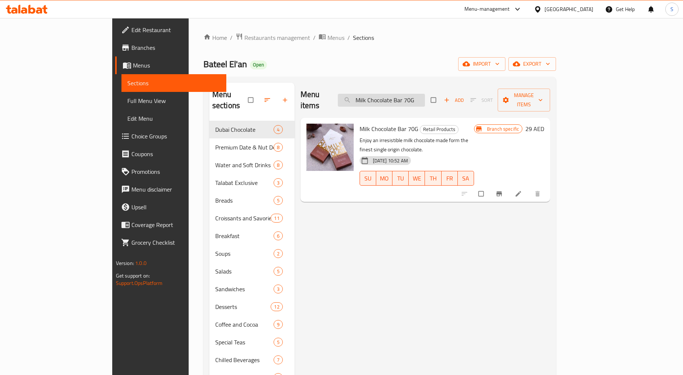
click at [403, 94] on input "Milk Chocolate Bar 70G" at bounding box center [381, 100] width 87 height 13
paste input "Bateel Date Bites"
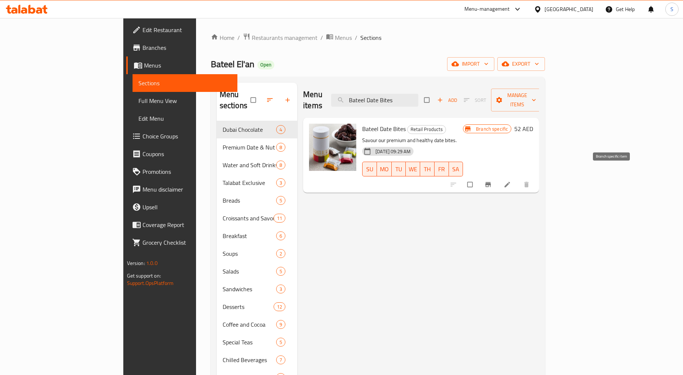
click at [492, 181] on icon "Branch-specific-item" at bounding box center [487, 184] width 7 height 7
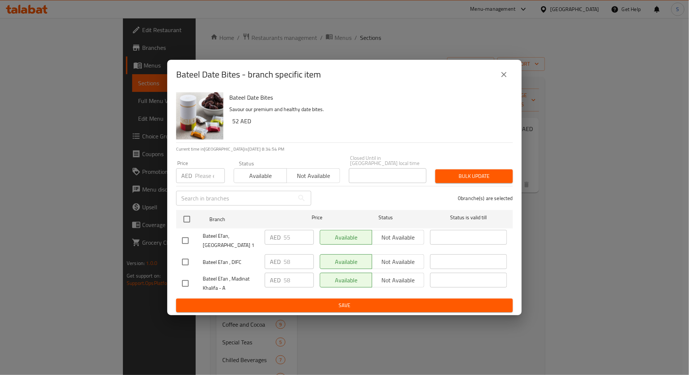
click at [506, 70] on icon "close" at bounding box center [503, 74] width 9 height 9
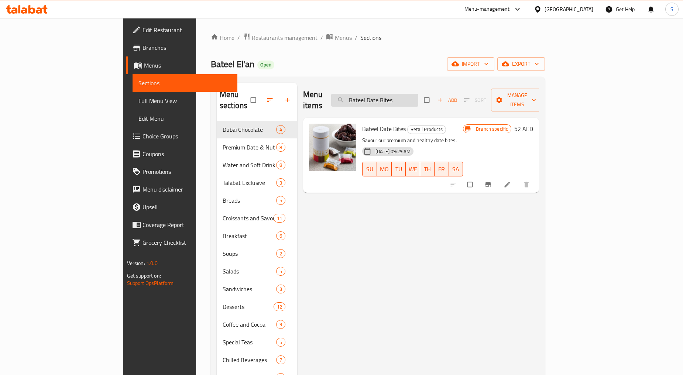
click at [414, 97] on input "Bateel Date Bites" at bounding box center [374, 100] width 87 height 13
paste input "Date Bar Gift Set"
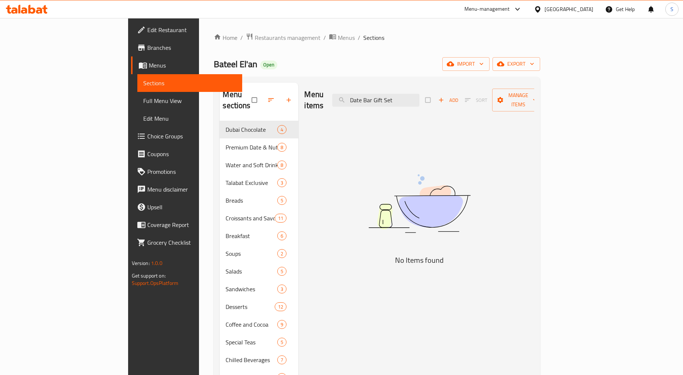
drag, startPoint x: 419, startPoint y: 94, endPoint x: 480, endPoint y: 100, distance: 61.2
click at [480, 100] on div "Menu items Date Bar Gift Set Add Sort Manage items" at bounding box center [419, 100] width 230 height 35
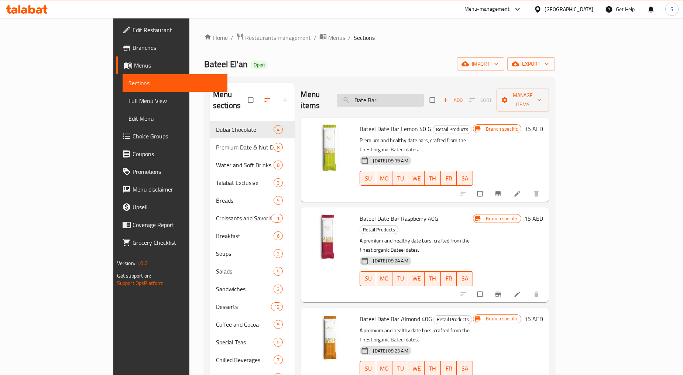
click at [424, 94] on input "Date Bar" at bounding box center [380, 100] width 87 height 13
paste input "Bateel Date Bar 40gm Raspberry"
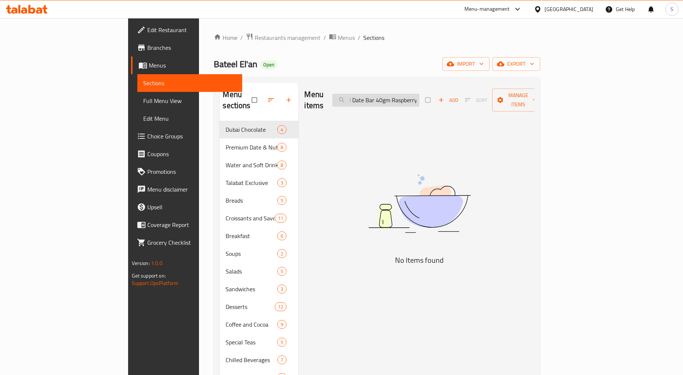
click at [419, 94] on input "Bateel Date Bar 40gm Raspberry" at bounding box center [375, 100] width 87 height 13
drag, startPoint x: 419, startPoint y: 97, endPoint x: 506, endPoint y: 103, distance: 87.3
click at [506, 103] on div "Menu items Bateel Date Bar 40 gm Raspberry Add Sort Manage items" at bounding box center [419, 100] width 230 height 35
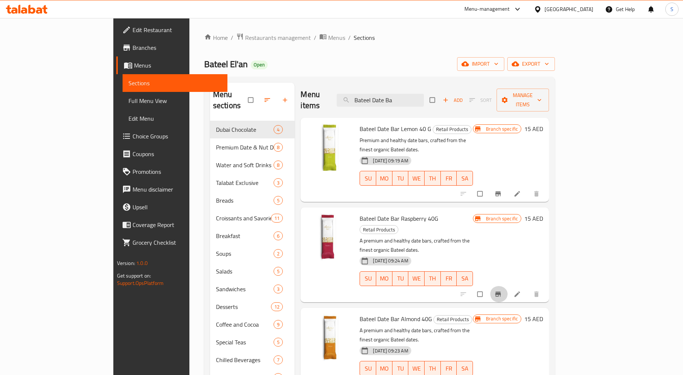
click at [501, 292] on icon "Branch-specific-item" at bounding box center [498, 294] width 6 height 5
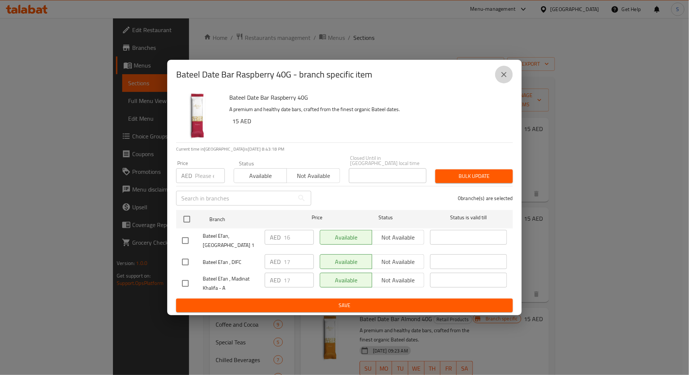
click at [506, 75] on icon "close" at bounding box center [503, 74] width 9 height 9
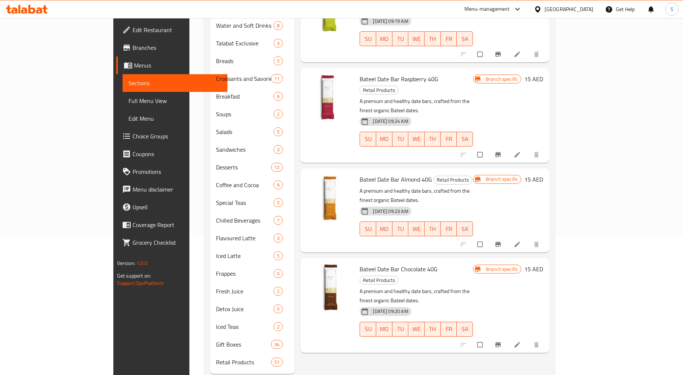
scroll to position [148, 0]
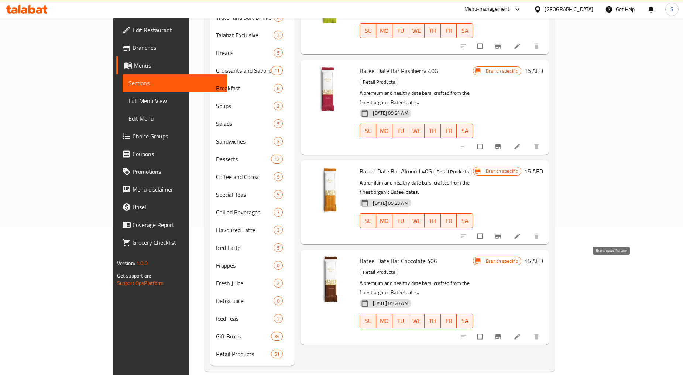
click at [502, 333] on icon "Branch-specific-item" at bounding box center [497, 336] width 7 height 7
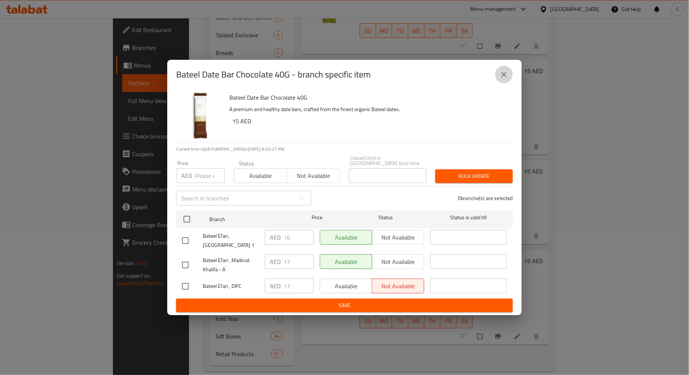
click at [503, 76] on icon "close" at bounding box center [503, 74] width 9 height 9
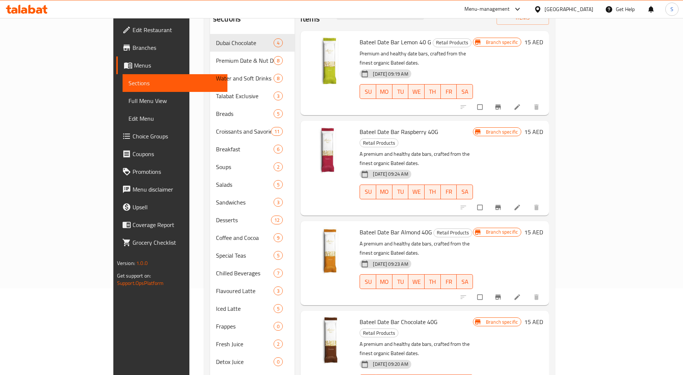
scroll to position [0, 0]
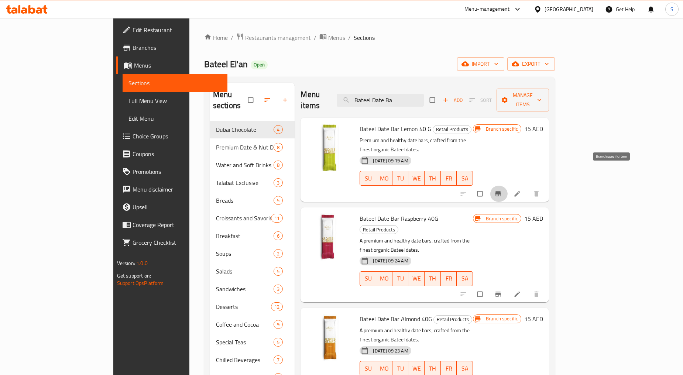
click at [502, 190] on icon "Branch-specific-item" at bounding box center [497, 193] width 7 height 7
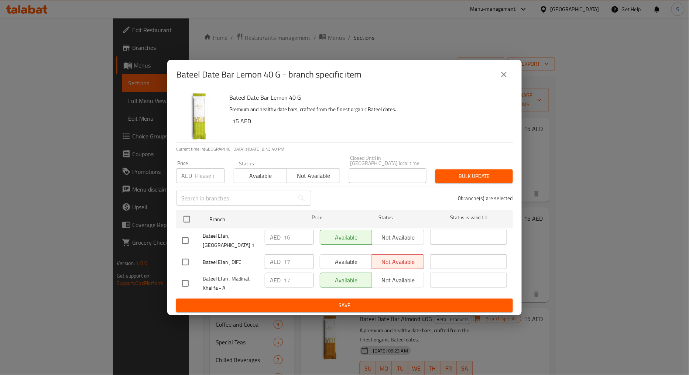
click at [505, 79] on icon "close" at bounding box center [503, 74] width 9 height 9
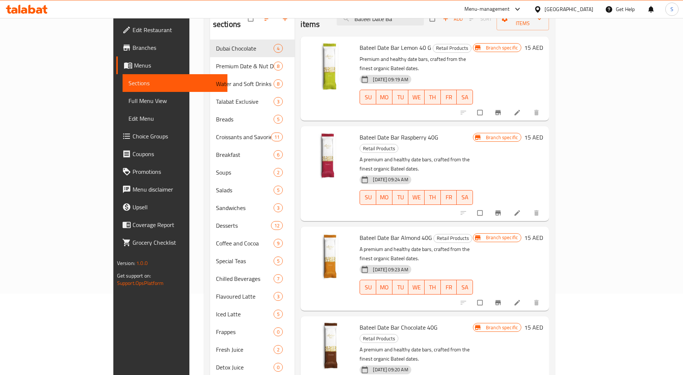
scroll to position [82, 0]
click at [502, 298] on icon "Branch-specific-item" at bounding box center [497, 301] width 7 height 7
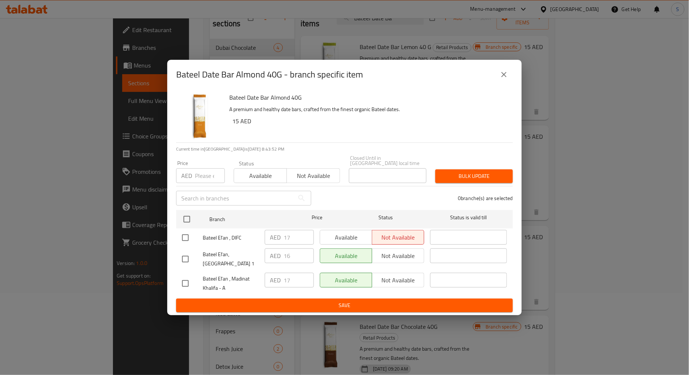
click at [506, 74] on icon "close" at bounding box center [503, 74] width 9 height 9
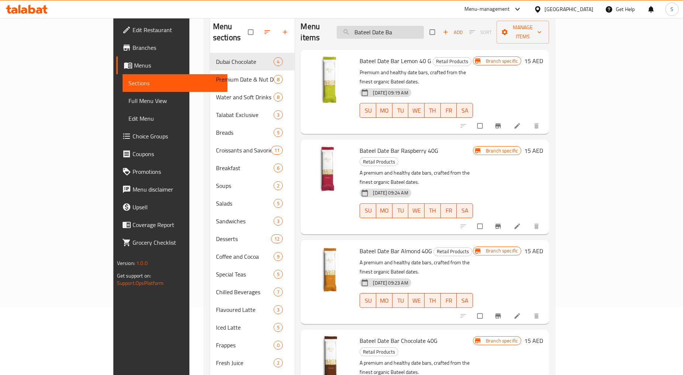
scroll to position [0, 0]
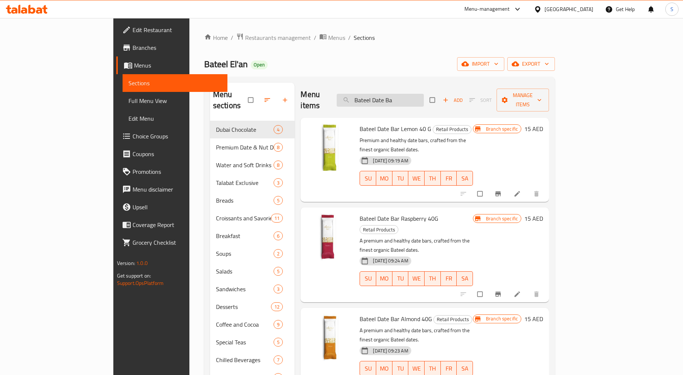
click at [420, 99] on input "Bateel Date Ba" at bounding box center [380, 100] width 87 height 13
paste input "Date Balsamic Vinegar- Classic 100ml"
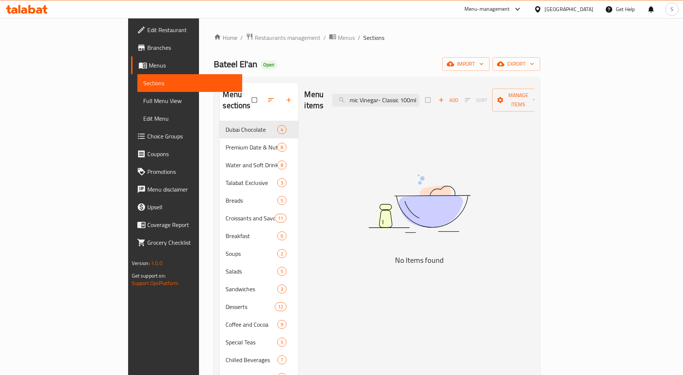
drag, startPoint x: 423, startPoint y: 95, endPoint x: 485, endPoint y: 96, distance: 62.0
click at [485, 96] on div "Menu items Date Balsamic Vinegar- Classic 100ml Add Sort Manage items" at bounding box center [419, 100] width 230 height 35
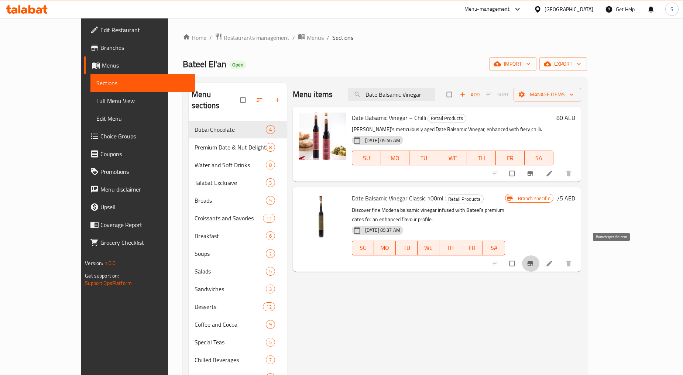
click at [533, 261] on icon "Branch-specific-item" at bounding box center [530, 263] width 6 height 5
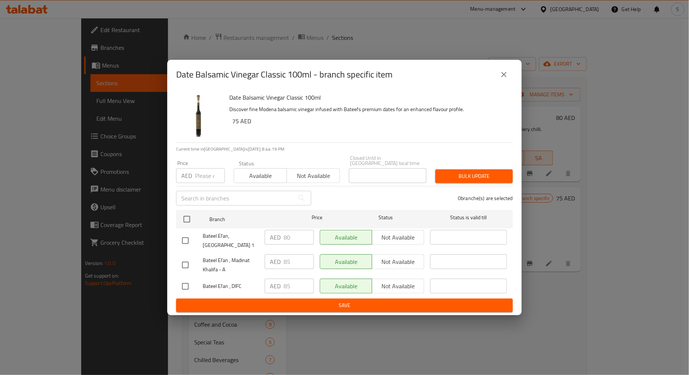
click at [510, 76] on button "close" at bounding box center [504, 75] width 18 height 18
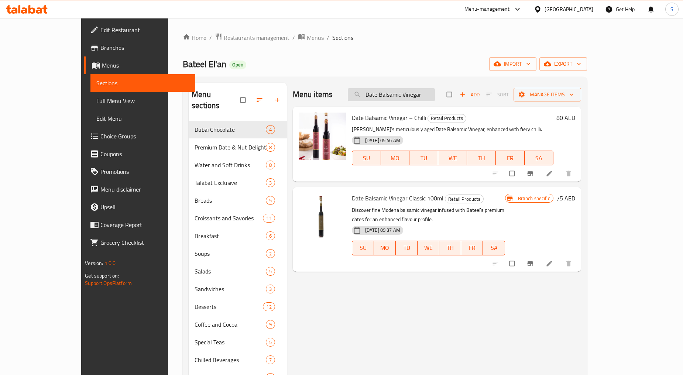
click at [426, 96] on input "Date Balsamic Vinegar" at bounding box center [391, 94] width 87 height 13
paste input "Umbrian Extra Virgin Olive Oil"
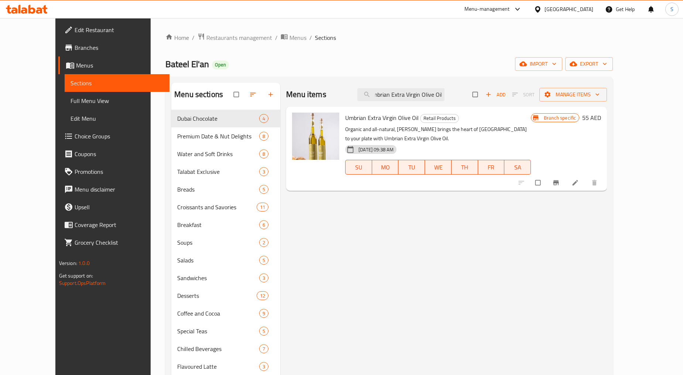
click at [560, 179] on icon "Branch-specific-item" at bounding box center [555, 182] width 7 height 7
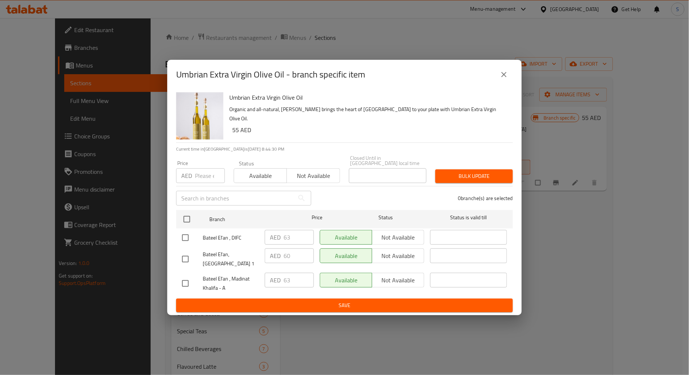
click at [501, 76] on icon "close" at bounding box center [503, 74] width 9 height 9
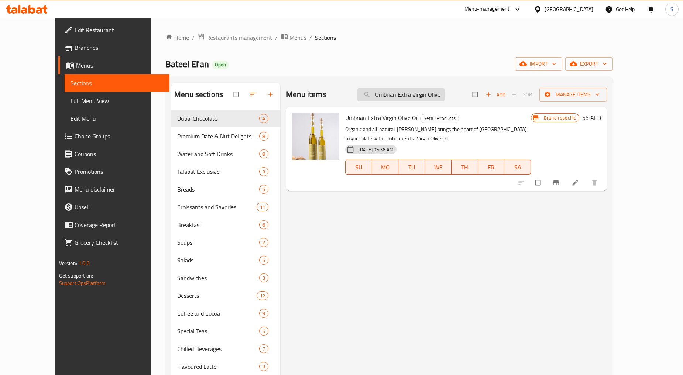
click at [414, 98] on input "Umbrian Extra Virgin Olive Oil" at bounding box center [400, 94] width 87 height 13
paste input "Date Balsamic Vinegar – Chilli"
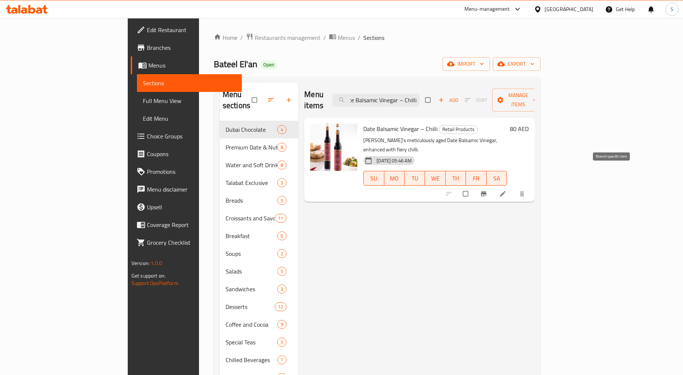
type input "Date Balsamic Vinegar – Chilli"
click at [486, 192] on icon "Branch-specific-item" at bounding box center [484, 194] width 6 height 5
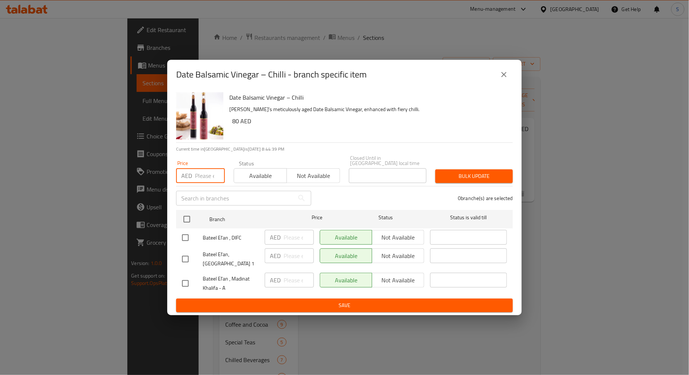
click at [204, 176] on input "number" at bounding box center [210, 175] width 30 height 15
type input "80"
click at [183, 237] on input "checkbox" at bounding box center [186, 238] width 16 height 16
checkbox input "true"
click at [188, 282] on input "checkbox" at bounding box center [186, 284] width 16 height 16
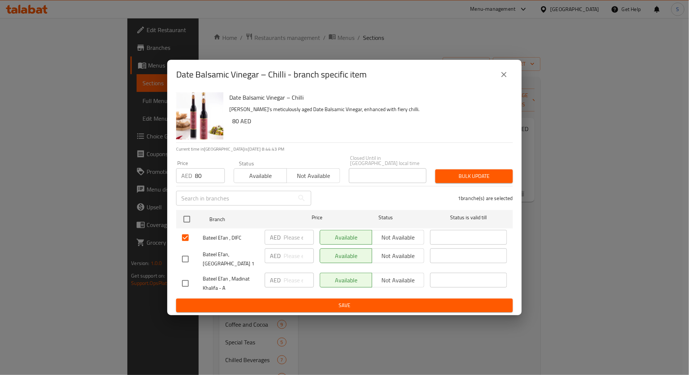
checkbox input "true"
click at [458, 175] on span "Bulk update" at bounding box center [474, 176] width 66 height 9
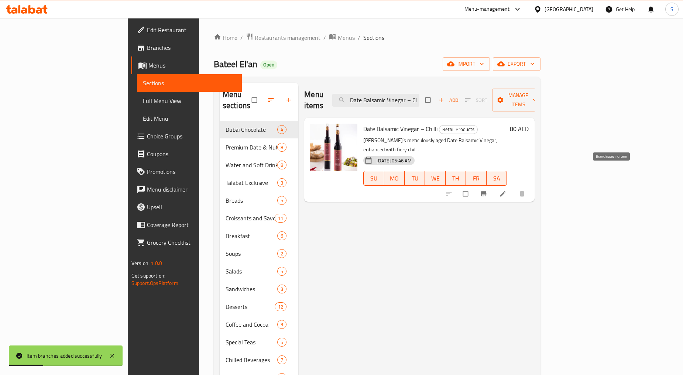
click at [487, 190] on icon "Branch-specific-item" at bounding box center [483, 193] width 7 height 7
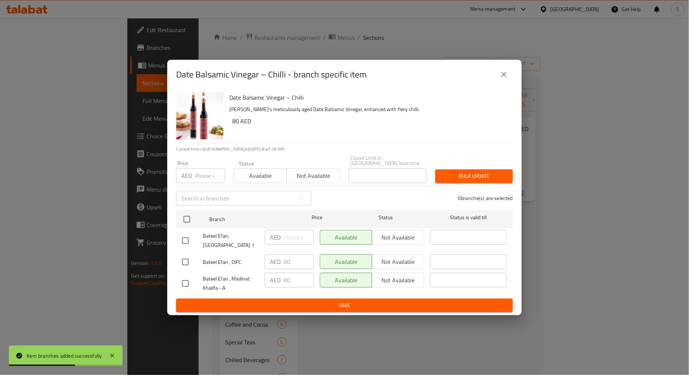
click at [501, 75] on icon "close" at bounding box center [503, 74] width 9 height 9
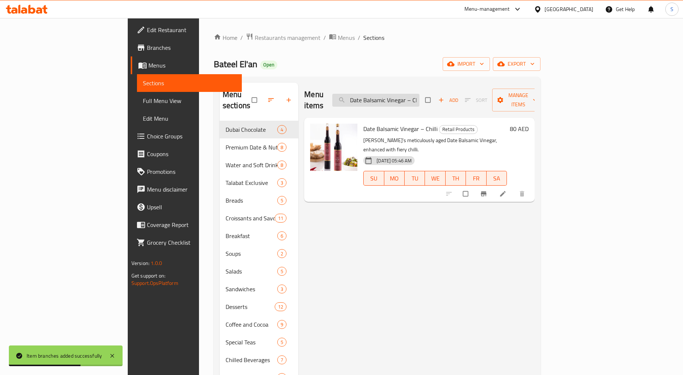
click at [406, 96] on input "Date Balsamic Vinegar – Chilli" at bounding box center [375, 100] width 87 height 13
paste input "Set of 3 Dressing Bottle"
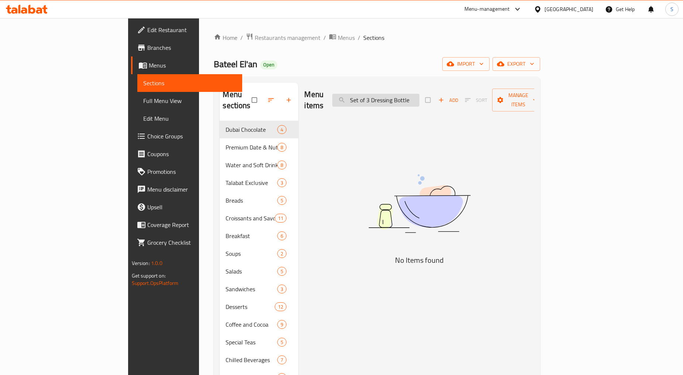
drag, startPoint x: 415, startPoint y: 97, endPoint x: 388, endPoint y: 97, distance: 27.3
click at [388, 97] on input "Set of 3 Dressing Bottle" at bounding box center [375, 100] width 87 height 13
click at [396, 97] on input "Dressing Bottle" at bounding box center [375, 100] width 87 height 13
click at [402, 99] on input "Dressing Bottle" at bounding box center [375, 100] width 87 height 13
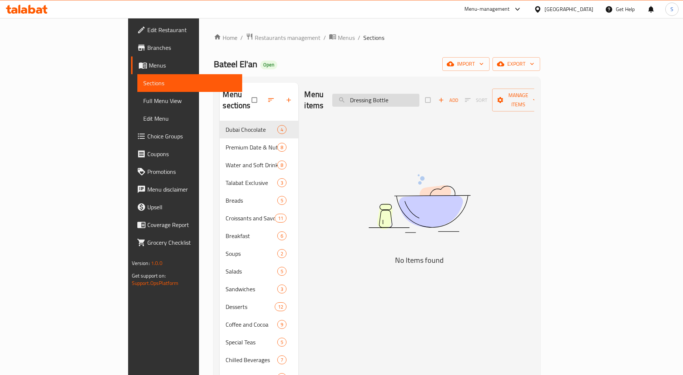
type input "Bottle"
click at [402, 99] on input "Bottle" at bounding box center [375, 100] width 87 height 13
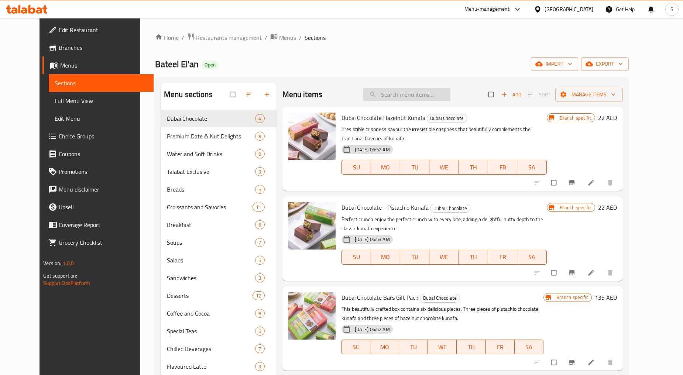
click at [416, 95] on input "search" at bounding box center [406, 94] width 87 height 13
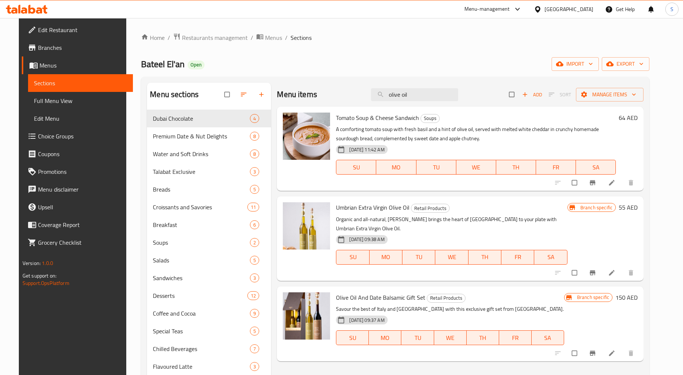
type input "olive oil"
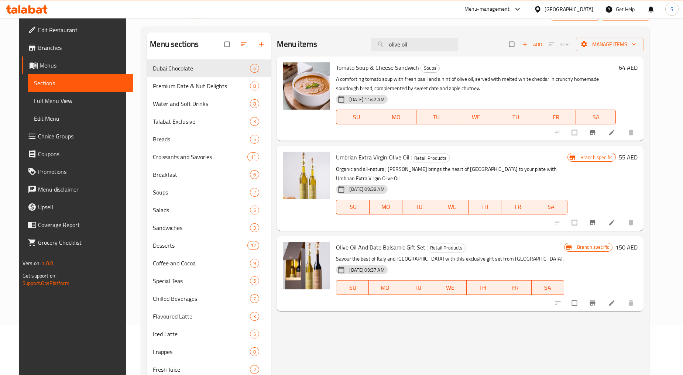
scroll to position [148, 0]
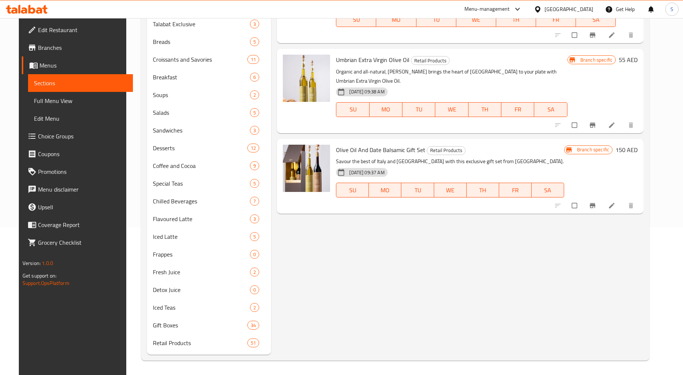
click at [595, 203] on icon "Branch-specific-item" at bounding box center [593, 205] width 6 height 5
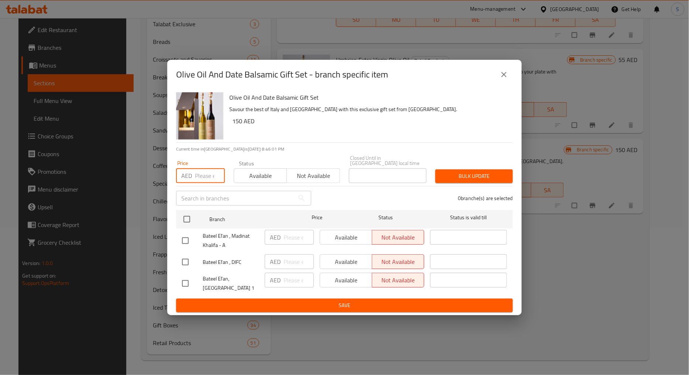
click at [198, 179] on input "number" at bounding box center [210, 175] width 30 height 15
paste input "160"
type input "160"
click at [186, 244] on input "checkbox" at bounding box center [186, 241] width 16 height 16
checkbox input "true"
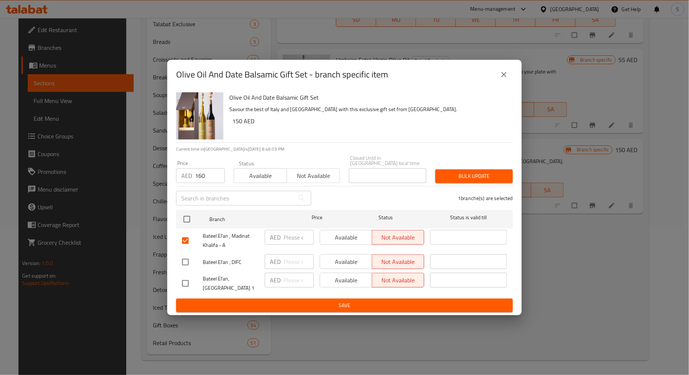
click at [184, 260] on input "checkbox" at bounding box center [186, 262] width 16 height 16
checkbox input "true"
click at [462, 179] on span "Bulk update" at bounding box center [474, 176] width 66 height 9
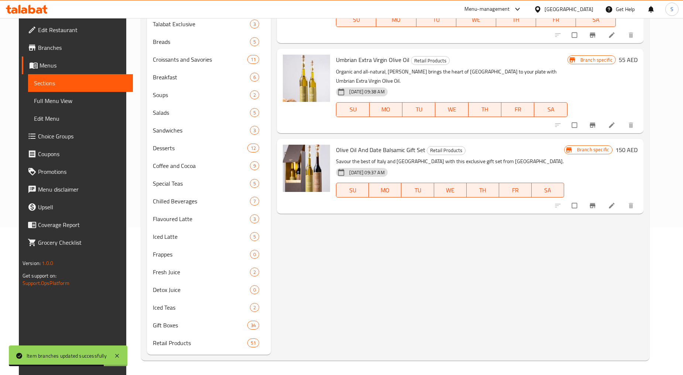
click at [342, 314] on div "Menu items olive oil Add Sort Manage items Tomato Soup & Cheese Sandwich Soups …" at bounding box center [457, 145] width 372 height 420
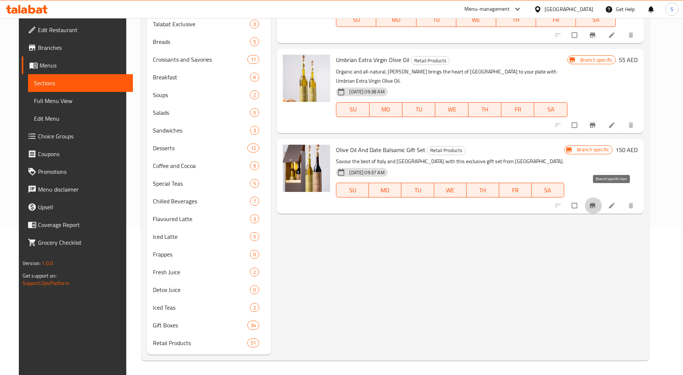
click at [602, 200] on button "Branch-specific-item" at bounding box center [593, 205] width 18 height 16
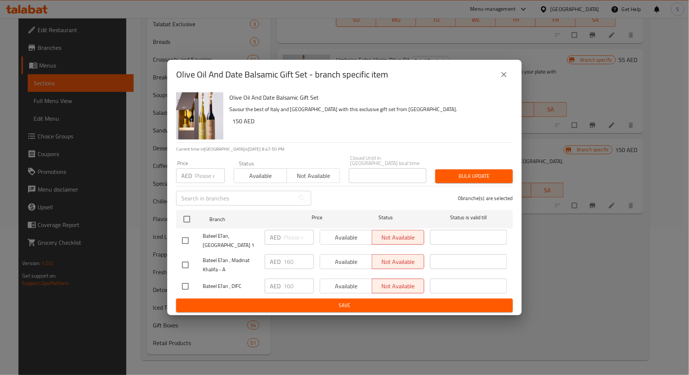
click at [511, 67] on div "Olive Oil And Date Balsamic Gift Set - branch specific item" at bounding box center [344, 75] width 337 height 18
click at [505, 76] on icon "close" at bounding box center [503, 74] width 9 height 9
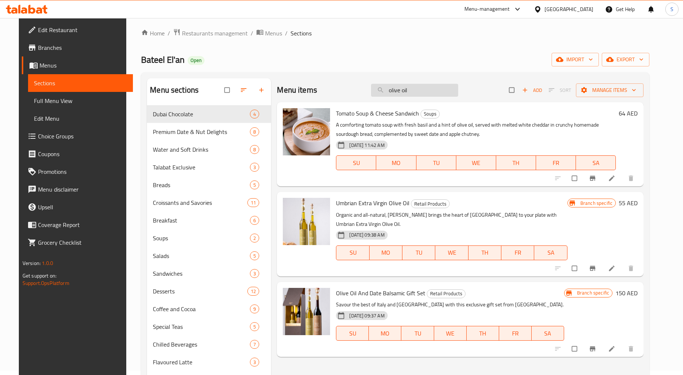
scroll to position [0, 0]
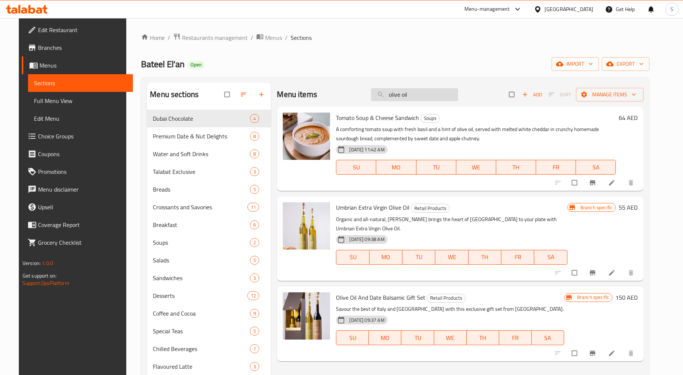
click at [403, 93] on input "olive oil" at bounding box center [414, 94] width 87 height 13
paste input "Arabica Decaffeinated Ground Coffee 250g"
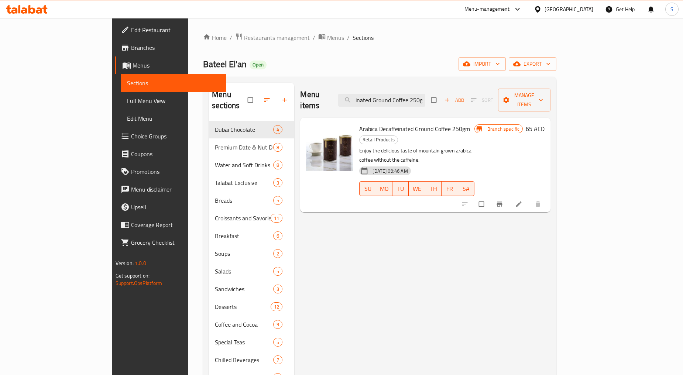
click at [550, 183] on div "Menu items Arabica Decaffeinated Ground Coffee 250g Add Sort Manage items Arabi…" at bounding box center [422, 298] width 256 height 431
click at [502, 202] on icon "Branch-specific-item" at bounding box center [500, 204] width 6 height 5
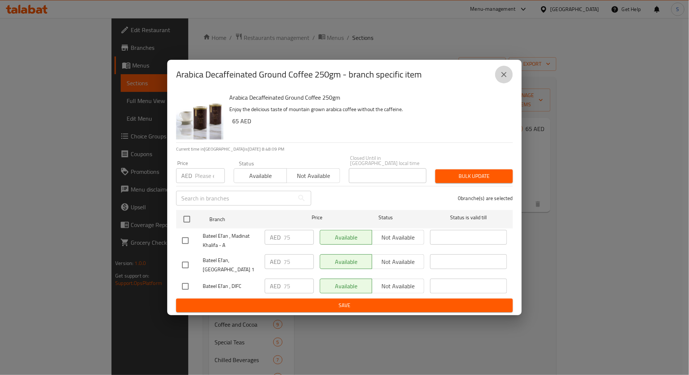
click at [500, 75] on icon "close" at bounding box center [503, 74] width 9 height 9
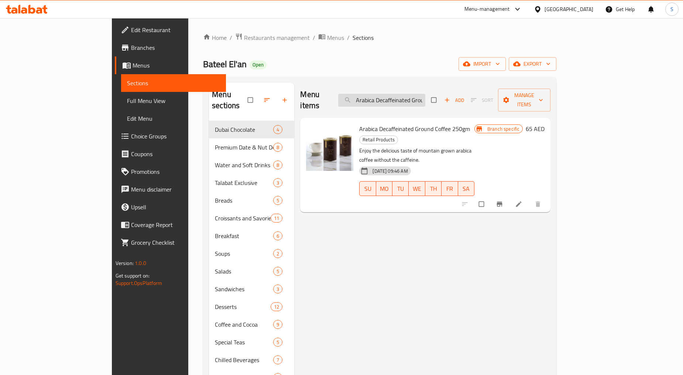
click at [425, 96] on input "Arabica Decaffeinated Ground Coffee 250g" at bounding box center [381, 100] width 87 height 13
paste input "Signature Blend Ground Coffee 250g Tin Can"
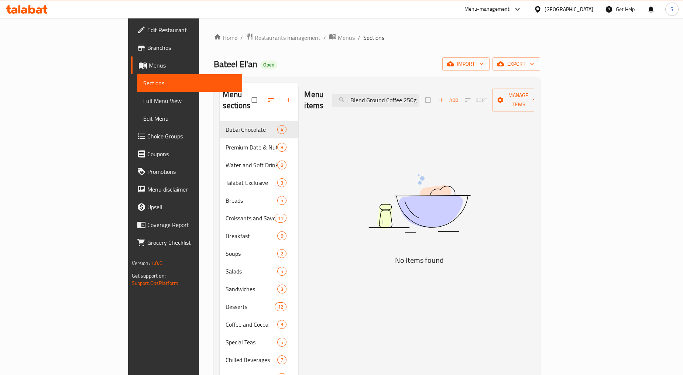
scroll to position [0, 26]
drag, startPoint x: 447, startPoint y: 96, endPoint x: 477, endPoint y: 97, distance: 29.5
click at [477, 97] on div "Menu items Signature Blend Ground Coffee 250g Add Sort Manage items" at bounding box center [419, 100] width 230 height 35
click at [419, 95] on input "Signature Blend" at bounding box center [375, 100] width 87 height 13
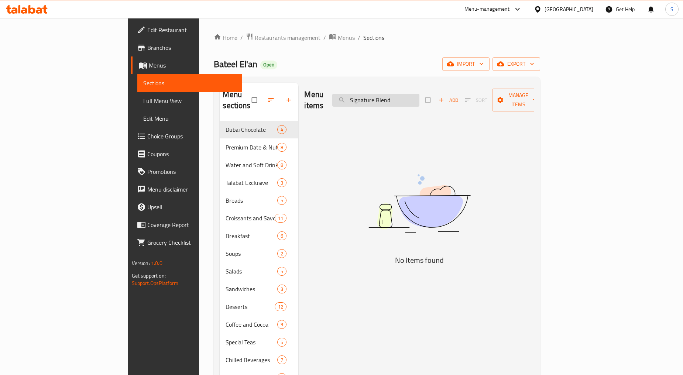
click at [419, 95] on input "Signature Blend" at bounding box center [375, 100] width 87 height 13
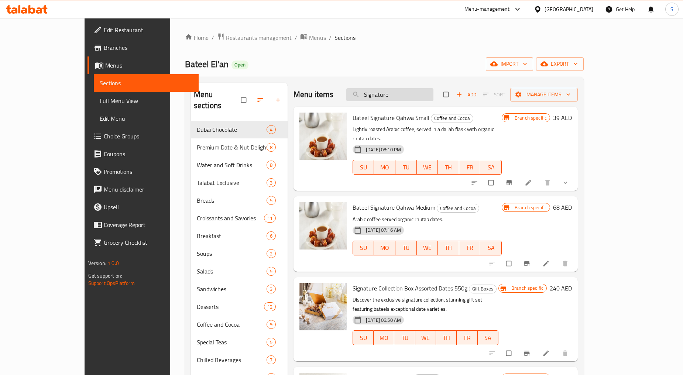
click at [392, 97] on input "Signature" at bounding box center [389, 94] width 87 height 13
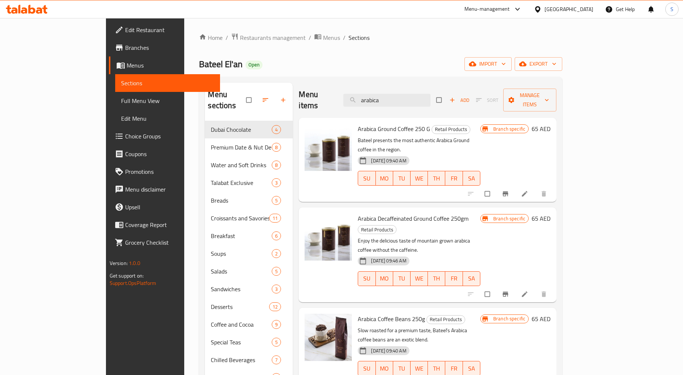
click at [222, 64] on div "Bateel El'an Open import export" at bounding box center [380, 64] width 363 height 14
click at [508, 192] on icon "Branch-specific-item" at bounding box center [506, 194] width 6 height 5
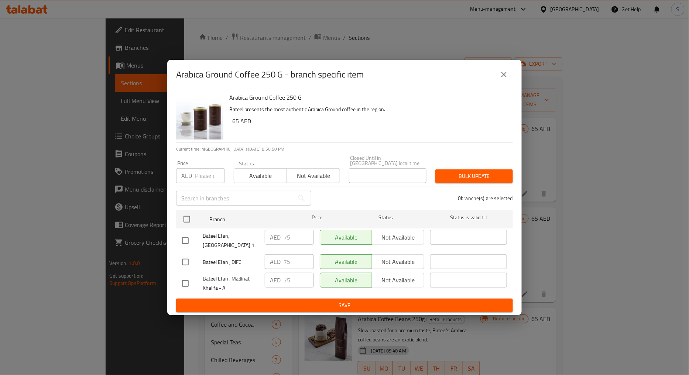
click at [505, 78] on icon "close" at bounding box center [503, 74] width 9 height 9
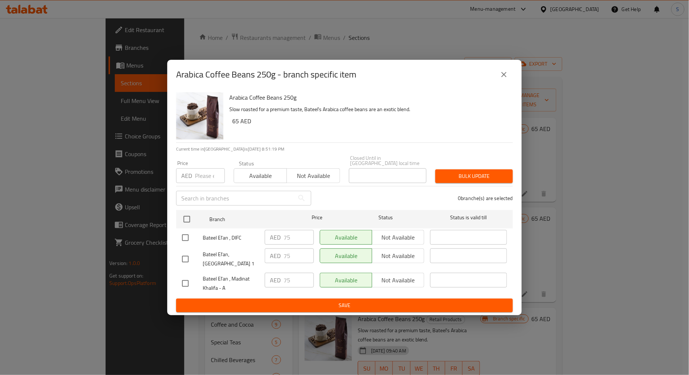
click at [503, 75] on icon "close" at bounding box center [503, 74] width 5 height 5
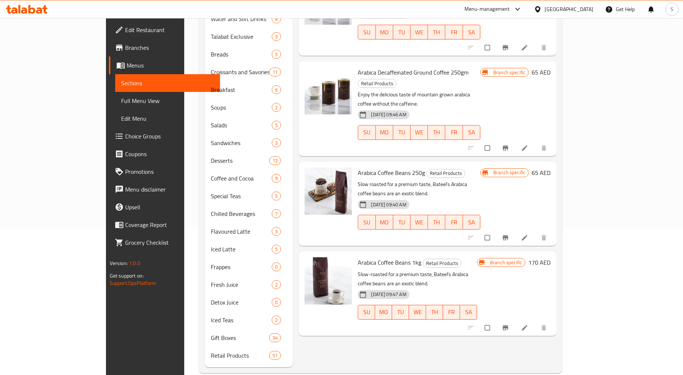
scroll to position [148, 0]
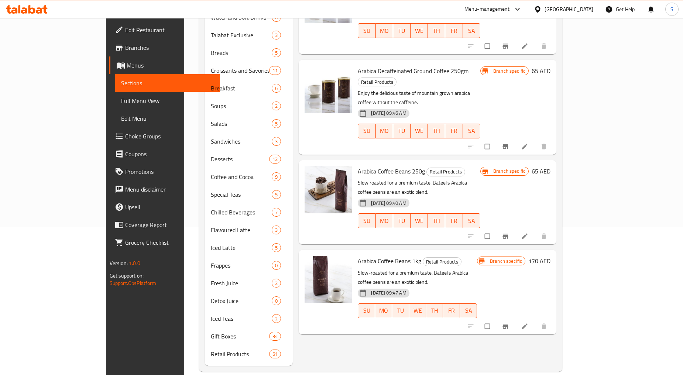
click at [509, 323] on icon "Branch-specific-item" at bounding box center [505, 326] width 7 height 7
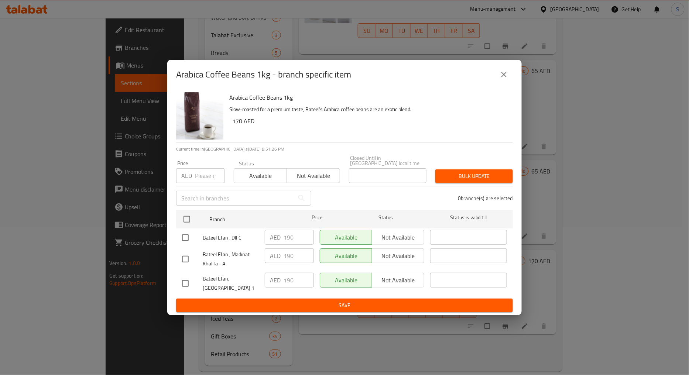
click at [507, 75] on icon "close" at bounding box center [503, 74] width 9 height 9
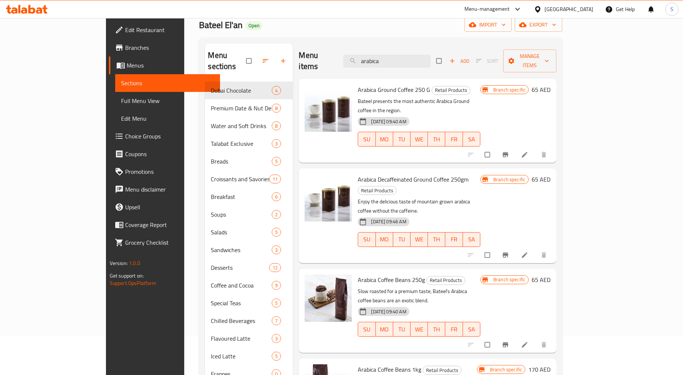
scroll to position [0, 0]
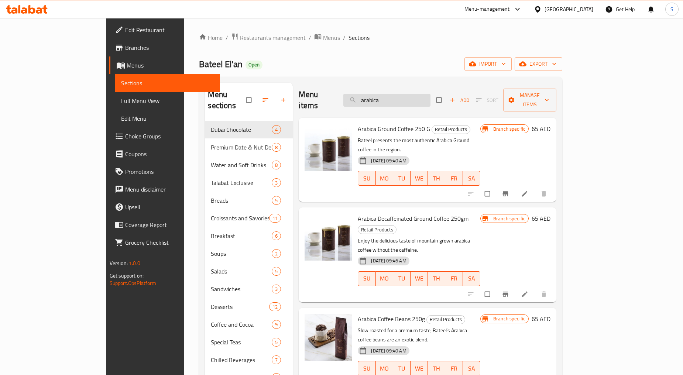
click at [411, 97] on input "arabica" at bounding box center [386, 100] width 87 height 13
paste input "Qahwa Coffee 250g Pouch"
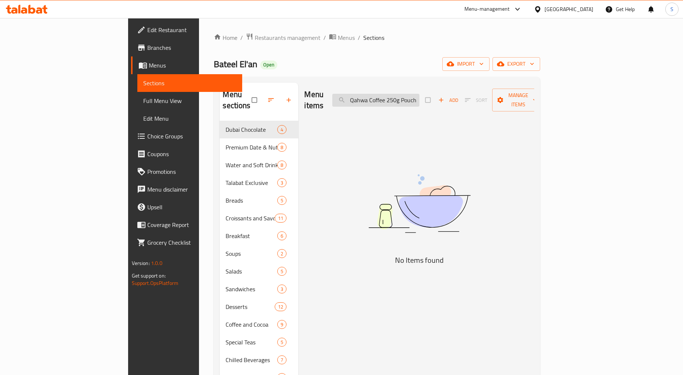
click at [419, 96] on input "Qahwa Coffee 250g Pouch" at bounding box center [375, 100] width 87 height 13
drag, startPoint x: 432, startPoint y: 95, endPoint x: 536, endPoint y: 111, distance: 105.7
click at [534, 111] on div "Menu items Qahwa Coffee 250 g Pouch Add Sort Manage items No Items found" at bounding box center [416, 298] width 236 height 431
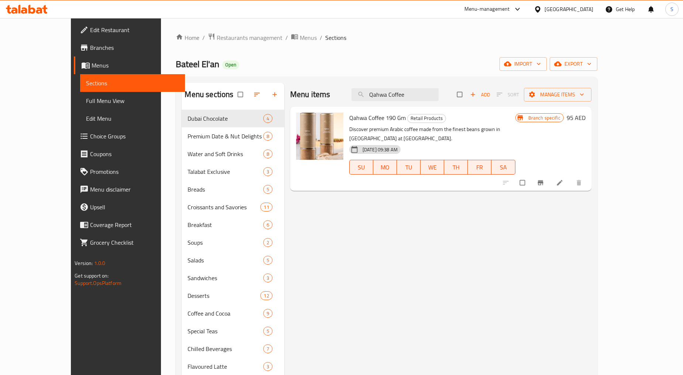
click at [410, 87] on div "Menu items Qahwa Coffee Add Sort Manage items" at bounding box center [440, 95] width 301 height 24
click at [410, 89] on div "Menu items Qahwa Coffee Add Sort Manage items" at bounding box center [440, 95] width 301 height 24
click at [410, 89] on input "Qahwa Coffee" at bounding box center [394, 94] width 87 height 13
click at [414, 91] on input "Qahwa Coffee" at bounding box center [394, 94] width 87 height 13
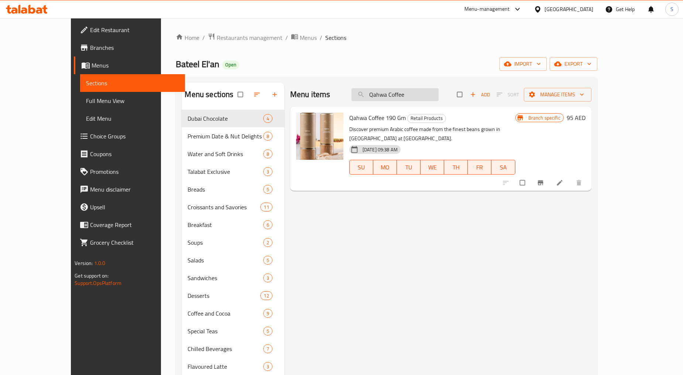
click at [414, 91] on input "Qahwa Coffee" at bounding box center [394, 94] width 87 height 13
paste input "Pouch"
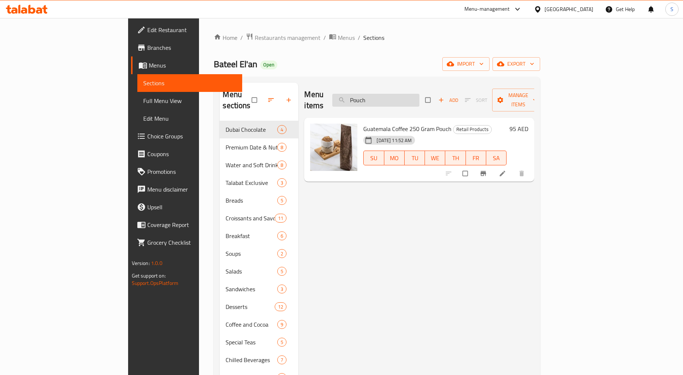
click at [402, 95] on input "Pouch" at bounding box center [375, 100] width 87 height 13
paste input "Guatemala Coffee 250g"
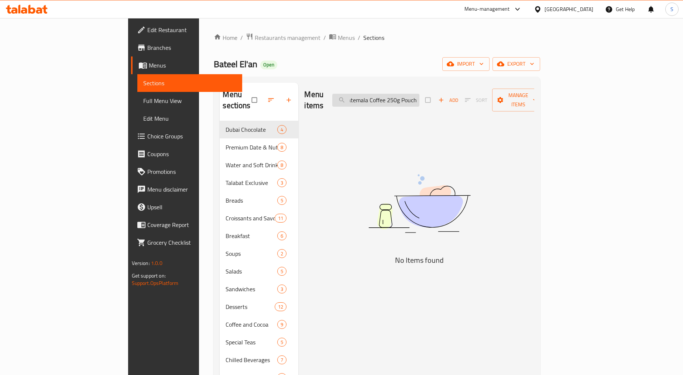
click at [419, 94] on input "Guatemala Coffee 250g Pouch" at bounding box center [375, 100] width 87 height 13
drag, startPoint x: 448, startPoint y: 96, endPoint x: 532, endPoint y: 99, distance: 84.6
click at [532, 99] on div "Menu items Guatemala Coffee 250 Pouch Add Sort Manage items" at bounding box center [419, 100] width 230 height 35
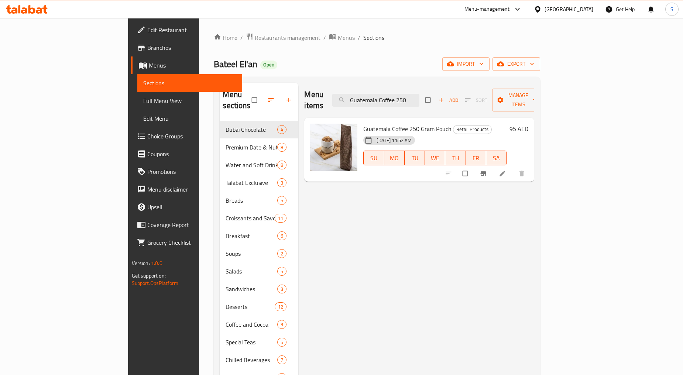
type input "Guatemala Coffee 250"
click at [487, 170] on icon "Branch-specific-item" at bounding box center [482, 173] width 7 height 7
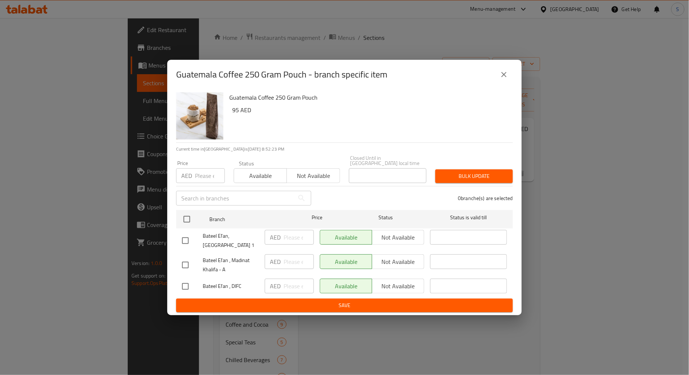
click at [207, 173] on input "number" at bounding box center [210, 175] width 30 height 15
paste input "95"
type input "95"
click at [187, 265] on input "checkbox" at bounding box center [186, 265] width 16 height 16
checkbox input "true"
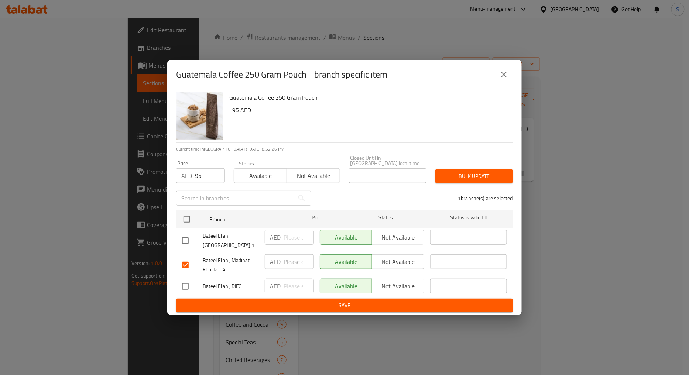
click at [183, 286] on input "checkbox" at bounding box center [186, 287] width 16 height 16
checkbox input "true"
click at [491, 176] on span "Bulk update" at bounding box center [474, 176] width 66 height 9
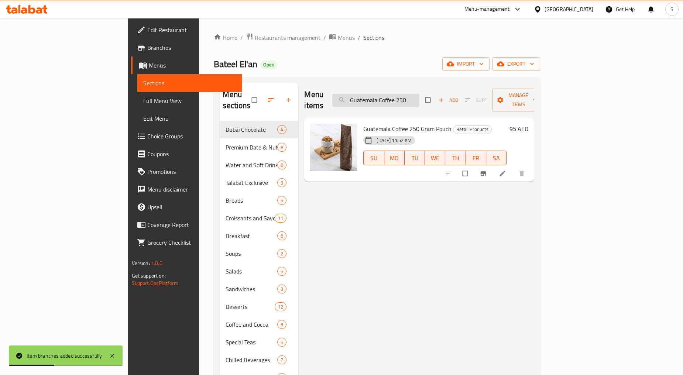
click at [419, 100] on input "Guatemala Coffee 250" at bounding box center [375, 100] width 87 height 13
paste input "Date Seed Coffee 250g"
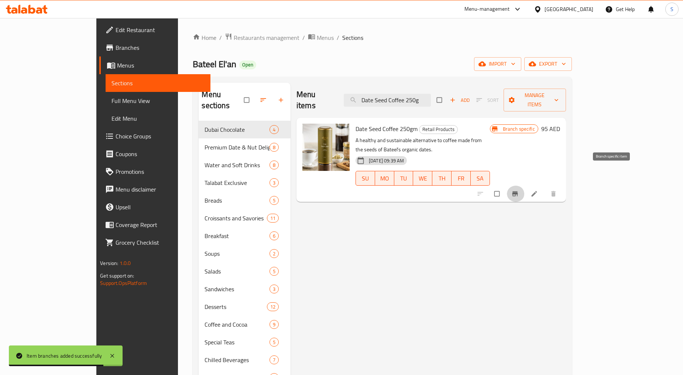
click at [519, 190] on icon "Branch-specific-item" at bounding box center [514, 193] width 7 height 7
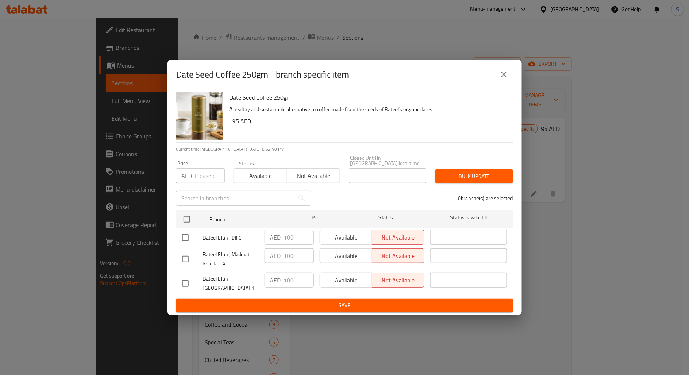
click at [499, 73] on button "close" at bounding box center [504, 75] width 18 height 18
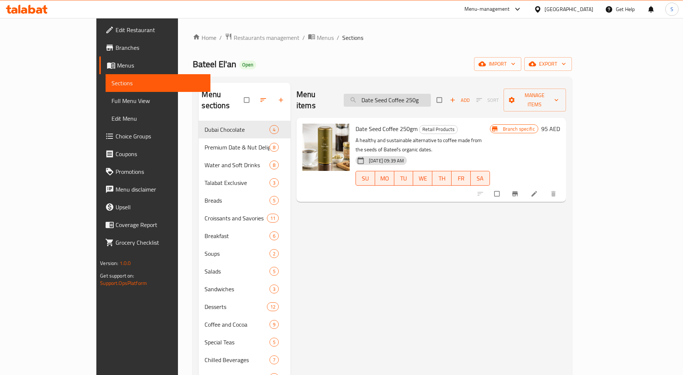
click at [414, 94] on input "Date Seed Coffee 250g" at bounding box center [387, 100] width 87 height 13
paste input "Qahwa Gift Set"
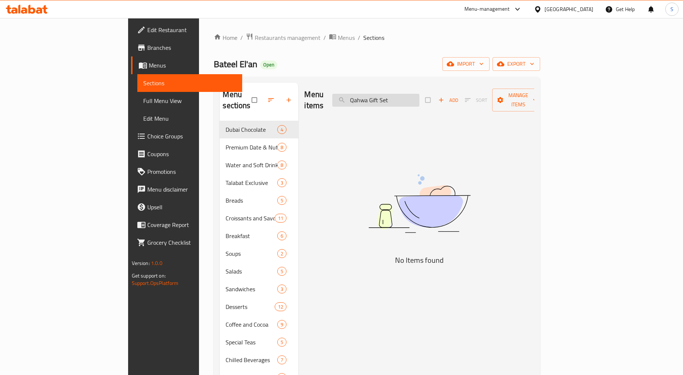
drag, startPoint x: 414, startPoint y: 96, endPoint x: 382, endPoint y: 93, distance: 31.9
click at [382, 94] on input "Qahwa Gift Set" at bounding box center [375, 100] width 87 height 13
click at [412, 97] on input "Qahwa Gift Set" at bounding box center [375, 100] width 87 height 13
drag, startPoint x: 414, startPoint y: 97, endPoint x: 488, endPoint y: 109, distance: 75.0
click at [488, 109] on div "Menu items Qahwa Gift Set Add Sort Manage items No Items found" at bounding box center [416, 298] width 236 height 431
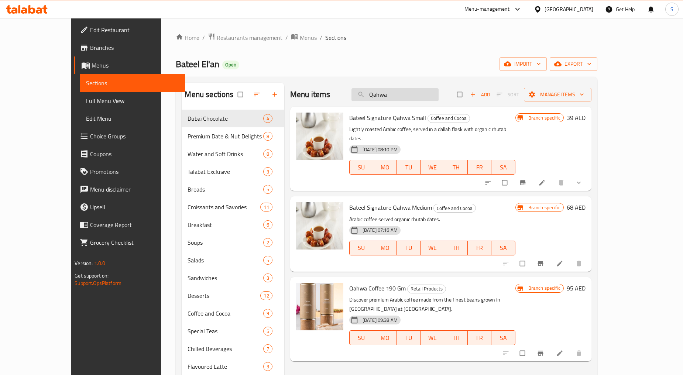
click at [410, 101] on input "Qahwa" at bounding box center [394, 94] width 87 height 13
paste input "Coffee 190gm"
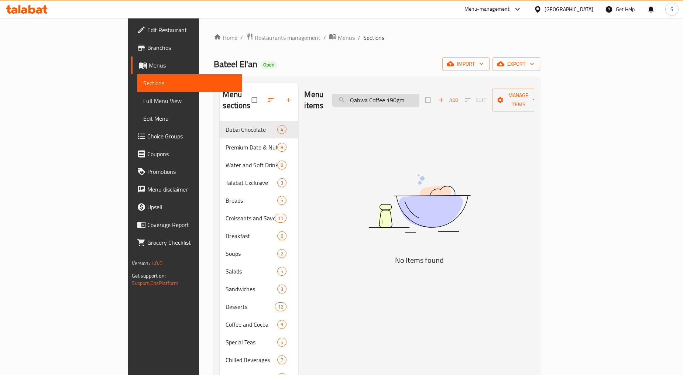
click at [419, 95] on input "Qahwa Coffee 190gm" at bounding box center [375, 100] width 87 height 13
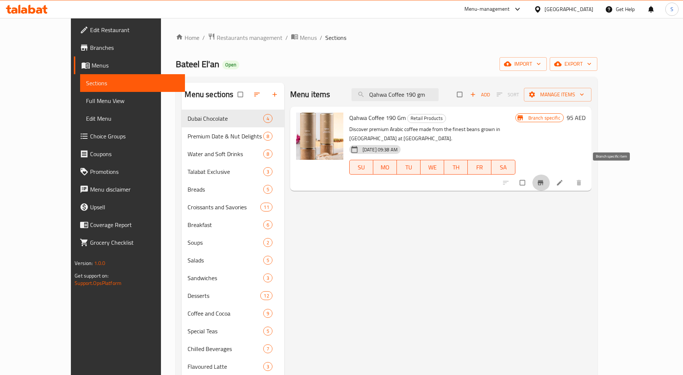
click at [550, 175] on button "Branch-specific-item" at bounding box center [541, 183] width 18 height 16
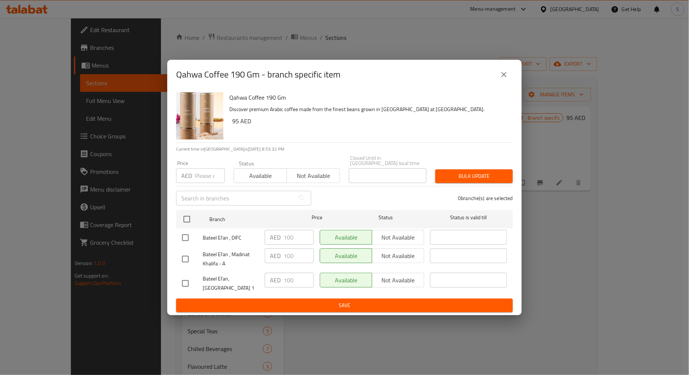
click at [506, 72] on icon "close" at bounding box center [503, 74] width 9 height 9
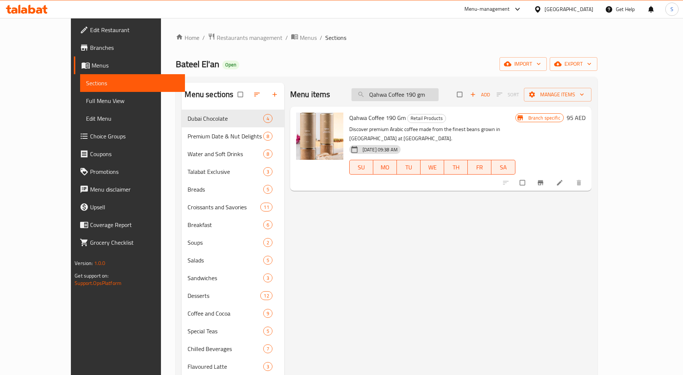
click at [414, 98] on input "Qahwa Coffee 190 gm" at bounding box center [394, 94] width 87 height 13
paste input "Sparkling Apple & Date Juice With Box 750 ML"
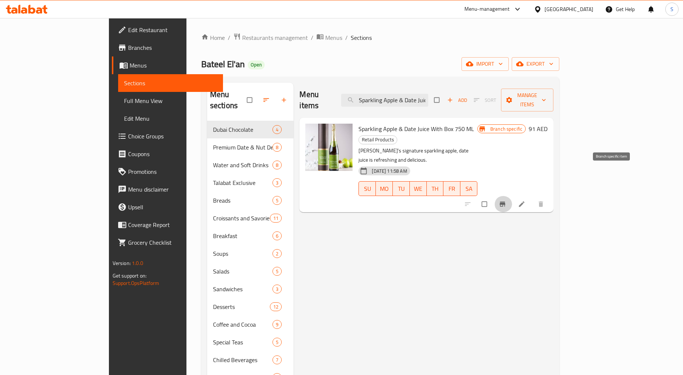
click at [512, 196] on button "Branch-specific-item" at bounding box center [503, 204] width 18 height 16
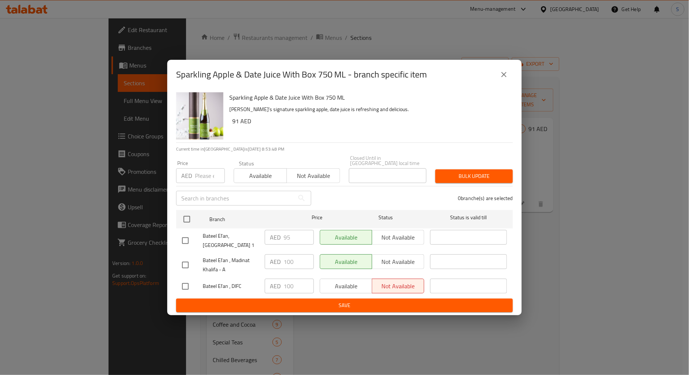
click at [508, 76] on icon "close" at bounding box center [503, 74] width 9 height 9
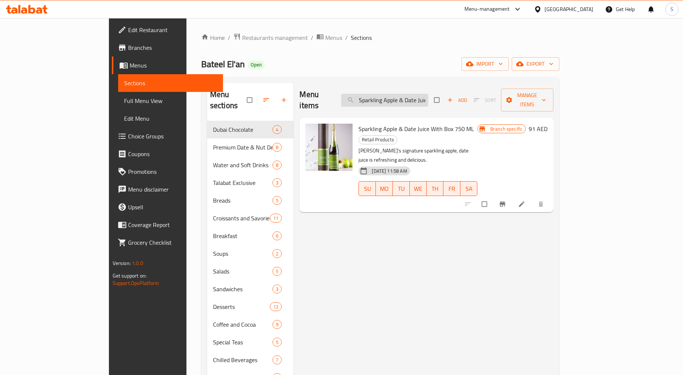
click at [404, 94] on input "Sparkling Apple & Date Juice With Box 750 ML" at bounding box center [384, 100] width 87 height 13
paste input "Pomegranate Juice With Box 750ml"
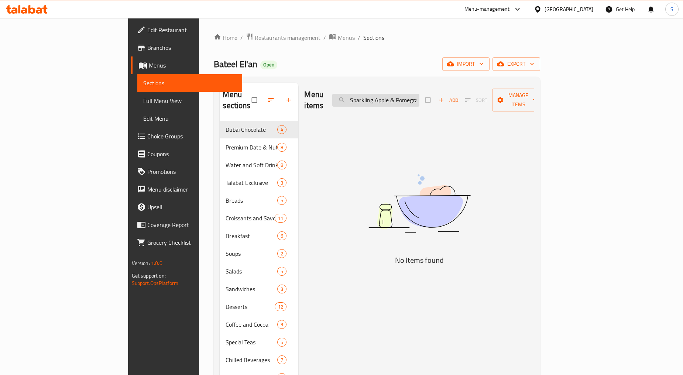
click at [419, 95] on input "Sparkling Apple & Pomegranate Juice With Box 750ml" at bounding box center [375, 100] width 87 height 13
drag, startPoint x: 433, startPoint y: 94, endPoint x: 540, endPoint y: 102, distance: 106.9
click at [534, 102] on div "Menu items Sparkling Apple & Pomegranate Juice With Box 750ml Add Sort Manage i…" at bounding box center [419, 100] width 230 height 35
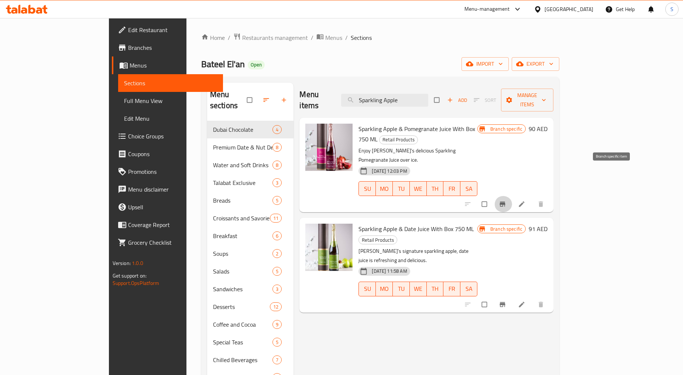
click at [505, 202] on icon "Branch-specific-item" at bounding box center [503, 204] width 6 height 5
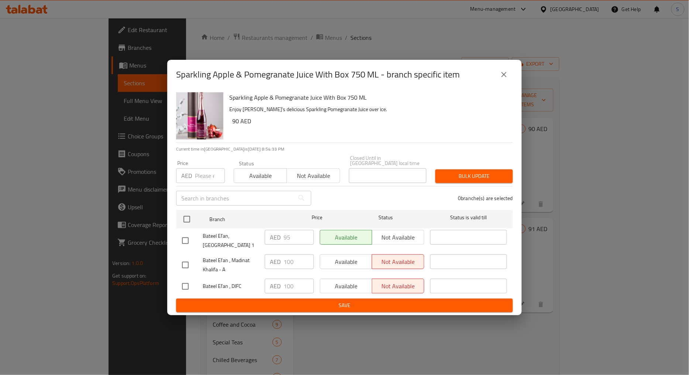
click at [496, 76] on button "close" at bounding box center [504, 75] width 18 height 18
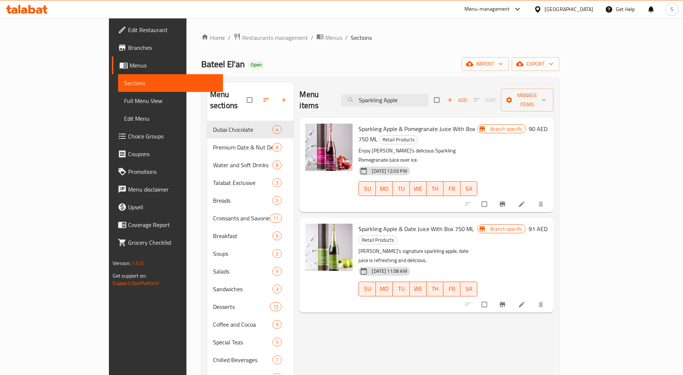
click at [414, 87] on div "Menu items Sparkling Apple Add Sort Manage items" at bounding box center [426, 100] width 254 height 35
click at [417, 96] on input "Sparkling Apple" at bounding box center [384, 100] width 87 height 13
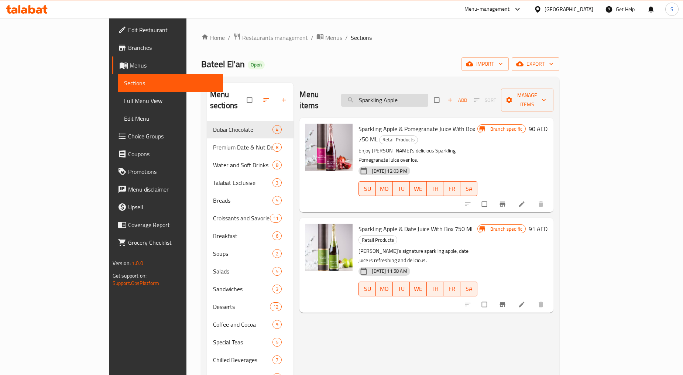
paste input "Pomegranat"
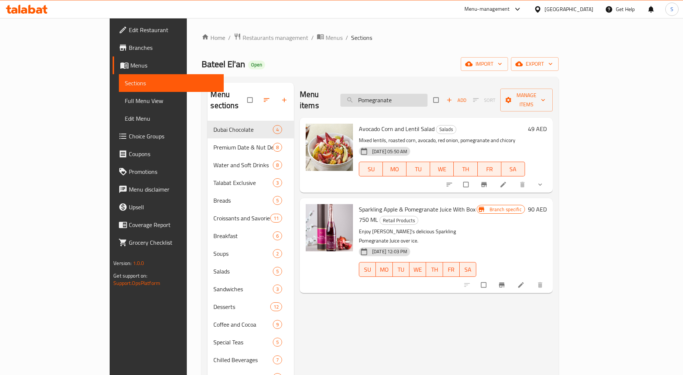
click at [412, 97] on input "Pomegranate" at bounding box center [383, 100] width 87 height 13
paste input "Sparkling Apple & Date Juice Without Box - 750 ML"
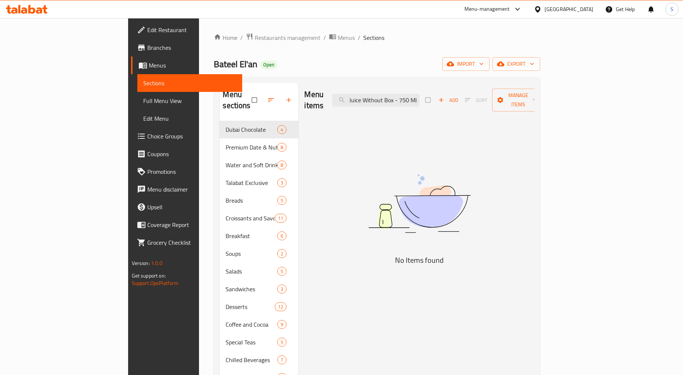
drag, startPoint x: 438, startPoint y: 95, endPoint x: 518, endPoint y: 99, distance: 80.2
click at [518, 99] on div "Menu items Sparkling Apple & Date Juice Without Box - 750 ML Add Sort Manage it…" at bounding box center [419, 100] width 230 height 35
drag, startPoint x: 429, startPoint y: 89, endPoint x: 544, endPoint y: 103, distance: 115.7
click at [534, 103] on div "Menu items Sparkling Apple & Date Juice Without Box Add Sort Manage items" at bounding box center [419, 100] width 230 height 35
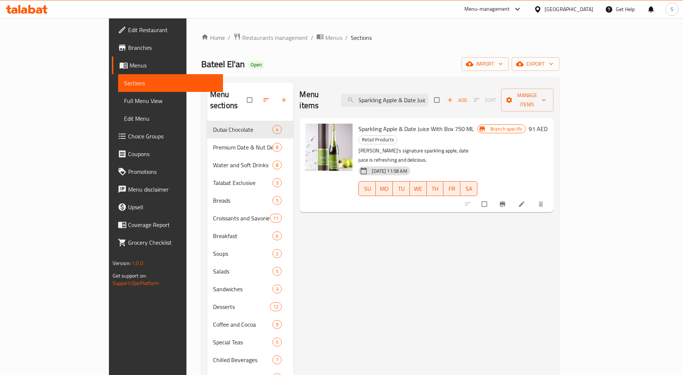
scroll to position [0, 0]
click at [428, 96] on input "Sparkling Apple & Date Juic" at bounding box center [384, 100] width 87 height 13
paste input "Italian Chilli Peppers 230gm"
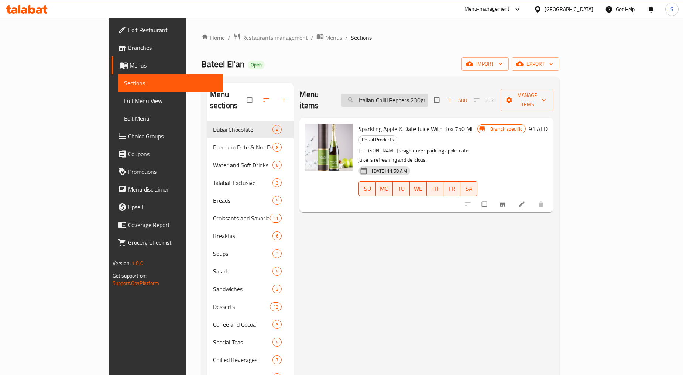
scroll to position [0, 3]
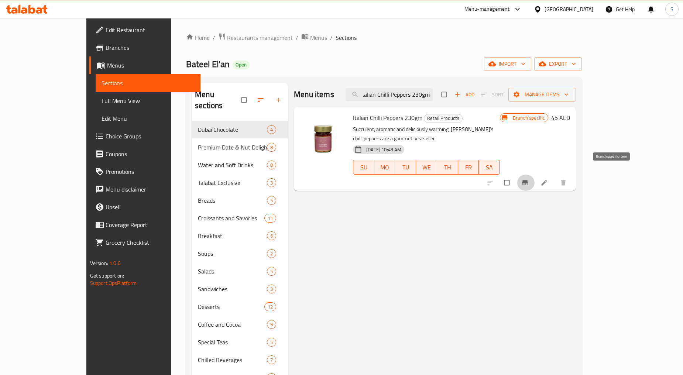
click at [528, 180] on icon "Branch-specific-item" at bounding box center [525, 182] width 6 height 5
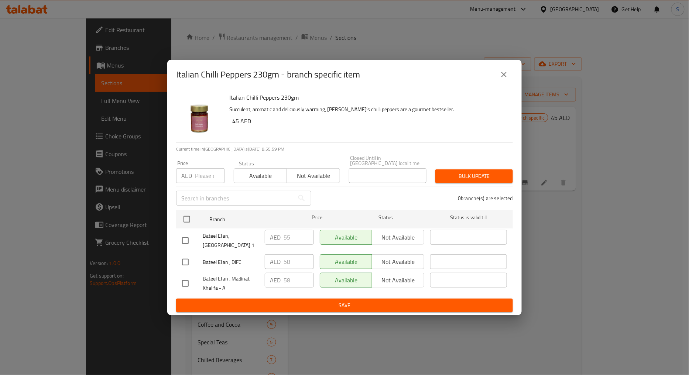
click at [501, 74] on icon "close" at bounding box center [503, 74] width 9 height 9
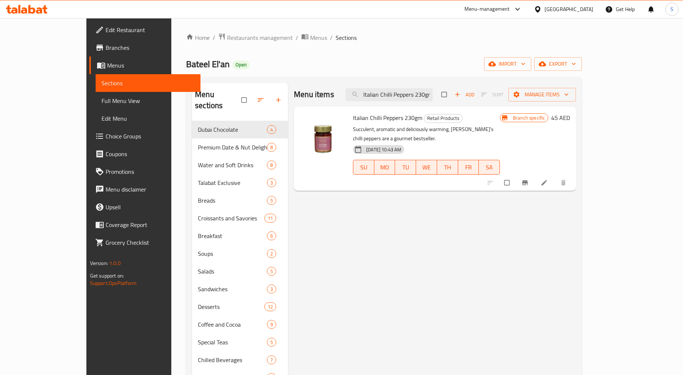
click at [436, 106] on div "Menu items Italian Chilli Peppers 230gm Add Sort Manage items" at bounding box center [435, 95] width 282 height 24
click at [433, 99] on input "Italian Chilli Peppers 230gm" at bounding box center [388, 94] width 87 height 13
paste input "Black Olive Tapenade 200g"
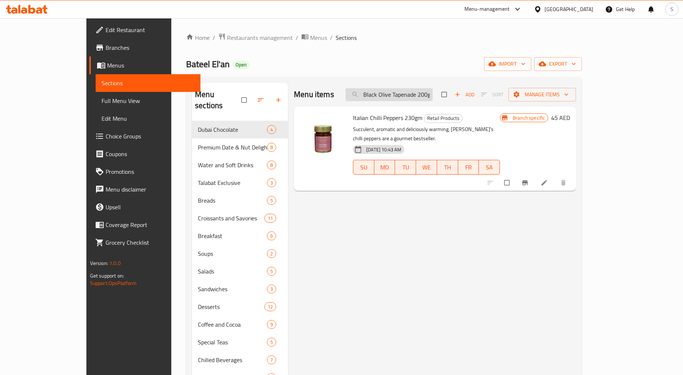
scroll to position [0, 0]
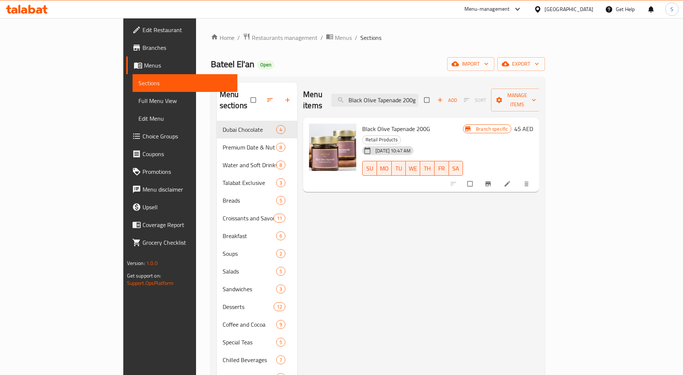
click at [498, 176] on button "Branch-specific-item" at bounding box center [489, 184] width 18 height 16
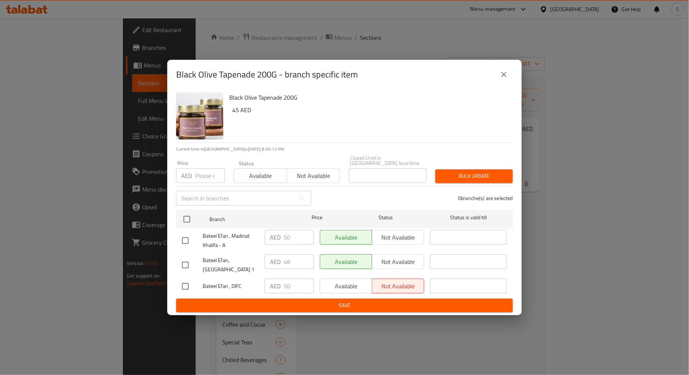
click at [510, 74] on button "close" at bounding box center [504, 75] width 18 height 18
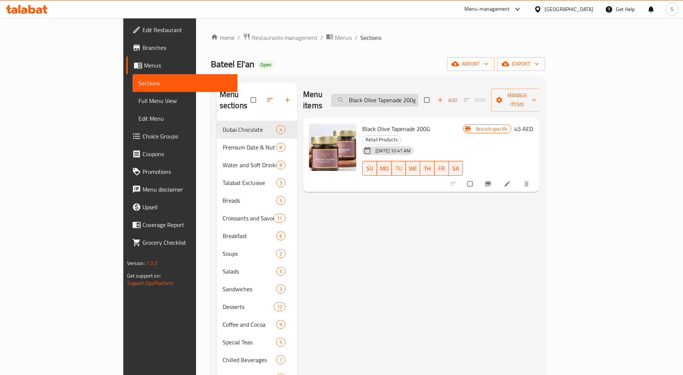
click at [418, 97] on input "Black Olive Tapenade 200g" at bounding box center [374, 100] width 87 height 13
paste input "Pesto Genoves"
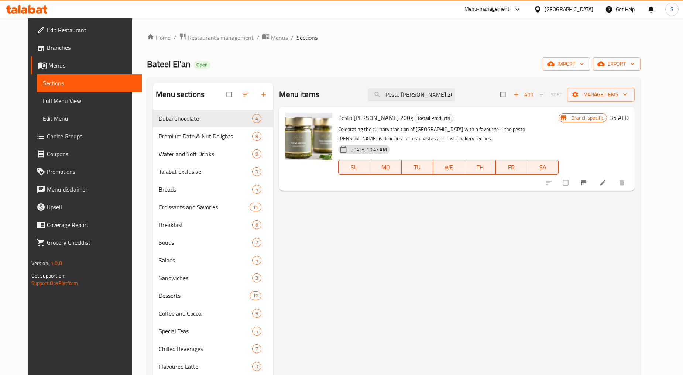
click at [593, 179] on button "Branch-specific-item" at bounding box center [584, 183] width 18 height 16
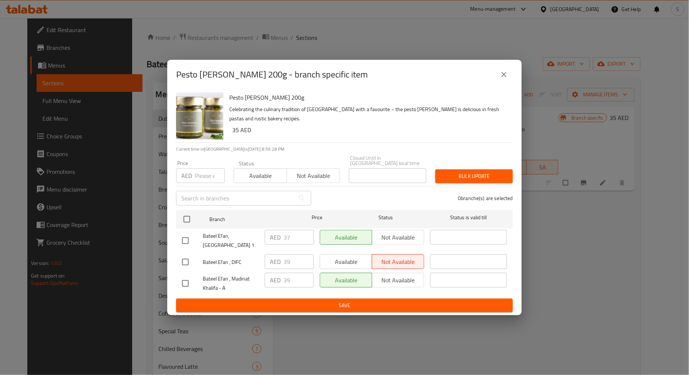
click at [499, 75] on button "close" at bounding box center [504, 75] width 18 height 18
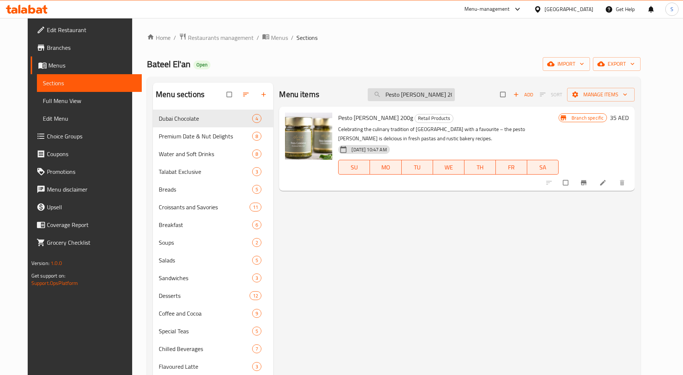
click at [419, 94] on input "Pesto [PERSON_NAME] 200g" at bounding box center [411, 94] width 87 height 13
paste input "Date Mustard 230gm"
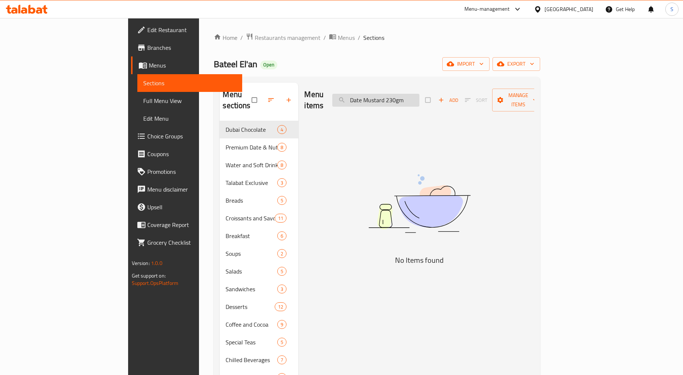
click at [419, 97] on input "Date Mustard 230gm" at bounding box center [375, 100] width 87 height 13
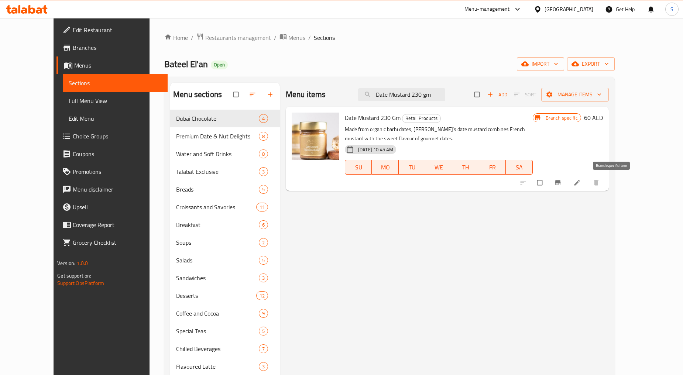
click at [560, 182] on icon "Branch-specific-item" at bounding box center [558, 182] width 6 height 5
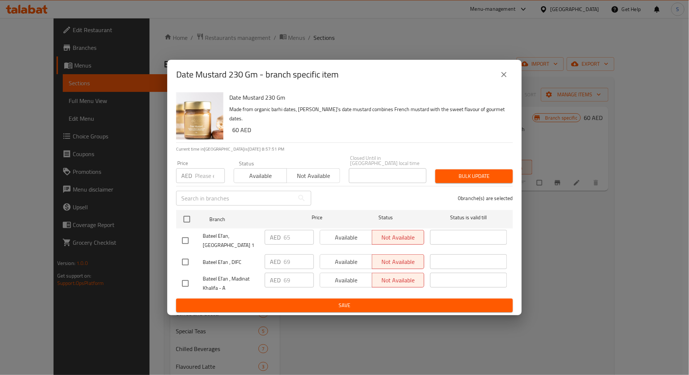
click at [502, 74] on icon "close" at bounding box center [503, 74] width 9 height 9
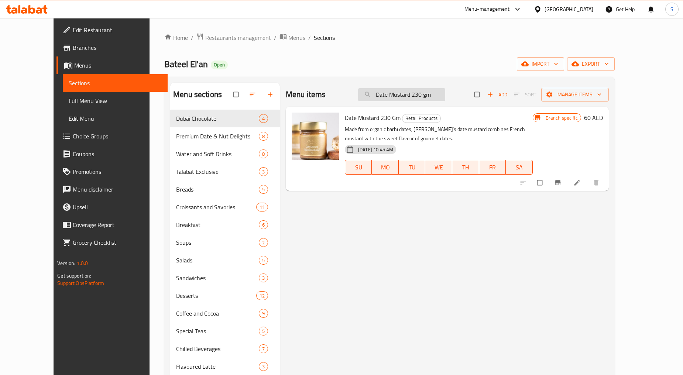
click at [445, 93] on input "Date Mustard 230 gm" at bounding box center [401, 94] width 87 height 13
paste input "Bateel Honey Acacia 250g"
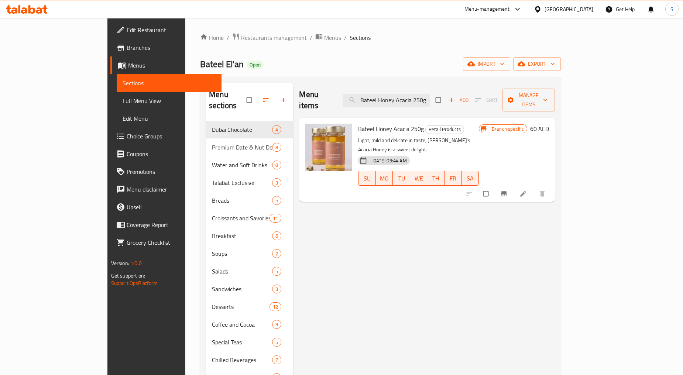
click at [513, 186] on button "Branch-specific-item" at bounding box center [505, 194] width 18 height 16
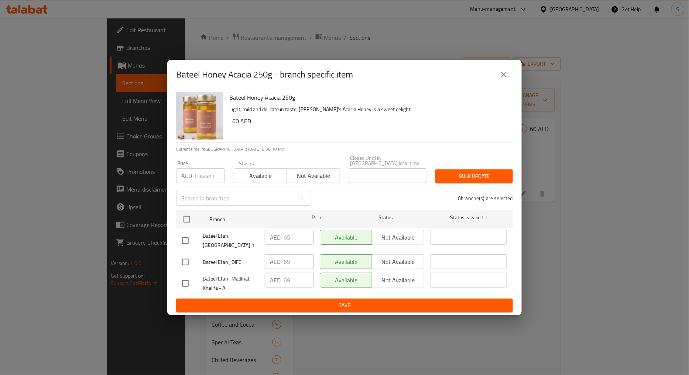
click at [502, 76] on icon "close" at bounding box center [503, 74] width 5 height 5
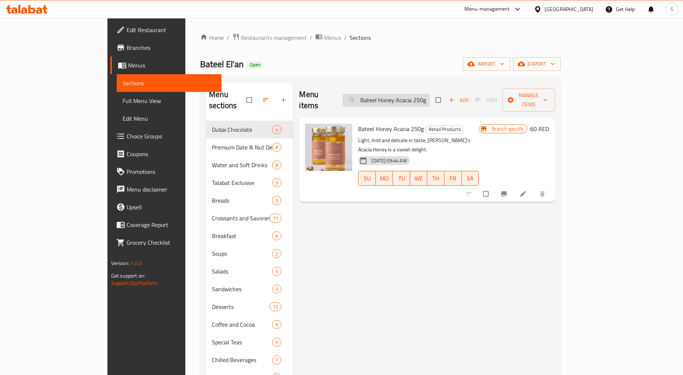
click at [418, 95] on input "Bateel Honey Acacia 250g" at bounding box center [386, 100] width 87 height 13
click at [418, 96] on input "Bateel Honey Acacia 250g" at bounding box center [386, 100] width 87 height 13
paste input "Forest Honey"
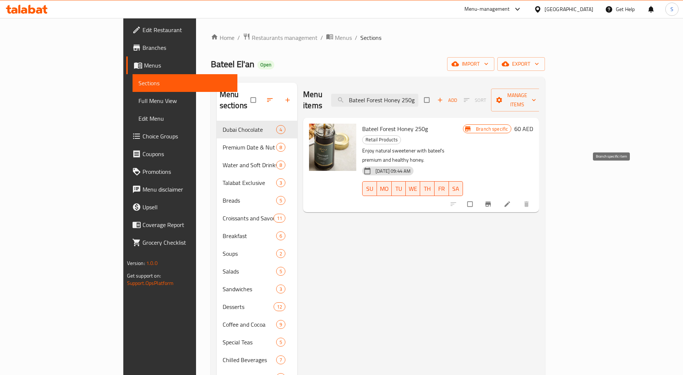
click at [498, 196] on button "Branch-specific-item" at bounding box center [489, 204] width 18 height 16
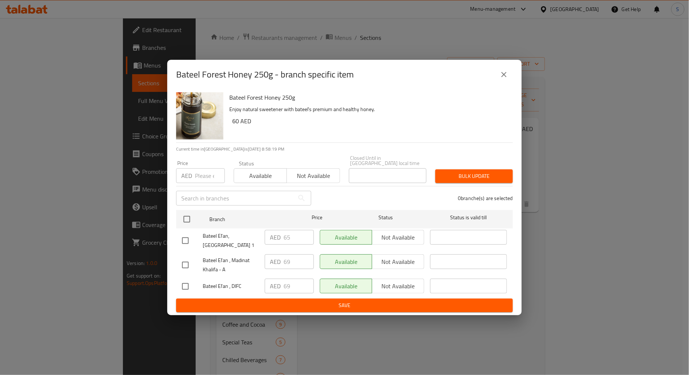
click at [507, 74] on icon "close" at bounding box center [503, 74] width 9 height 9
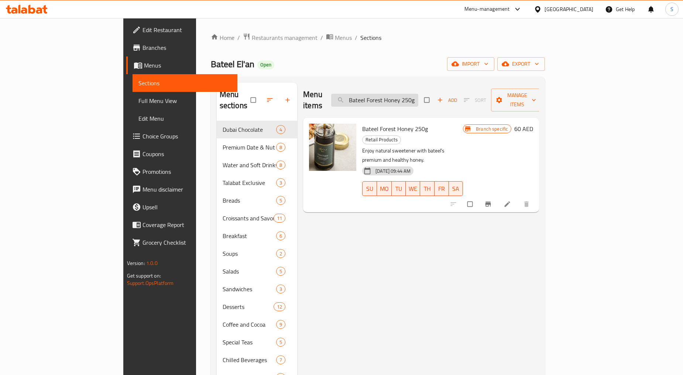
click at [417, 94] on input "Bateel Forest Honey 250g" at bounding box center [374, 100] width 87 height 13
paste input "Date Jam 220G -New"
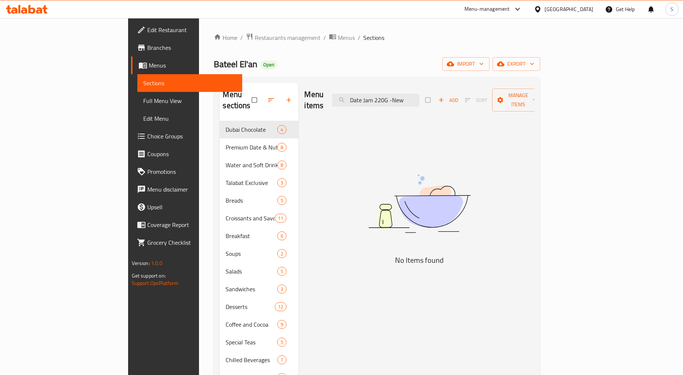
drag, startPoint x: 434, startPoint y: 94, endPoint x: 499, endPoint y: 97, distance: 65.0
click at [499, 97] on div "Menu items Date Jam 220G -New Add Sort Manage items" at bounding box center [419, 100] width 230 height 35
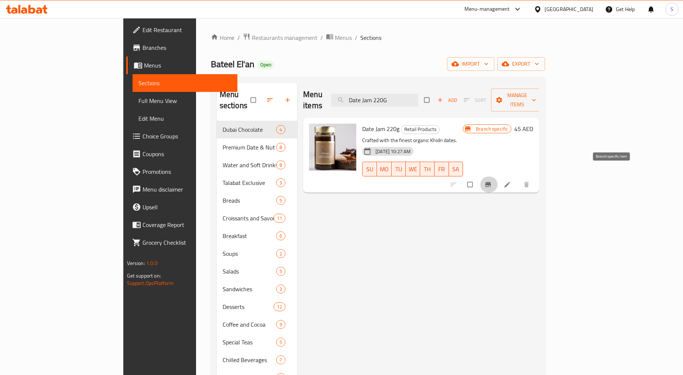
click at [492, 181] on icon "Branch-specific-item" at bounding box center [487, 184] width 7 height 7
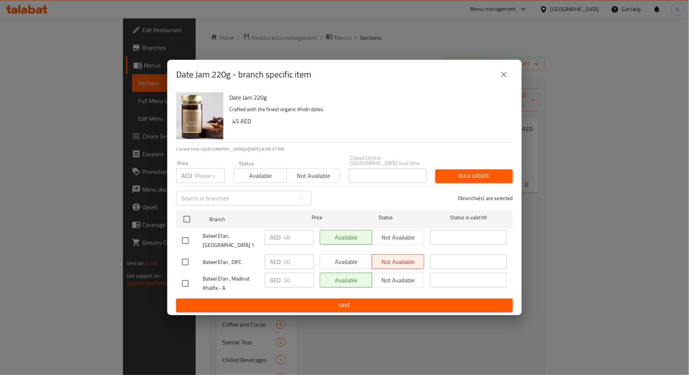
click at [505, 71] on icon "close" at bounding box center [503, 74] width 9 height 9
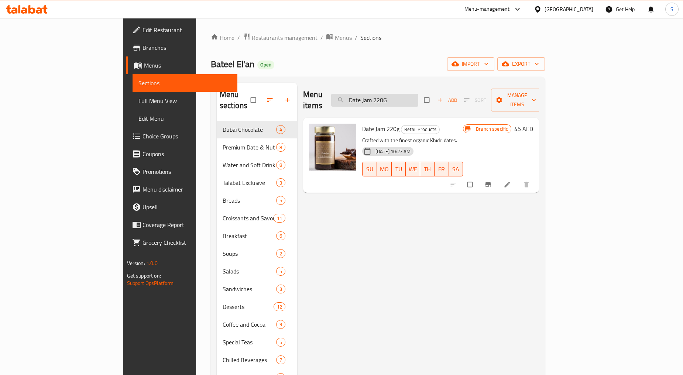
click at [418, 94] on input "Date Jam 220G" at bounding box center [374, 100] width 87 height 13
paste input "Spread Classic 230gm"
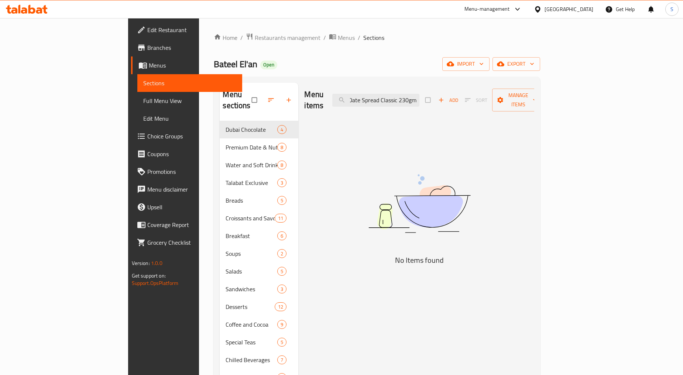
drag, startPoint x: 445, startPoint y: 91, endPoint x: 498, endPoint y: 104, distance: 55.1
click at [498, 104] on div "Menu items Date Spread Classic 230gm Add Sort Manage items" at bounding box center [419, 100] width 230 height 35
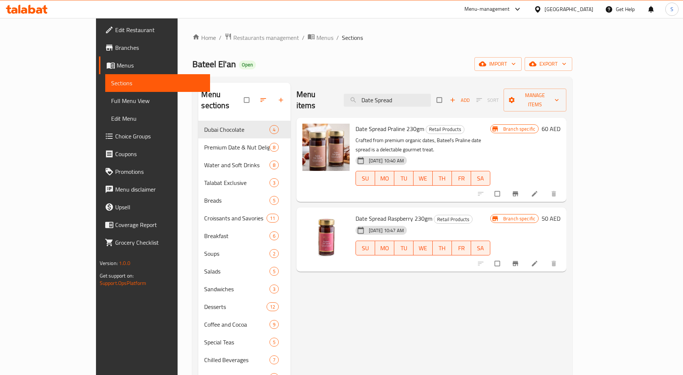
click at [437, 333] on div "Menu items Date Spread Add Sort Manage items Date Spread Praline 230gm Retail P…" at bounding box center [428, 298] width 276 height 431
click at [404, 94] on input "Date Spread" at bounding box center [387, 100] width 87 height 13
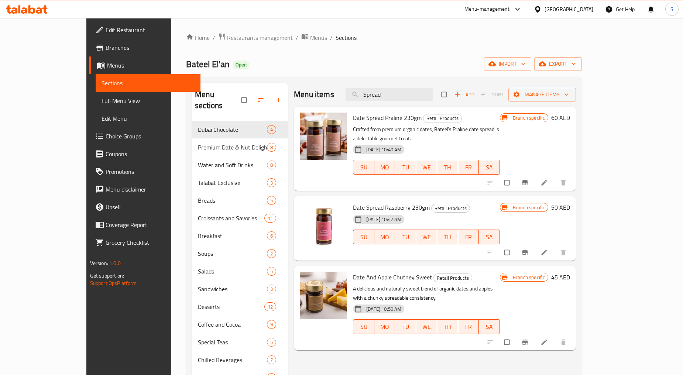
click at [441, 104] on div "Menu items Spread Add Sort Manage items" at bounding box center [435, 95] width 282 height 24
click at [433, 97] on input "Spread" at bounding box center [388, 94] width 87 height 13
click at [415, 97] on input "Spread" at bounding box center [388, 94] width 87 height 13
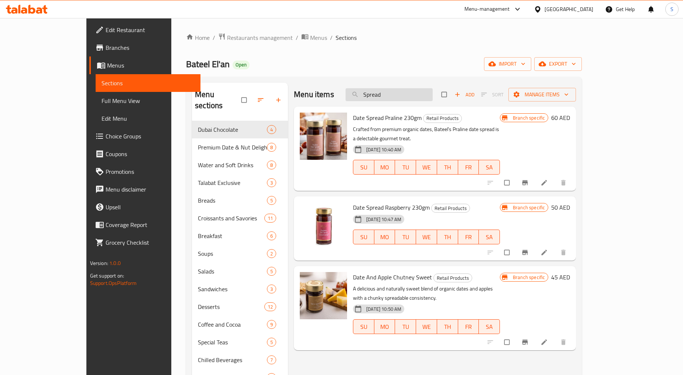
paste input "Date Spread Raspberry 230gm"
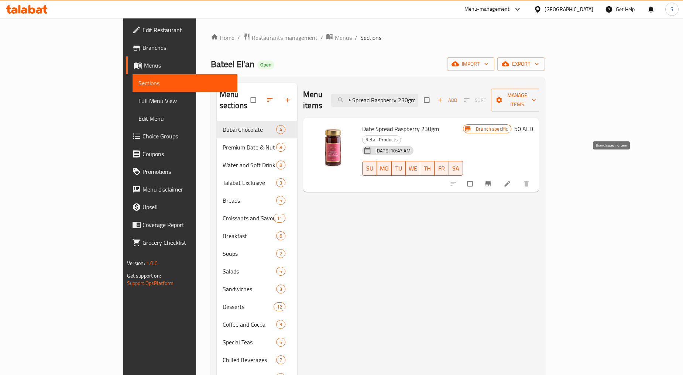
click at [493, 180] on span "Branch-specific-item" at bounding box center [488, 183] width 9 height 7
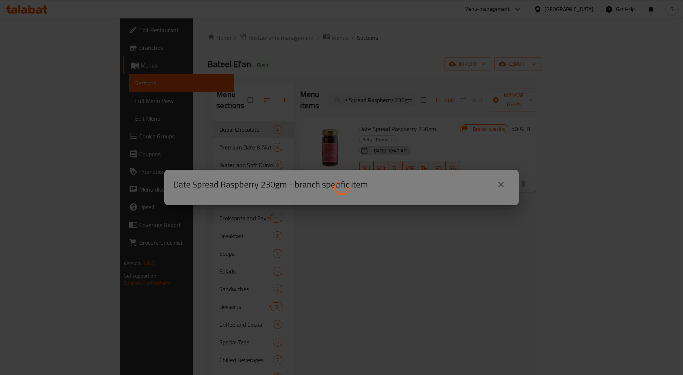
scroll to position [0, 0]
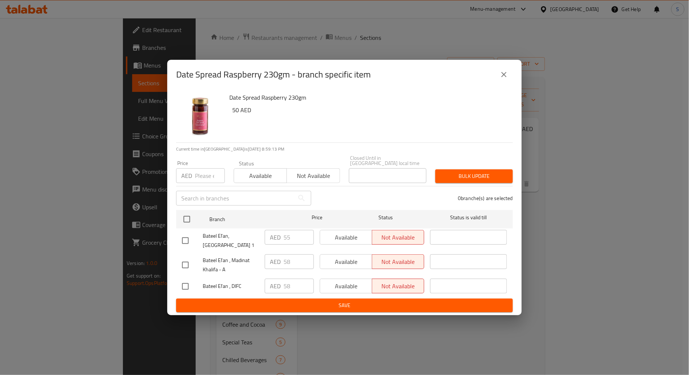
click at [506, 79] on button "close" at bounding box center [504, 75] width 18 height 18
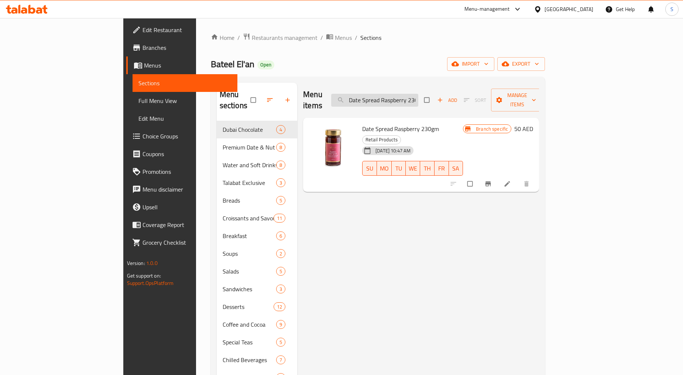
click at [413, 98] on input "Date Spread Raspberry 230gm" at bounding box center [374, 100] width 87 height 13
paste input "Praline"
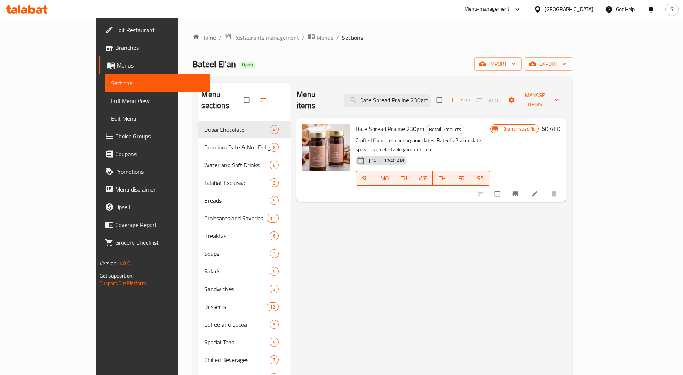
click at [519, 190] on icon "Branch-specific-item" at bounding box center [515, 193] width 7 height 7
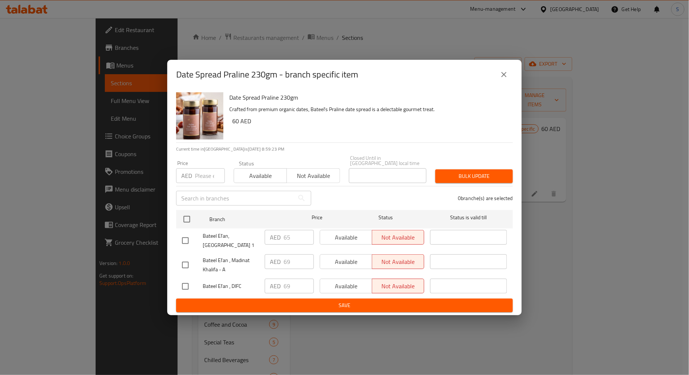
click at [496, 71] on button "close" at bounding box center [504, 75] width 18 height 18
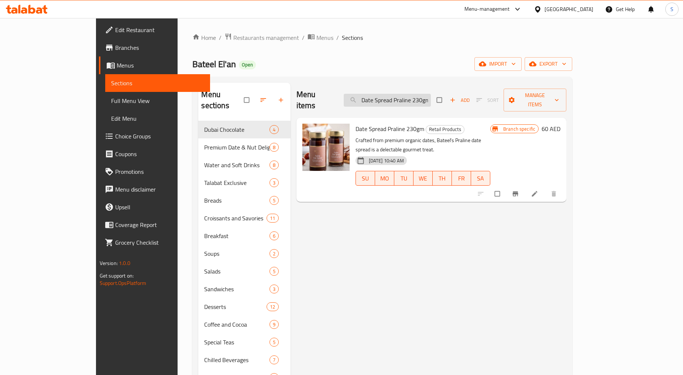
click at [407, 94] on input "Date Spread Praline 230gm" at bounding box center [387, 100] width 87 height 13
paste input "Orange & Date Marmelade 240g"
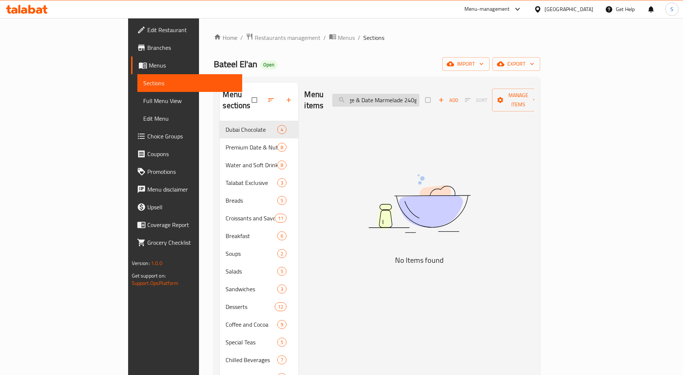
click at [419, 94] on input "Orange & Date Marmelade 240g" at bounding box center [375, 100] width 87 height 13
drag, startPoint x: 451, startPoint y: 94, endPoint x: 477, endPoint y: 103, distance: 27.3
click at [477, 103] on div "Menu items Orange & Date Marmelade 240 g Add Sort Manage items" at bounding box center [419, 100] width 230 height 35
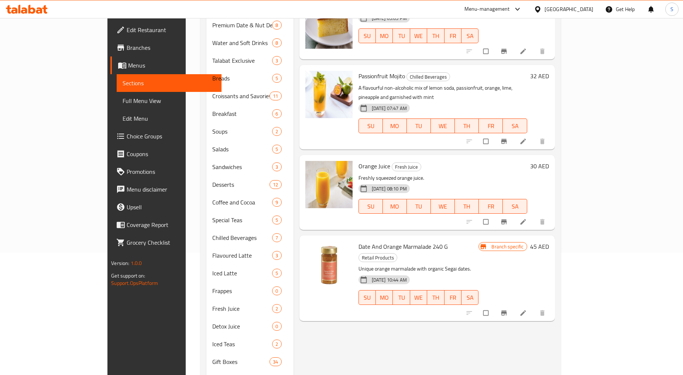
scroll to position [123, 0]
click at [508, 309] on icon "Branch-specific-item" at bounding box center [503, 312] width 7 height 7
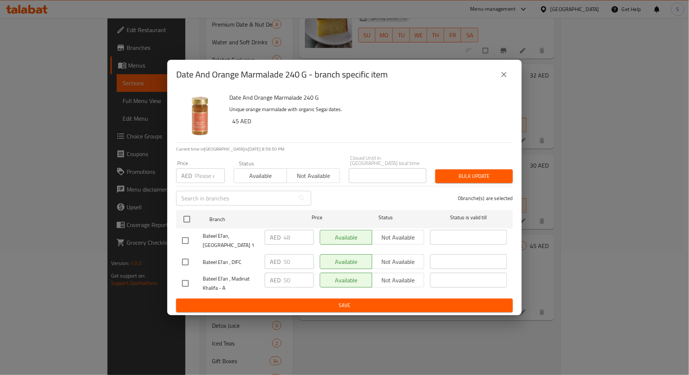
click at [502, 74] on icon "close" at bounding box center [503, 74] width 9 height 9
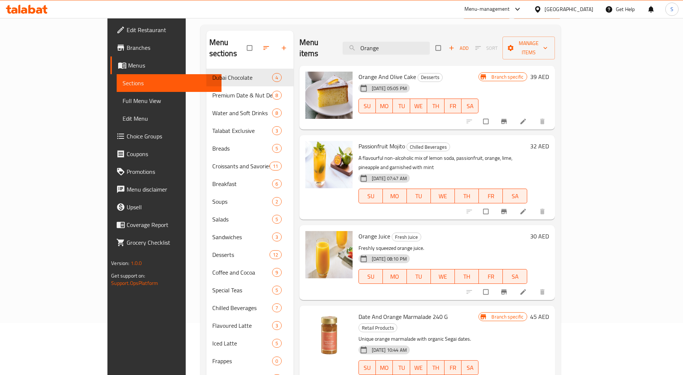
scroll to position [0, 0]
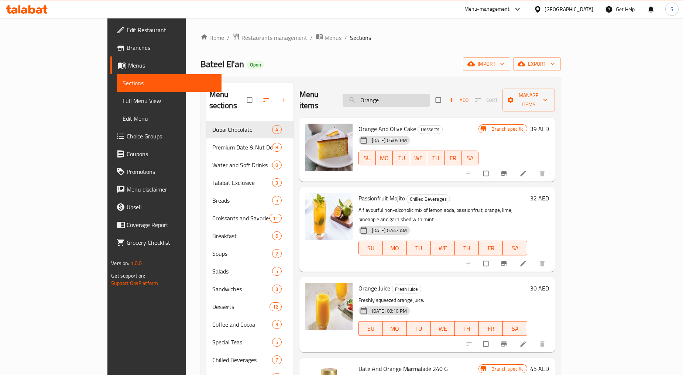
click at [419, 94] on input "Orange" at bounding box center [386, 100] width 87 height 13
paste input "Bateel Date Dhibs Passion Fruit 250g"
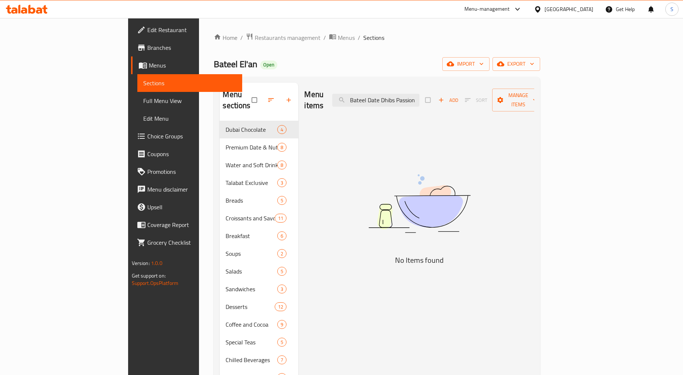
click at [448, 331] on div "Menu items Bateel Date Dhibs Passion Fruit 250g Add Sort Manage items No Items …" at bounding box center [416, 298] width 236 height 431
click at [419, 330] on div "Menu items Bateel Date Dhibs Passion Fruit 250g Add Sort Manage items No Items …" at bounding box center [416, 298] width 236 height 431
click at [405, 97] on input "Bateel Date Dhibs Passion Fruit 250g" at bounding box center [375, 100] width 87 height 13
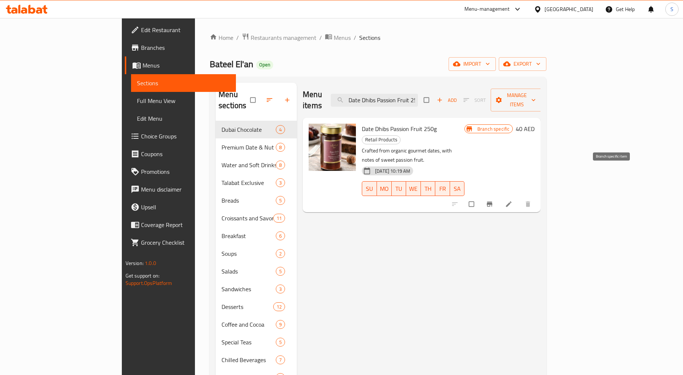
type input "Date Dhibs Passion Fruit 250g"
click at [493, 200] on icon "Branch-specific-item" at bounding box center [489, 203] width 7 height 7
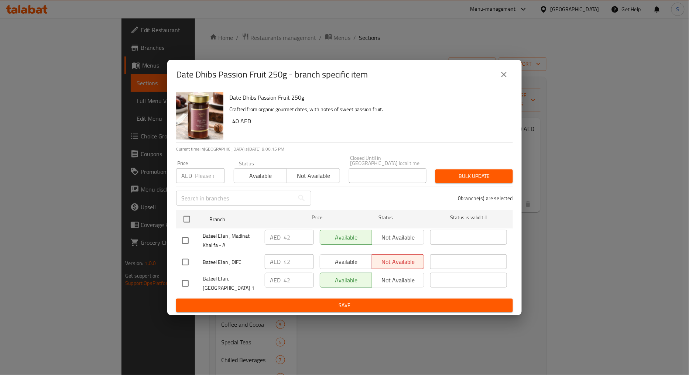
click at [198, 178] on input "number" at bounding box center [210, 175] width 30 height 15
paste input "50"
type input "50"
click at [188, 239] on input "checkbox" at bounding box center [186, 241] width 16 height 16
checkbox input "true"
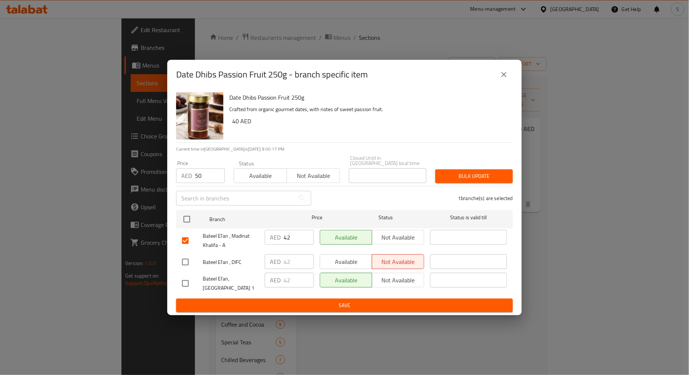
click at [188, 261] on input "checkbox" at bounding box center [186, 262] width 16 height 16
checkbox input "true"
click at [458, 171] on button "Bulk update" at bounding box center [474, 176] width 78 height 14
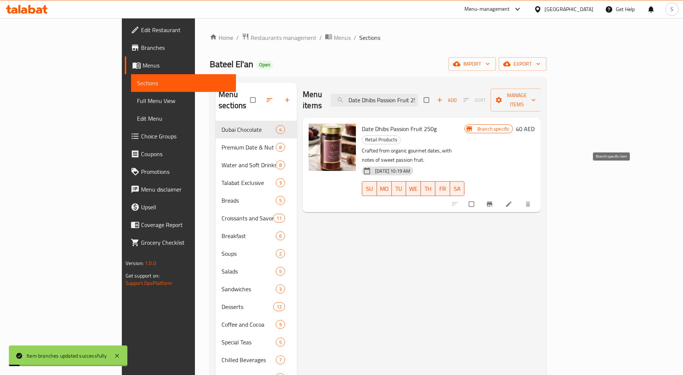
click at [492, 202] on icon "Branch-specific-item" at bounding box center [490, 204] width 6 height 5
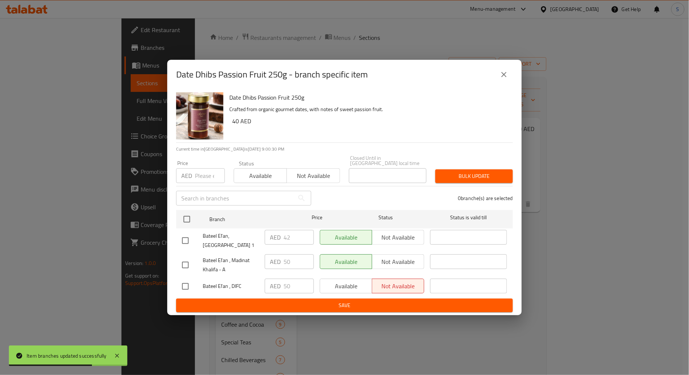
click at [495, 77] on button "close" at bounding box center [504, 75] width 18 height 18
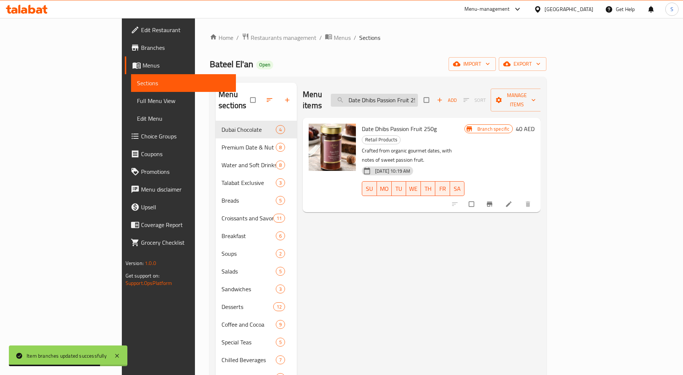
click at [418, 94] on input "Date Dhibs Passion Fruit 250g" at bounding box center [374, 100] width 87 height 13
paste input "Bateel Date Dhibs Cardamom"
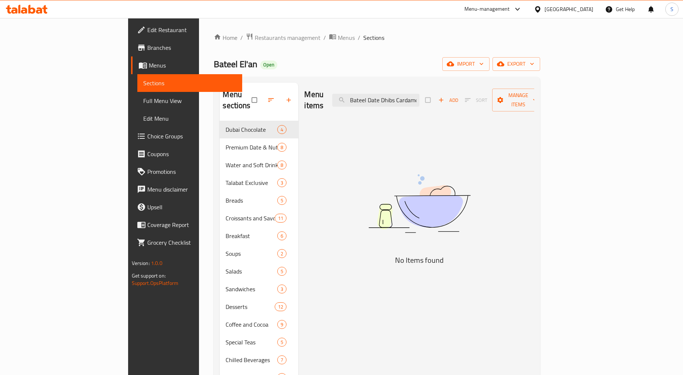
drag, startPoint x: 403, startPoint y: 302, endPoint x: 391, endPoint y: 260, distance: 42.9
click at [403, 302] on div "Menu items Bateel Date Dhibs Cardamom 250g Add Sort Manage items No Items found" at bounding box center [416, 298] width 236 height 431
click at [405, 97] on input "Bateel Date Dhibs Cardamom 250g" at bounding box center [375, 100] width 87 height 13
click at [393, 127] on div "Menu items Date Dhibs Cardamom 250g Add Sort Manage items No Items found" at bounding box center [416, 298] width 236 height 431
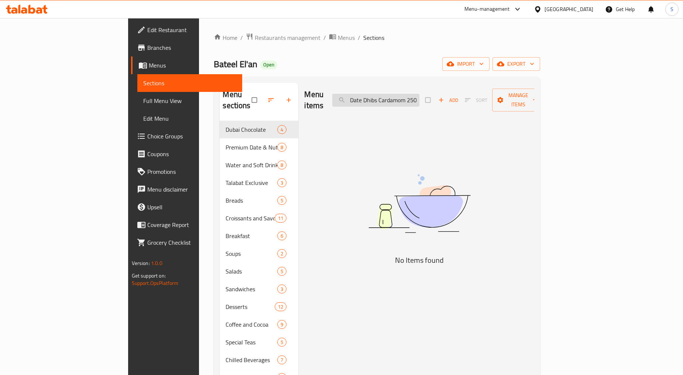
click at [419, 96] on input "Date Dhibs Cardamom 250g" at bounding box center [375, 100] width 87 height 13
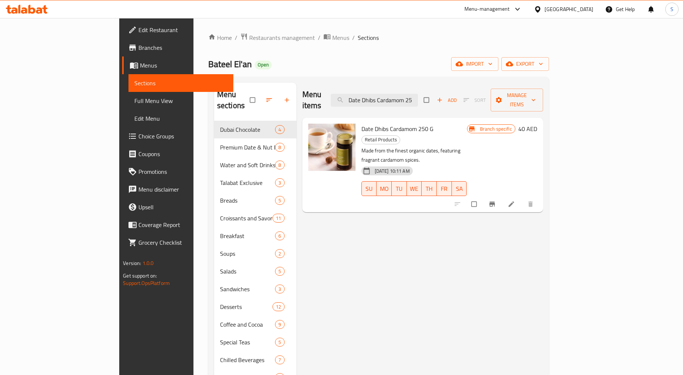
type input "Date Dhibs Cardamom 25"
click at [502, 196] on button "Branch-specific-item" at bounding box center [493, 204] width 18 height 16
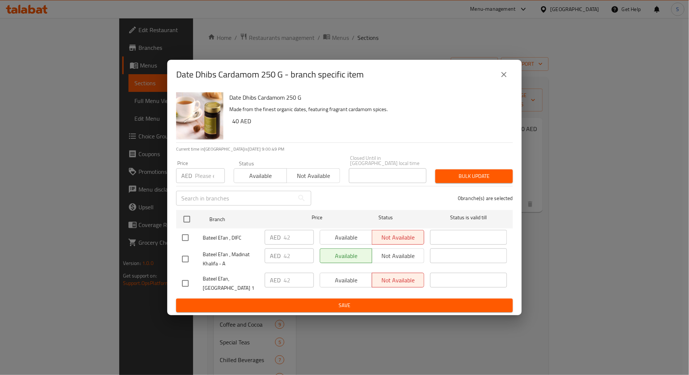
click at [206, 179] on input "number" at bounding box center [210, 175] width 30 height 15
type input "50"
click at [186, 231] on input "checkbox" at bounding box center [186, 238] width 16 height 16
checkbox input "true"
click at [183, 257] on input "checkbox" at bounding box center [186, 259] width 16 height 16
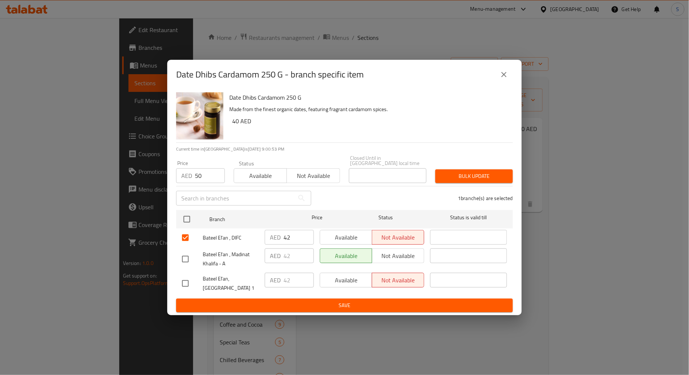
checkbox input "true"
click at [464, 172] on span "Bulk update" at bounding box center [474, 176] width 66 height 9
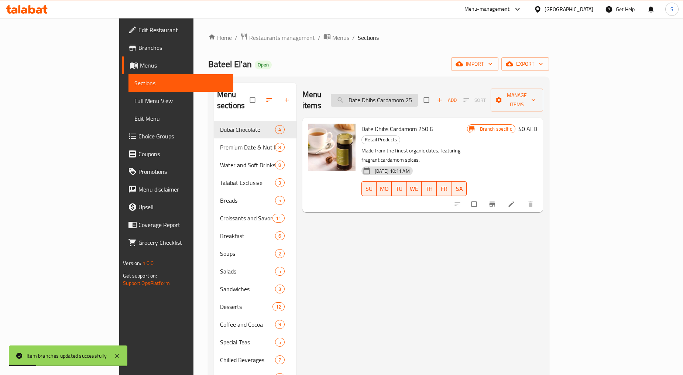
click at [418, 96] on input "Date Dhibs Cardamom 25" at bounding box center [374, 100] width 87 height 13
paste input "Bateel Date Dhibs Vanilla 250g"
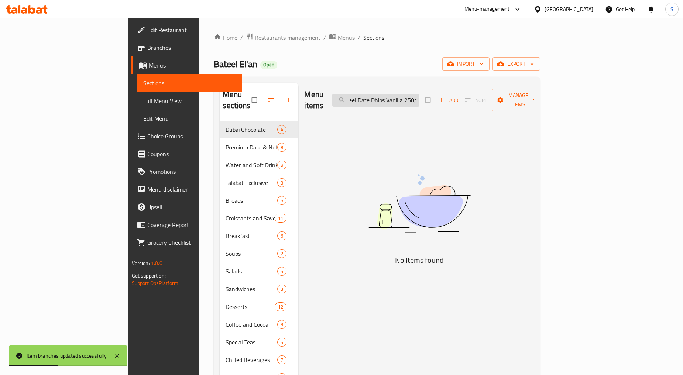
click at [419, 97] on input "Bateel Date Dhibs Vanilla 250g" at bounding box center [375, 100] width 87 height 13
drag, startPoint x: 450, startPoint y: 95, endPoint x: 499, endPoint y: 96, distance: 49.5
click at [499, 96] on div "Menu items Bateel Date Dhibs Vanilla 250 g Add Sort Manage items" at bounding box center [419, 100] width 230 height 35
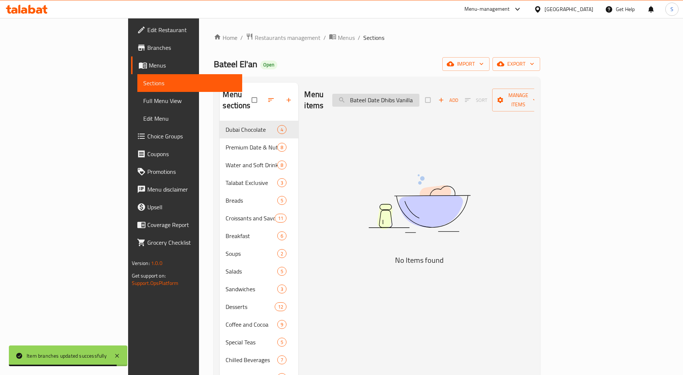
click at [394, 100] on input "Bateel Date Dhibs Vanilla" at bounding box center [375, 100] width 87 height 13
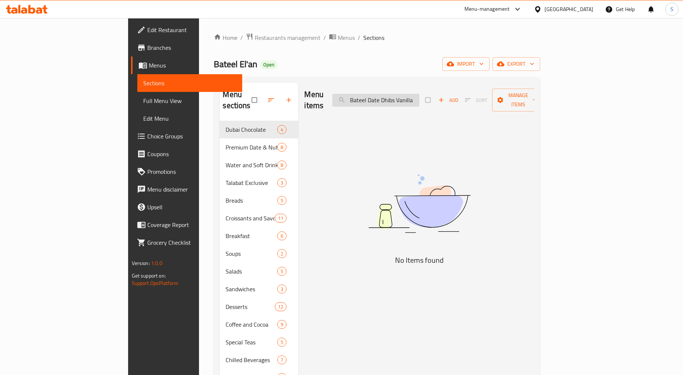
click at [403, 94] on input "Bateel Date Dhibs Vanilla" at bounding box center [375, 100] width 87 height 13
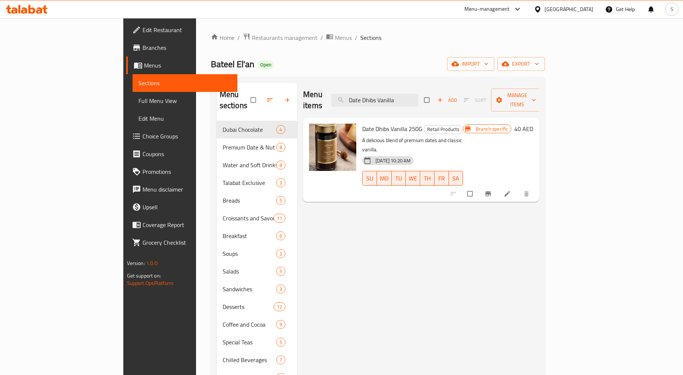
type input "Date Dhibs Vanilla"
click at [493, 190] on span "Branch-specific-item" at bounding box center [488, 193] width 9 height 7
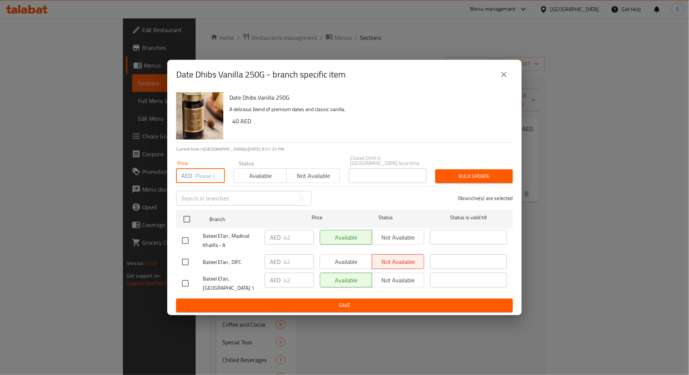
click at [197, 179] on input "number" at bounding box center [210, 175] width 30 height 15
type input "50"
click at [182, 242] on input "checkbox" at bounding box center [186, 241] width 16 height 16
checkbox input "true"
click at [187, 261] on input "checkbox" at bounding box center [186, 262] width 16 height 16
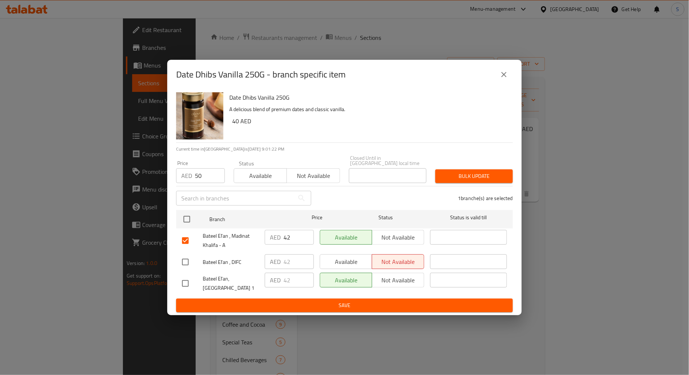
checkbox input "true"
click at [459, 176] on span "Bulk update" at bounding box center [474, 176] width 66 height 9
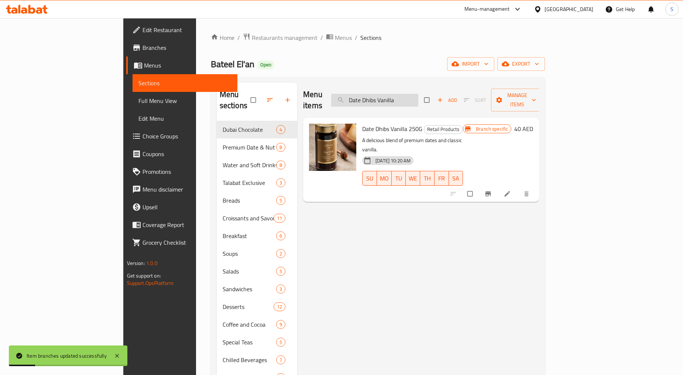
click at [418, 94] on input "Date Dhibs Vanilla" at bounding box center [374, 100] width 87 height 13
paste input "Bateel Date Dhibs Classic 250g"
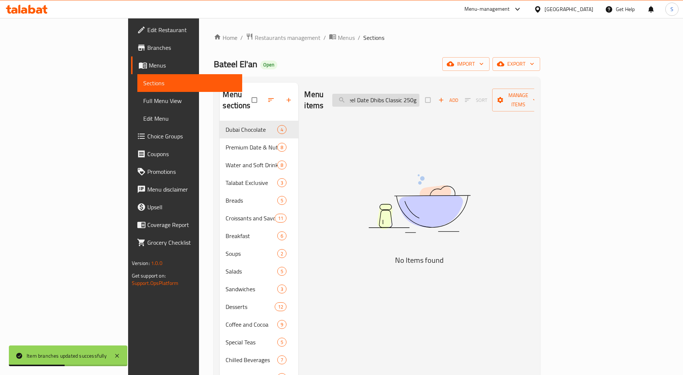
click at [401, 96] on input "Bateel Date Dhibs Classic 250g" at bounding box center [375, 100] width 87 height 13
click at [399, 95] on input "Bateel Date Dhibs Classic 250g" at bounding box center [375, 100] width 87 height 13
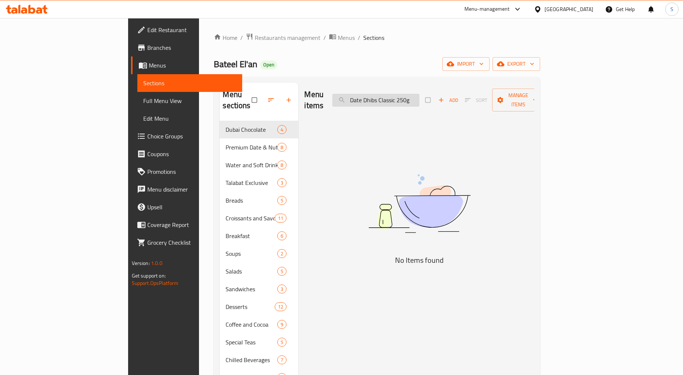
click at [419, 94] on input "Date Dhibs Classic 250g" at bounding box center [375, 100] width 87 height 13
drag, startPoint x: 444, startPoint y: 97, endPoint x: 472, endPoint y: 97, distance: 27.7
click at [472, 97] on div "Menu items Date Dhibs Classic 250 g Add Sort Manage items" at bounding box center [419, 100] width 230 height 35
drag, startPoint x: 423, startPoint y: 95, endPoint x: 342, endPoint y: 96, distance: 81.6
click at [342, 96] on div "Menu items Date Dhibs Classic Add Sort Manage items" at bounding box center [419, 100] width 230 height 35
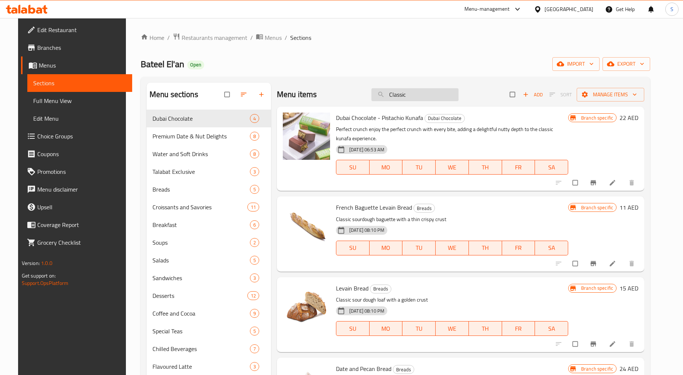
click at [408, 98] on input "Classic" at bounding box center [414, 94] width 87 height 13
paste input "Bateel Ajwa Dhibs 250G"
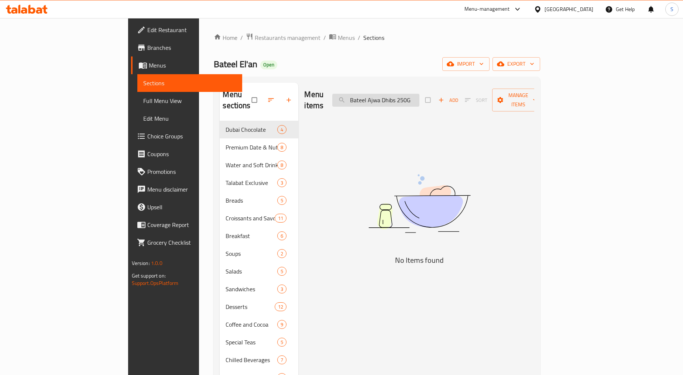
click at [419, 94] on input "Bateel Ajwa Dhibs 250G" at bounding box center [375, 100] width 87 height 13
click at [482, 300] on div "Menu items Bateel Ajwa Dhibs 250 G Add Sort Manage items No Items found" at bounding box center [416, 298] width 236 height 431
click at [407, 95] on input "Bateel Ajwa Dhibs 250 G" at bounding box center [375, 100] width 87 height 13
drag, startPoint x: 410, startPoint y: 94, endPoint x: 502, endPoint y: 101, distance: 92.5
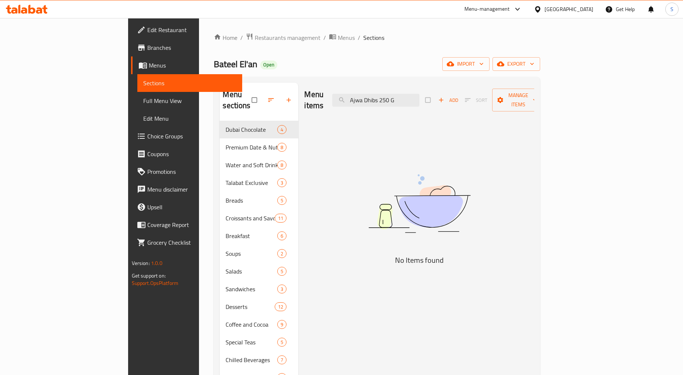
click at [502, 101] on div "Menu items Ajwa Dhibs 250 G Add Sort Manage items" at bounding box center [419, 100] width 230 height 35
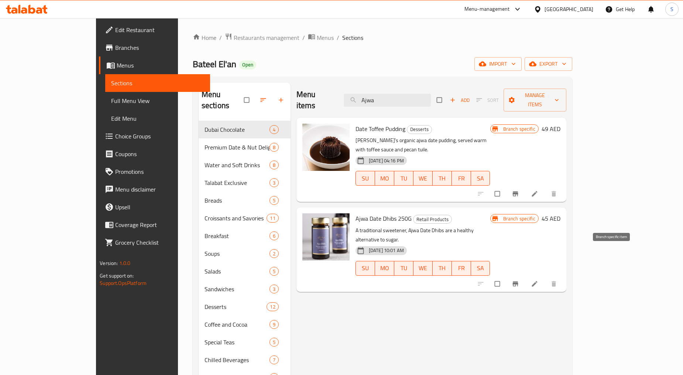
type input "Ajwa"
click at [525, 276] on button "Branch-specific-item" at bounding box center [516, 284] width 18 height 16
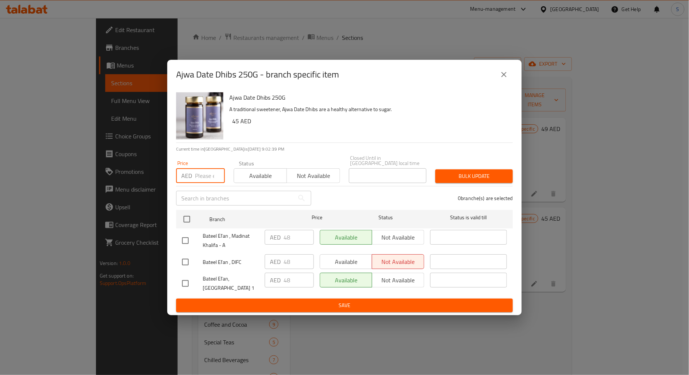
click at [198, 172] on input "number" at bounding box center [210, 175] width 30 height 15
type input "50"
click at [190, 234] on input "checkbox" at bounding box center [186, 241] width 16 height 16
checkbox input "true"
click at [184, 261] on input "checkbox" at bounding box center [186, 262] width 16 height 16
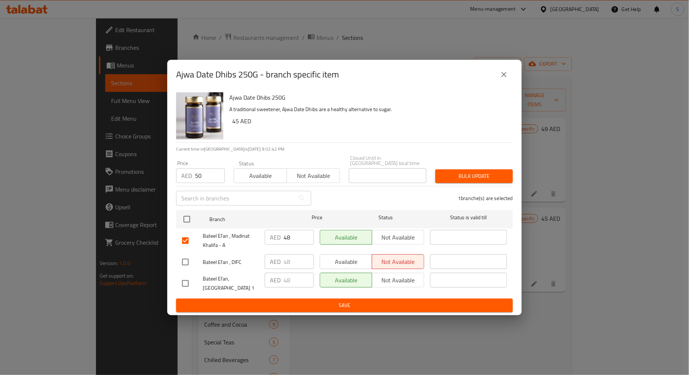
checkbox input "true"
click at [474, 179] on span "Bulk update" at bounding box center [474, 176] width 66 height 9
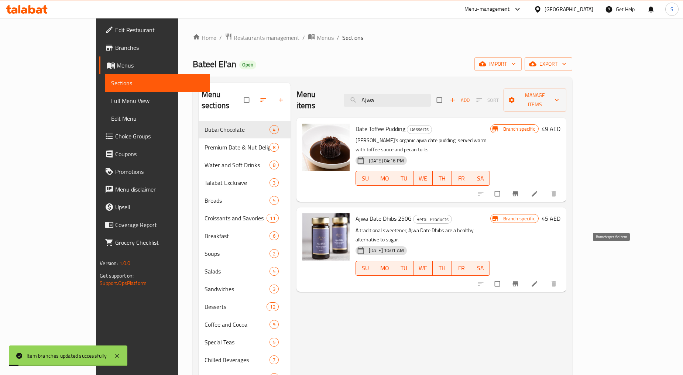
click at [519, 280] on icon "Branch-specific-item" at bounding box center [515, 283] width 7 height 7
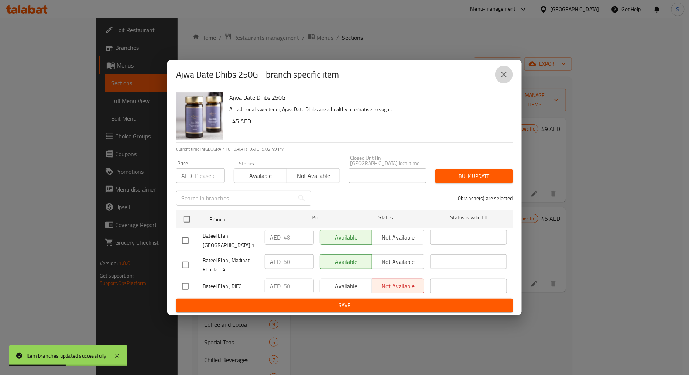
click at [510, 71] on button "close" at bounding box center [504, 75] width 18 height 18
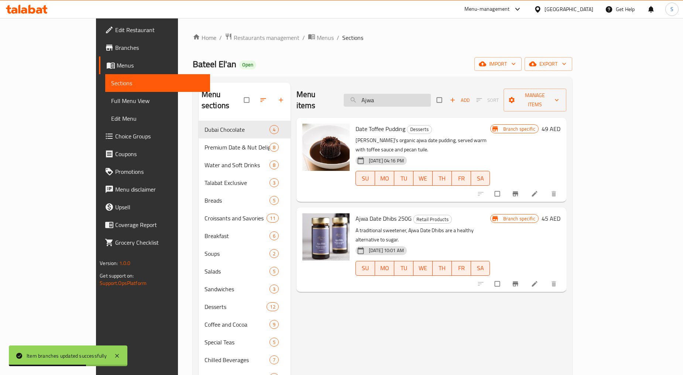
click at [414, 95] on input "Ajwa" at bounding box center [387, 100] width 87 height 13
paste input "Caramelised Pecans 150g glass"
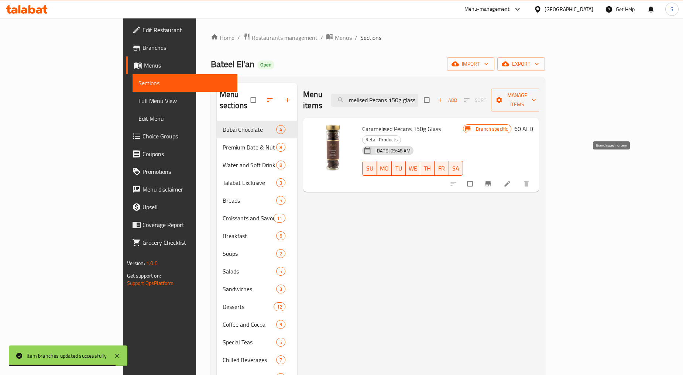
click at [498, 176] on button "Branch-specific-item" at bounding box center [489, 184] width 18 height 16
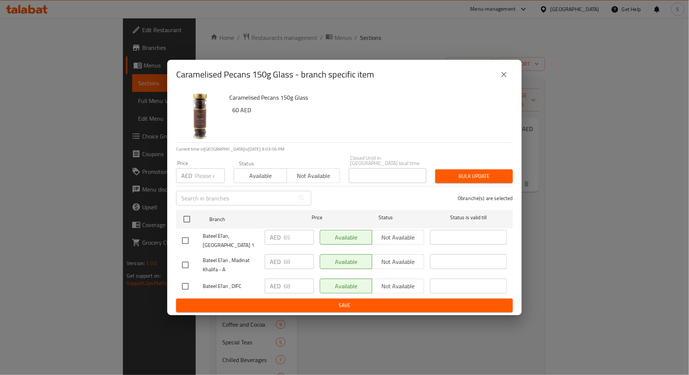
click at [506, 75] on icon "close" at bounding box center [503, 74] width 9 height 9
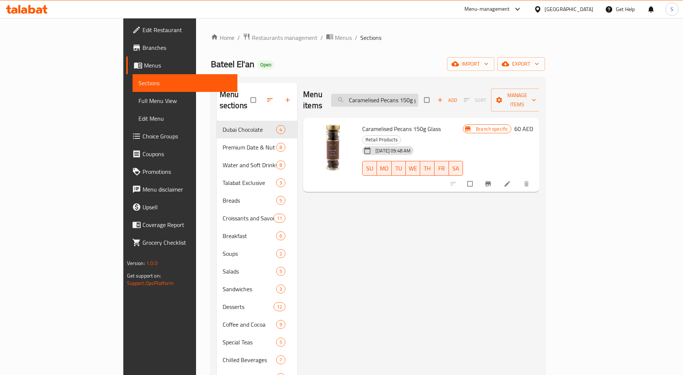
click at [410, 94] on input "Caramelised Pecans 150g glass" at bounding box center [374, 100] width 87 height 13
paste input "Almonds160g"
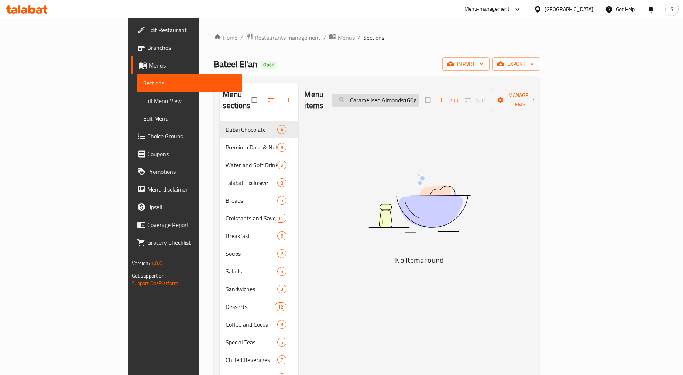
click at [419, 95] on input "Caramelised Almonds160g" at bounding box center [375, 100] width 87 height 13
click at [419, 94] on input "Caramelised Almonds160 g" at bounding box center [375, 100] width 87 height 13
click at [419, 95] on input "Caramelised Almonds160 g" at bounding box center [375, 100] width 87 height 13
drag, startPoint x: 450, startPoint y: 95, endPoint x: 551, endPoint y: 93, distance: 101.5
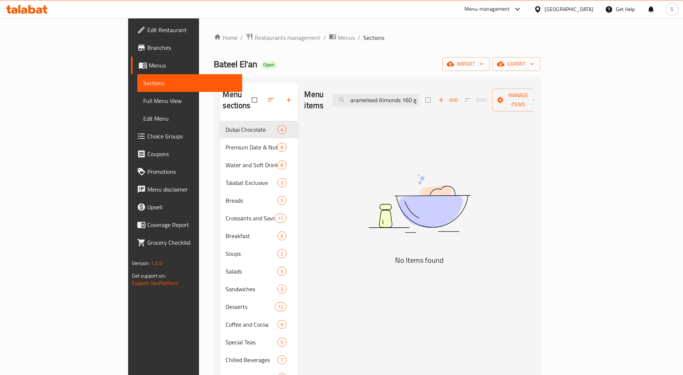
click at [534, 93] on div "Menu items Caramelised Almonds 160 g Add Sort Manage items" at bounding box center [419, 100] width 230 height 35
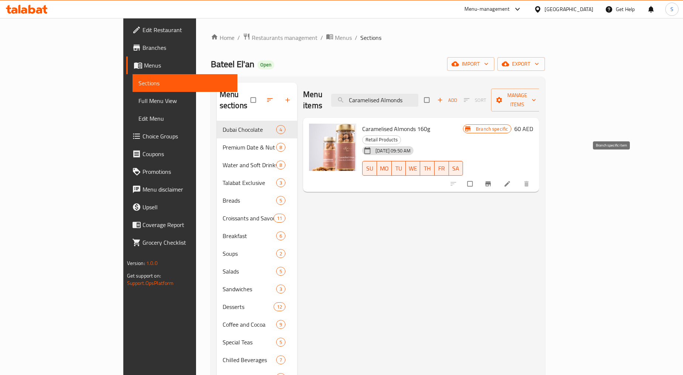
click at [491, 182] on icon "Branch-specific-item" at bounding box center [488, 184] width 6 height 5
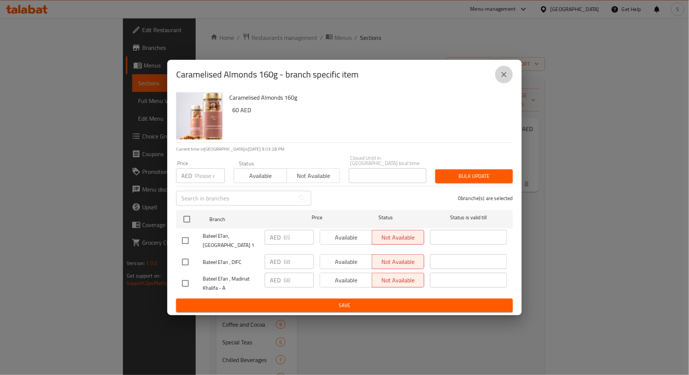
click at [499, 78] on icon "close" at bounding box center [503, 74] width 9 height 9
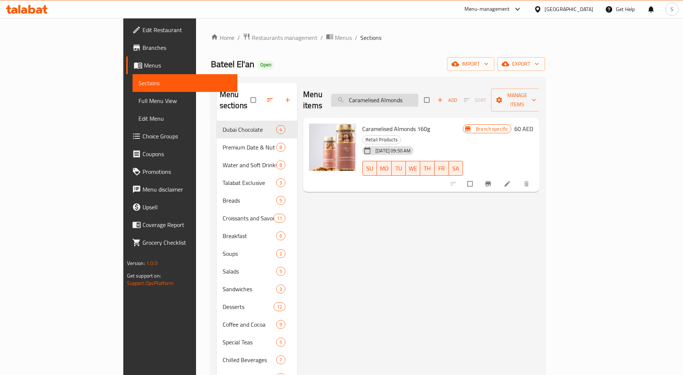
click at [413, 96] on input "Caramelised Almonds" at bounding box center [374, 100] width 87 height 13
paste input "Mixed Arabia 160g glas"
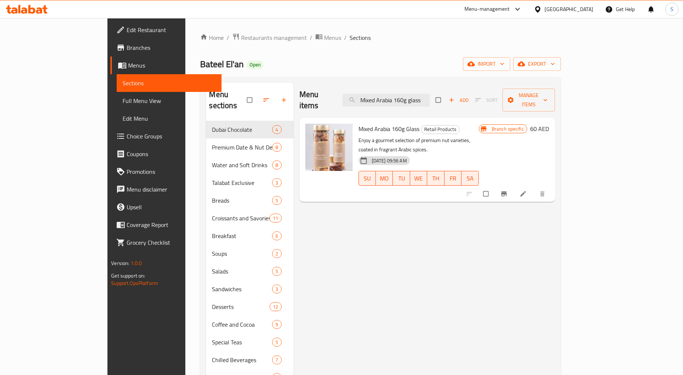
click at [513, 186] on button "Branch-specific-item" at bounding box center [505, 194] width 18 height 16
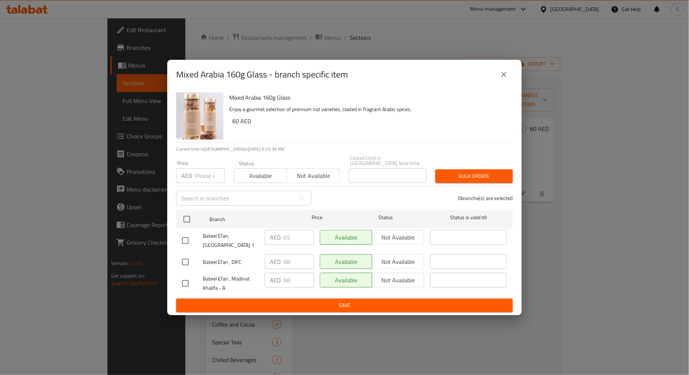
click at [499, 78] on icon "close" at bounding box center [503, 74] width 9 height 9
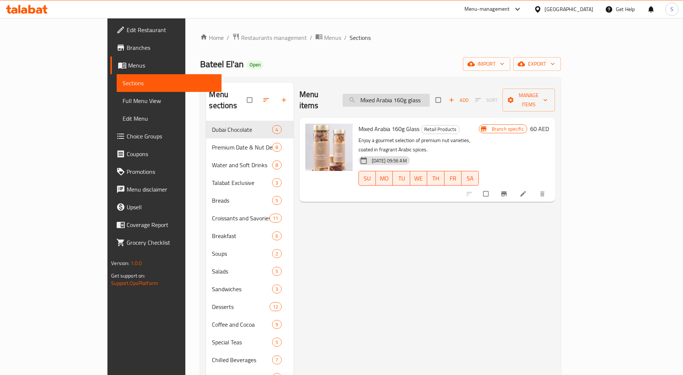
click at [413, 94] on input "Mixed Arabia 160g glass" at bounding box center [386, 100] width 87 height 13
paste input "Roasted Almonds 170g"
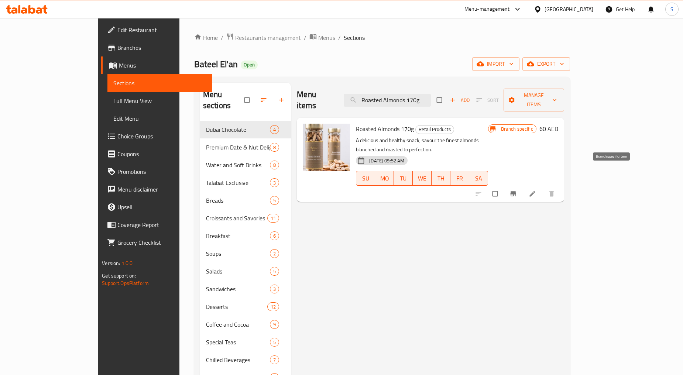
click at [523, 186] on button "Branch-specific-item" at bounding box center [514, 194] width 18 height 16
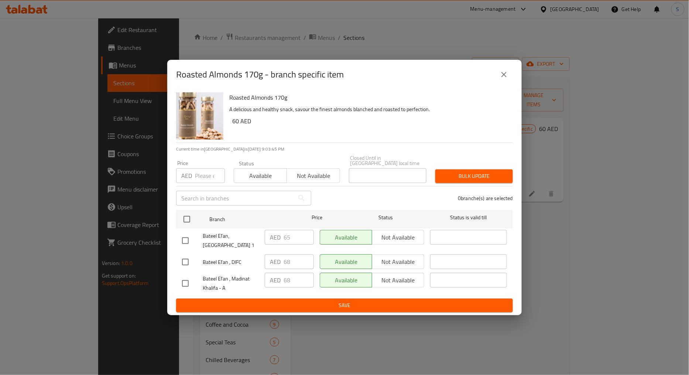
click at [509, 73] on button "close" at bounding box center [504, 75] width 18 height 18
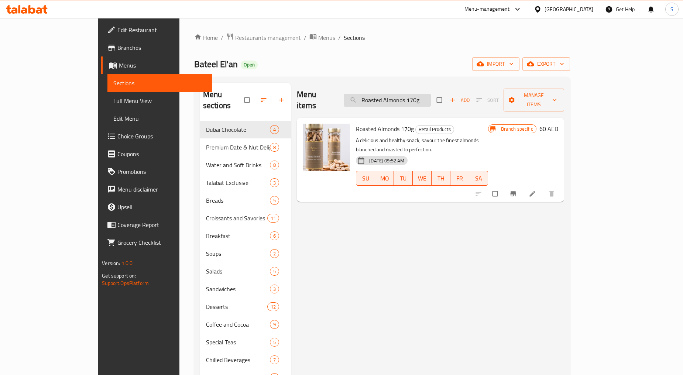
click at [417, 94] on input "Roasted Almonds 170g" at bounding box center [387, 100] width 87 height 13
paste input "Sal"
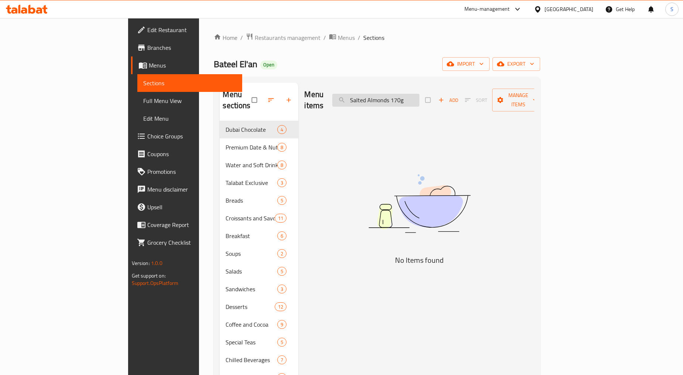
click at [419, 94] on input "Salted Almonds 170g" at bounding box center [375, 100] width 87 height 13
drag, startPoint x: 435, startPoint y: 95, endPoint x: 508, endPoint y: 102, distance: 73.4
click at [508, 102] on div "Menu items Salted Almonds 170 g Add Sort Manage items" at bounding box center [419, 100] width 230 height 35
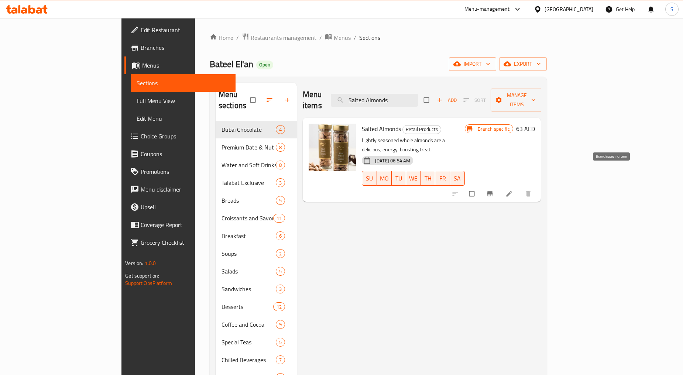
click at [499, 186] on button "Branch-specific-item" at bounding box center [491, 194] width 18 height 16
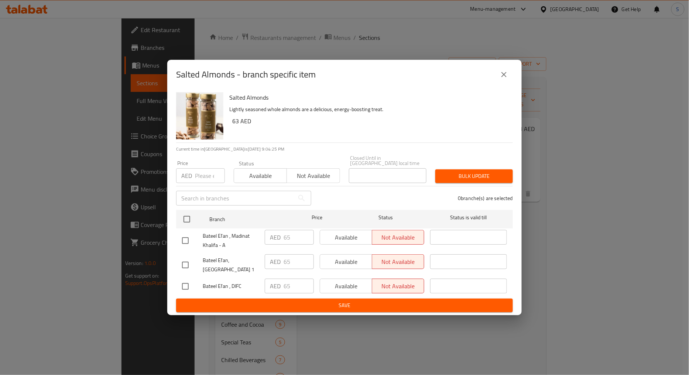
click at [509, 78] on button "close" at bounding box center [504, 75] width 18 height 18
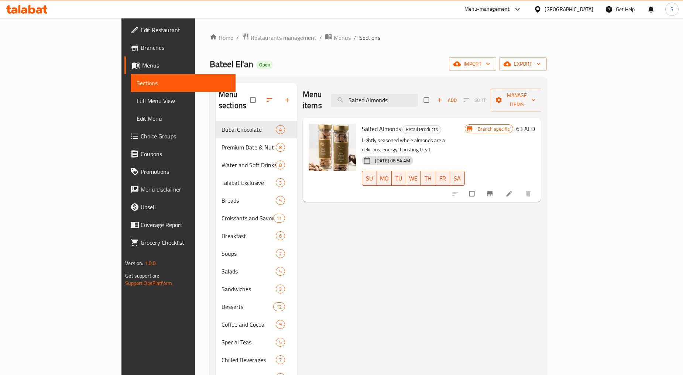
click at [362, 123] on span "Salted Almonds" at bounding box center [381, 128] width 39 height 11
copy h6 "Salted Almonds"
click at [402, 94] on input "Salted Almonds" at bounding box center [374, 100] width 87 height 13
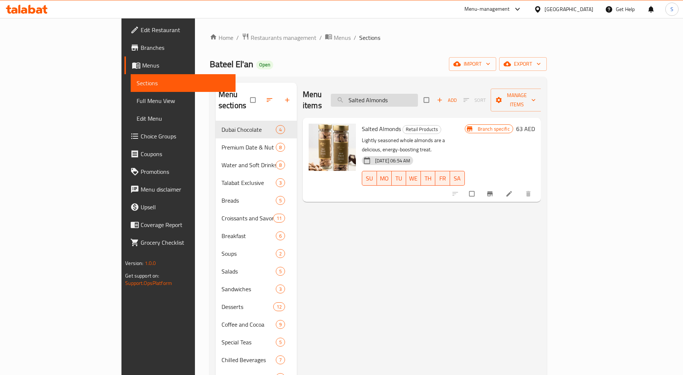
click at [402, 94] on input "Salted Almonds" at bounding box center [374, 100] width 87 height 13
paste input "Macadamia150g"
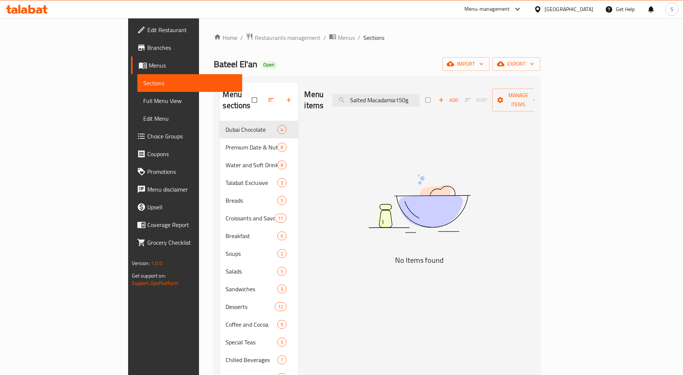
drag, startPoint x: 442, startPoint y: 94, endPoint x: 515, endPoint y: 97, distance: 73.5
click at [515, 97] on div "Menu items Salted Macadamia150g Add Sort Manage items" at bounding box center [419, 100] width 230 height 35
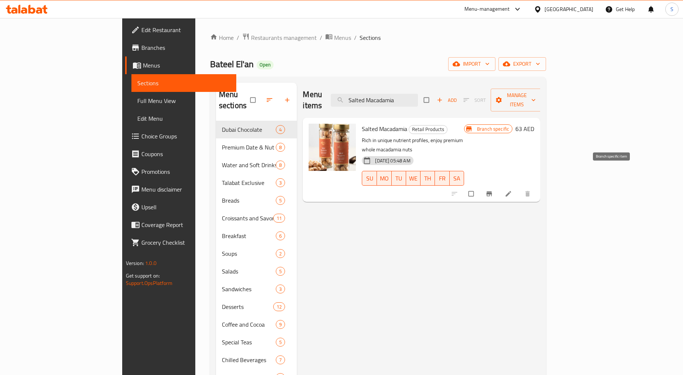
click at [499, 186] on button "Branch-specific-item" at bounding box center [490, 194] width 18 height 16
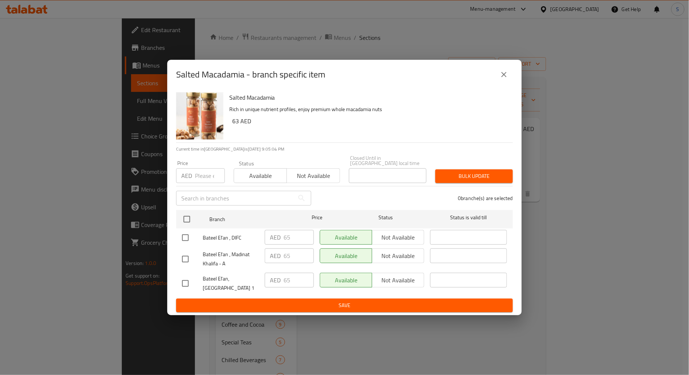
click at [507, 76] on icon "close" at bounding box center [503, 74] width 9 height 9
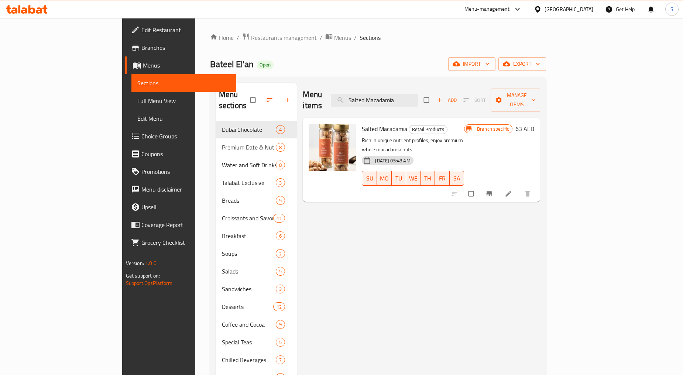
drag, startPoint x: 614, startPoint y: 233, endPoint x: 603, endPoint y: 223, distance: 14.7
click at [540, 233] on div "Menu items Salted Macadamia Add Sort Manage items Salted Macadamia Retail Produ…" at bounding box center [418, 298] width 243 height 431
click at [362, 123] on span "Salted Macadamia" at bounding box center [384, 128] width 45 height 11
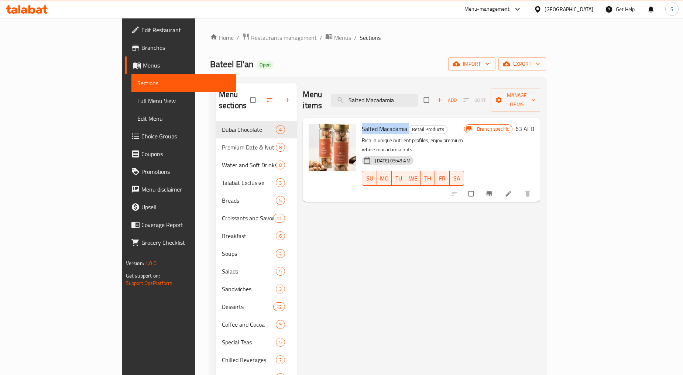
copy h6 "Salted Macadamia"
drag, startPoint x: 647, startPoint y: 255, endPoint x: 640, endPoint y: 243, distance: 13.9
click at [540, 254] on div "Menu items Salted Macadamia Add Sort Manage items Salted Macadamia Retail Produ…" at bounding box center [418, 298] width 243 height 431
click at [418, 96] on input "Salted Macadamia" at bounding box center [374, 100] width 87 height 13
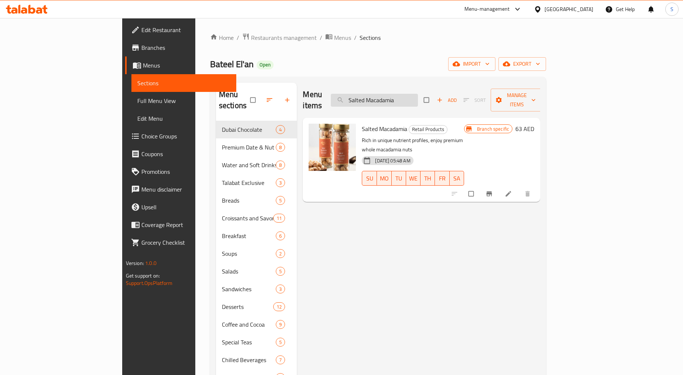
click at [418, 96] on input "Salted Macadamia" at bounding box center [374, 100] width 87 height 13
paste input "Dried Fruit and Nuts 160g"
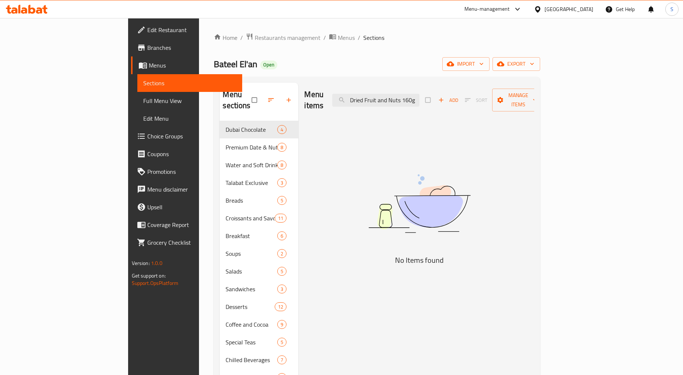
click at [451, 341] on div "Menu items Dried Fruit and Nuts 160g Add Sort Manage items No Items found" at bounding box center [416, 298] width 236 height 431
drag, startPoint x: 447, startPoint y: 97, endPoint x: 495, endPoint y: 93, distance: 48.2
click at [495, 93] on div "Menu items Dried Fruit and Nuts 160g Add Sort Manage items" at bounding box center [419, 100] width 230 height 35
click at [419, 97] on input "Dried Fruit and Nuts" at bounding box center [375, 100] width 87 height 13
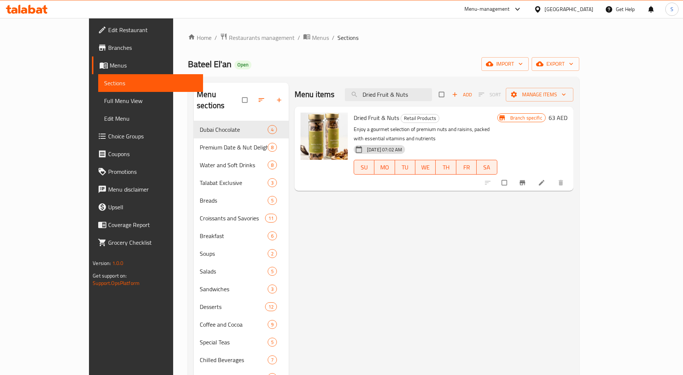
type input "Dried Fruit & Nuts"
click at [532, 180] on button "Branch-specific-item" at bounding box center [523, 183] width 18 height 16
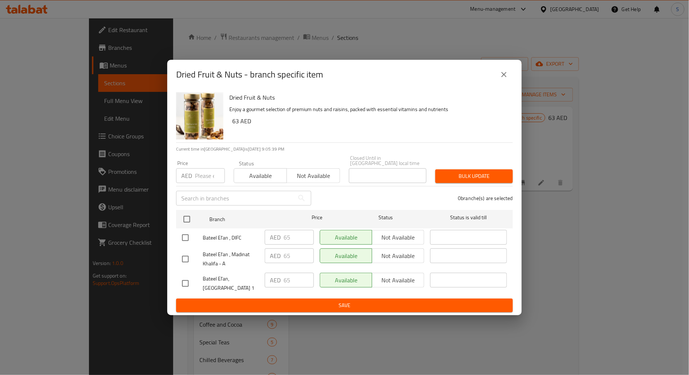
click at [204, 172] on input "number" at bounding box center [210, 175] width 30 height 15
type input "68"
click at [181, 254] on input "checkbox" at bounding box center [186, 259] width 16 height 16
checkbox input "true"
click at [183, 236] on input "checkbox" at bounding box center [186, 238] width 16 height 16
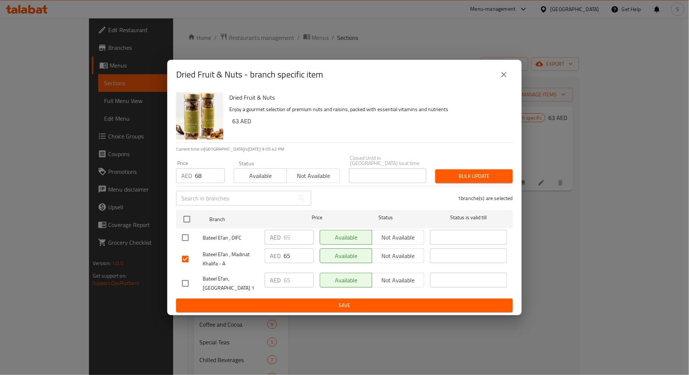
checkbox input "true"
click at [470, 176] on span "Bulk update" at bounding box center [474, 176] width 66 height 9
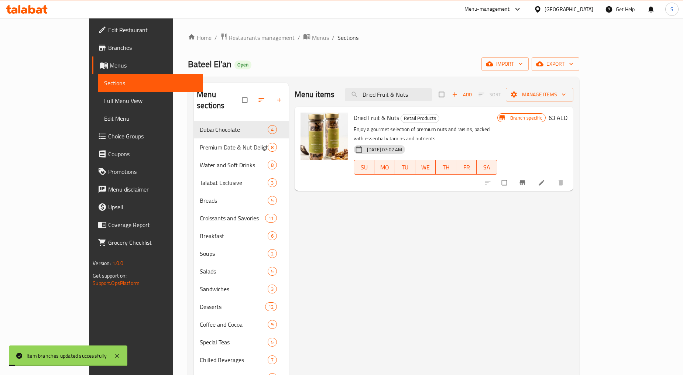
click at [525, 180] on icon "Branch-specific-item" at bounding box center [522, 182] width 6 height 5
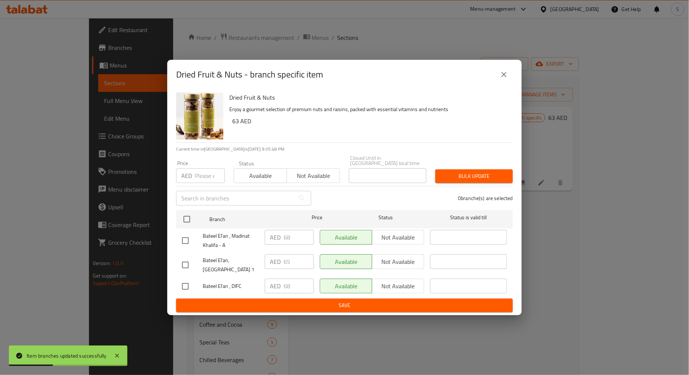
click at [504, 79] on icon "close" at bounding box center [503, 74] width 9 height 9
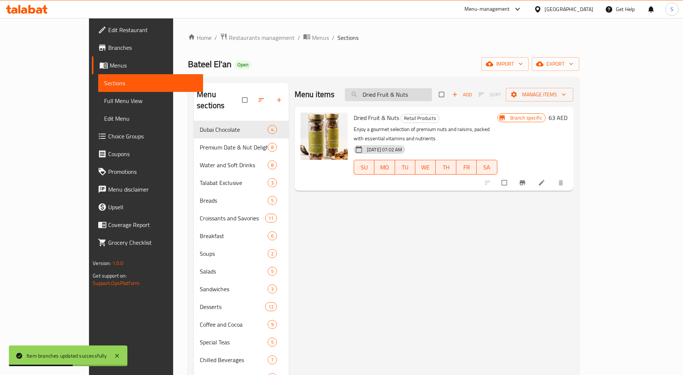
click at [415, 92] on input "Dried Fruit & Nuts" at bounding box center [388, 94] width 87 height 13
paste input "Caramelised Macadamia 150g"
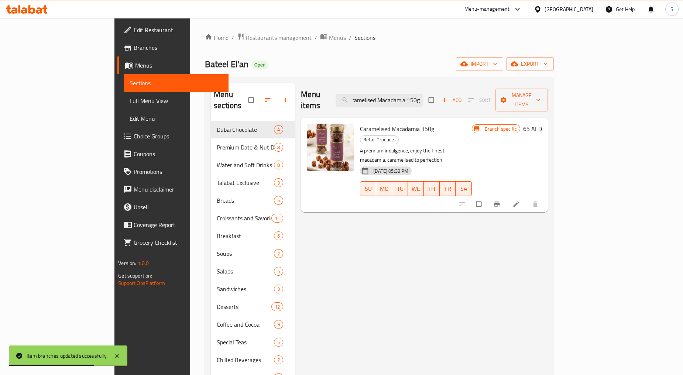
type input "Caramelised Macadamia 150g"
click at [506, 196] on button "Branch-specific-item" at bounding box center [498, 204] width 18 height 16
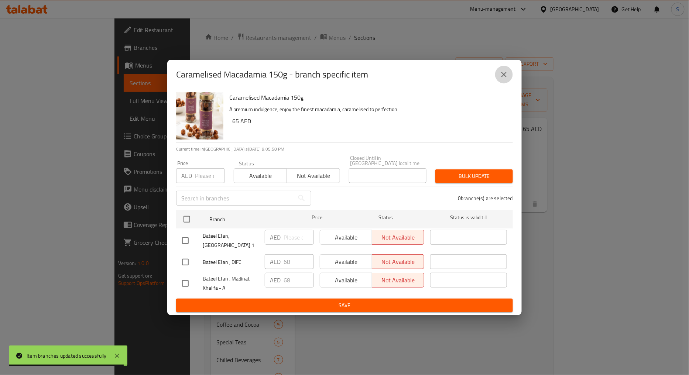
click at [504, 75] on icon "close" at bounding box center [503, 74] width 9 height 9
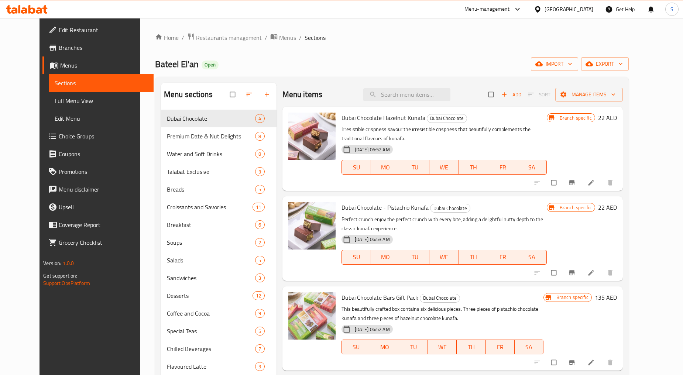
click at [629, 56] on div "Home / Restaurants management / Menus / Sections Bateel El'an Open import expor…" at bounding box center [392, 270] width 474 height 475
click at [629, 69] on button "export" at bounding box center [605, 64] width 48 height 14
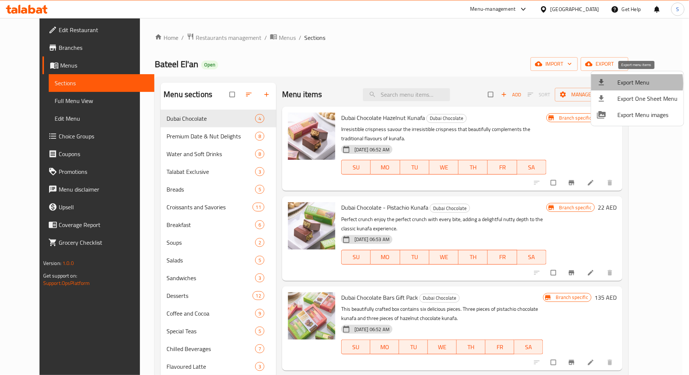
click at [624, 83] on span "Export Menu" at bounding box center [648, 82] width 60 height 9
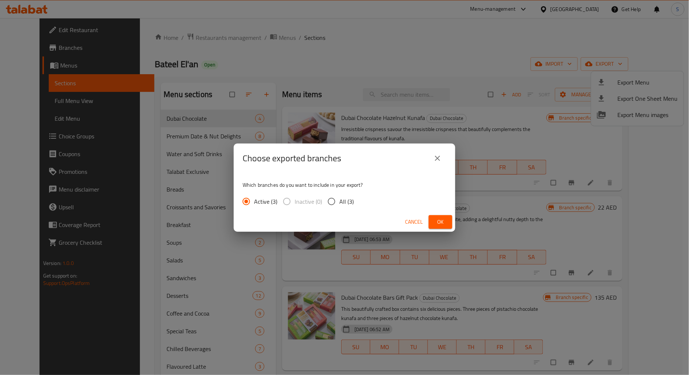
click at [352, 197] on span "All (3)" at bounding box center [346, 201] width 14 height 9
click at [339, 197] on input "All (3)" at bounding box center [332, 202] width 16 height 16
radio input "true"
click at [435, 223] on span "Ok" at bounding box center [440, 221] width 12 height 9
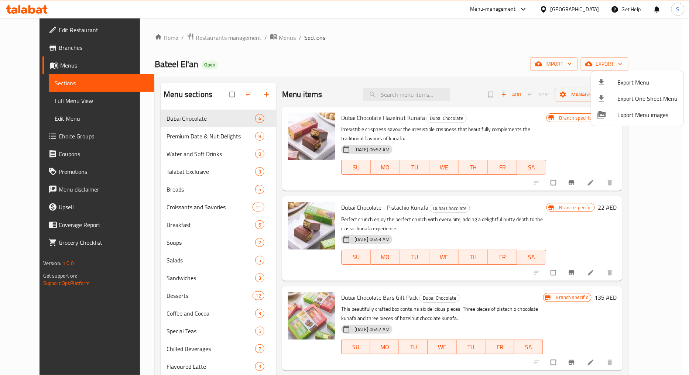
click at [401, 97] on div at bounding box center [344, 187] width 689 height 375
